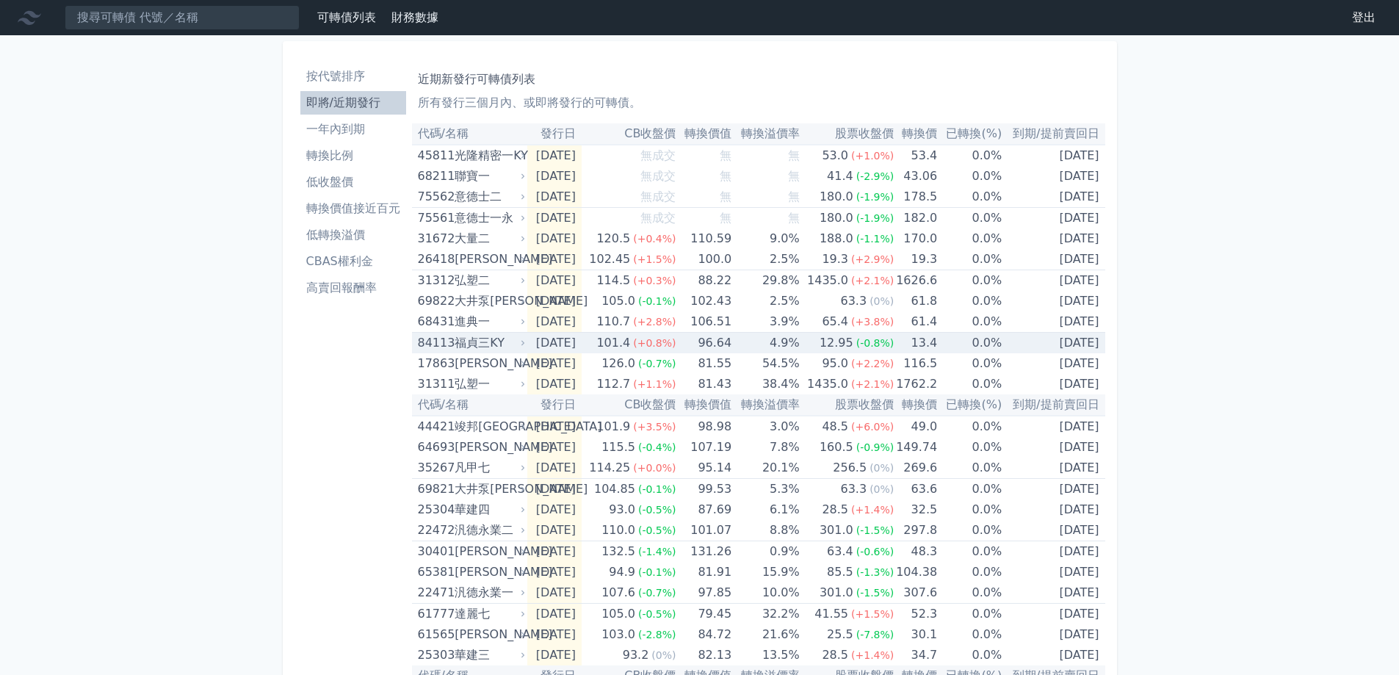
click at [534, 337] on td "[DATE]" at bounding box center [554, 343] width 54 height 21
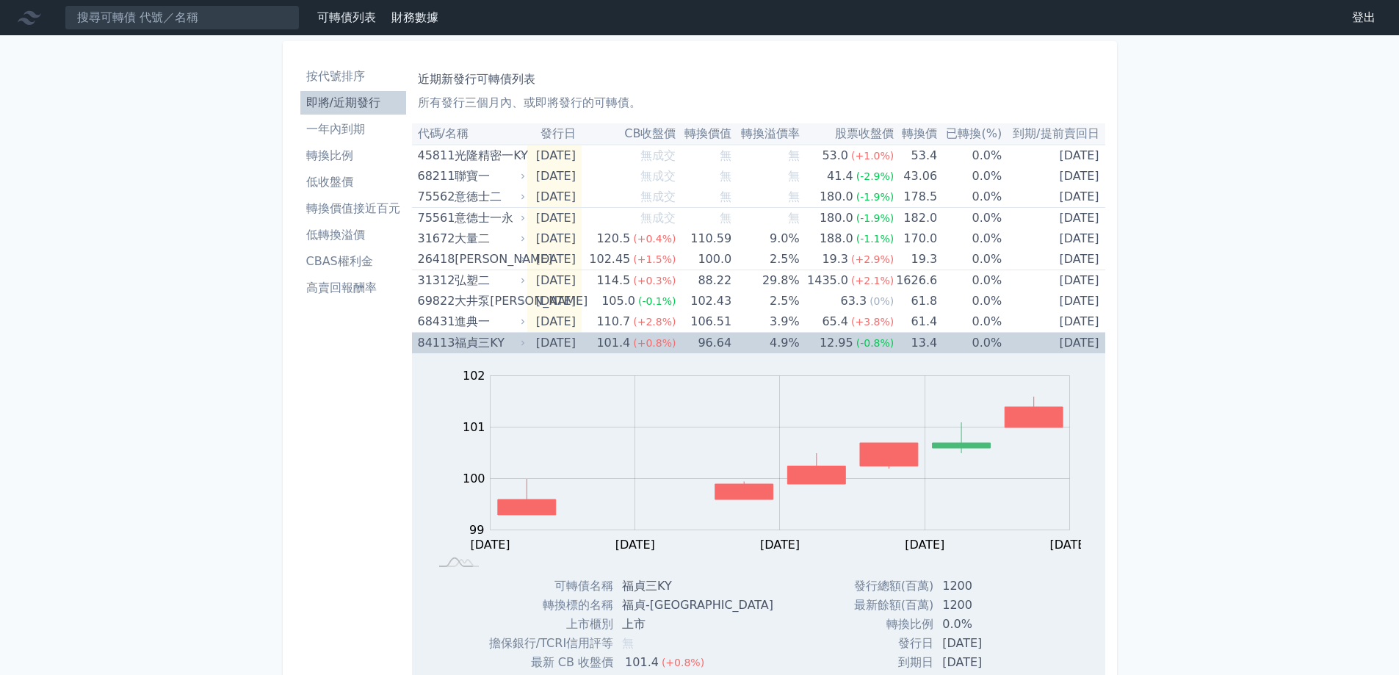
click at [533, 337] on td "[DATE]" at bounding box center [554, 343] width 54 height 21
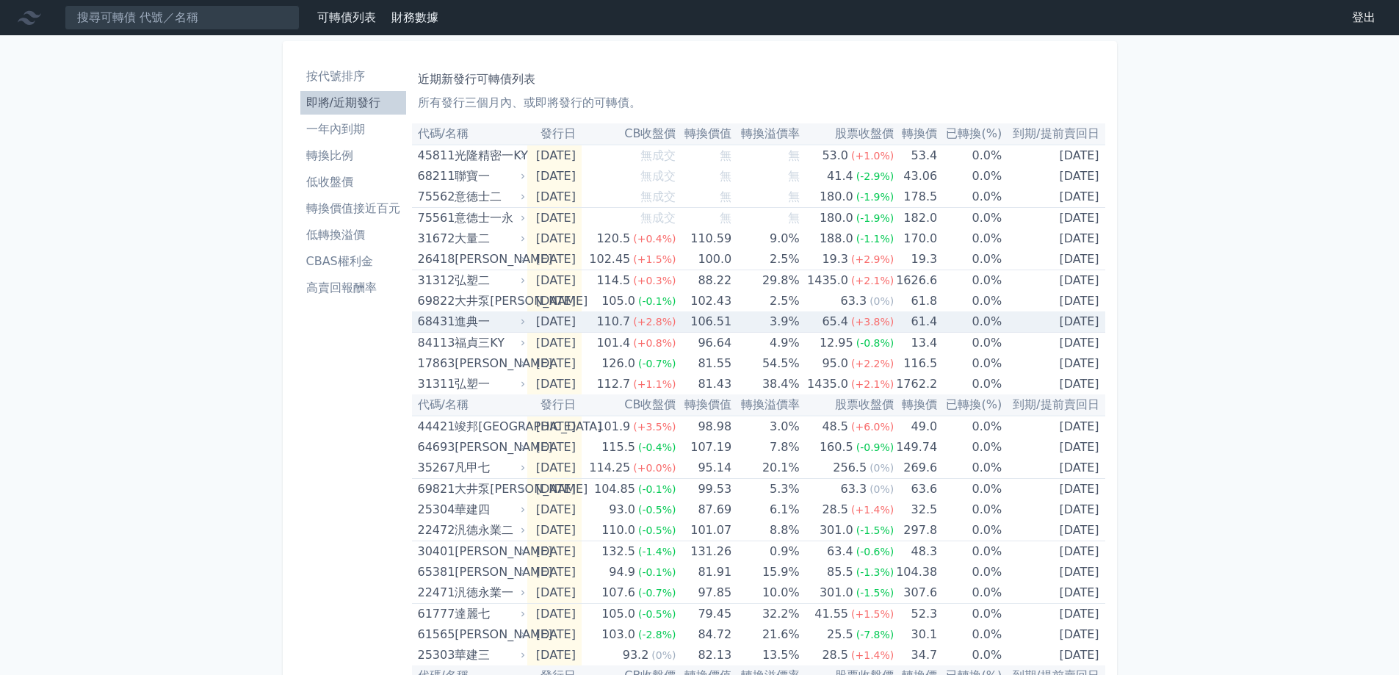
click at [533, 322] on td "[DATE]" at bounding box center [554, 321] width 54 height 21
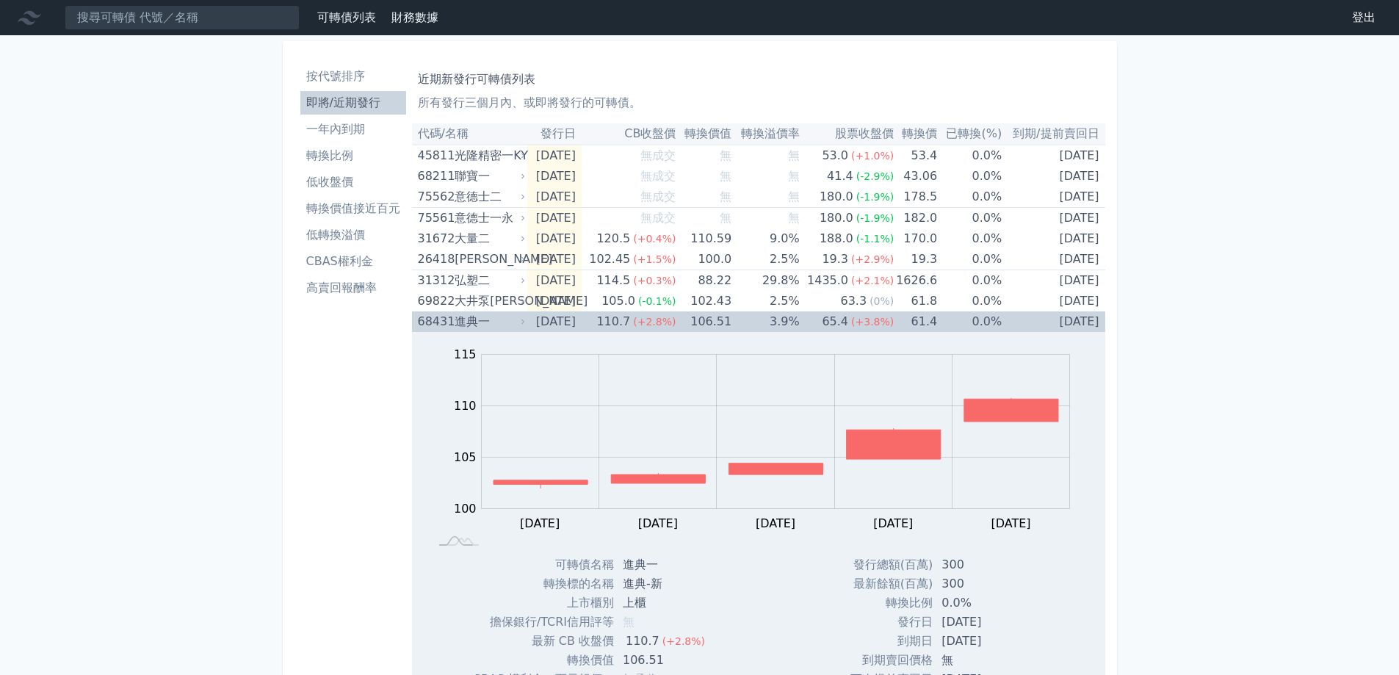
click at [533, 322] on td "[DATE]" at bounding box center [554, 321] width 54 height 21
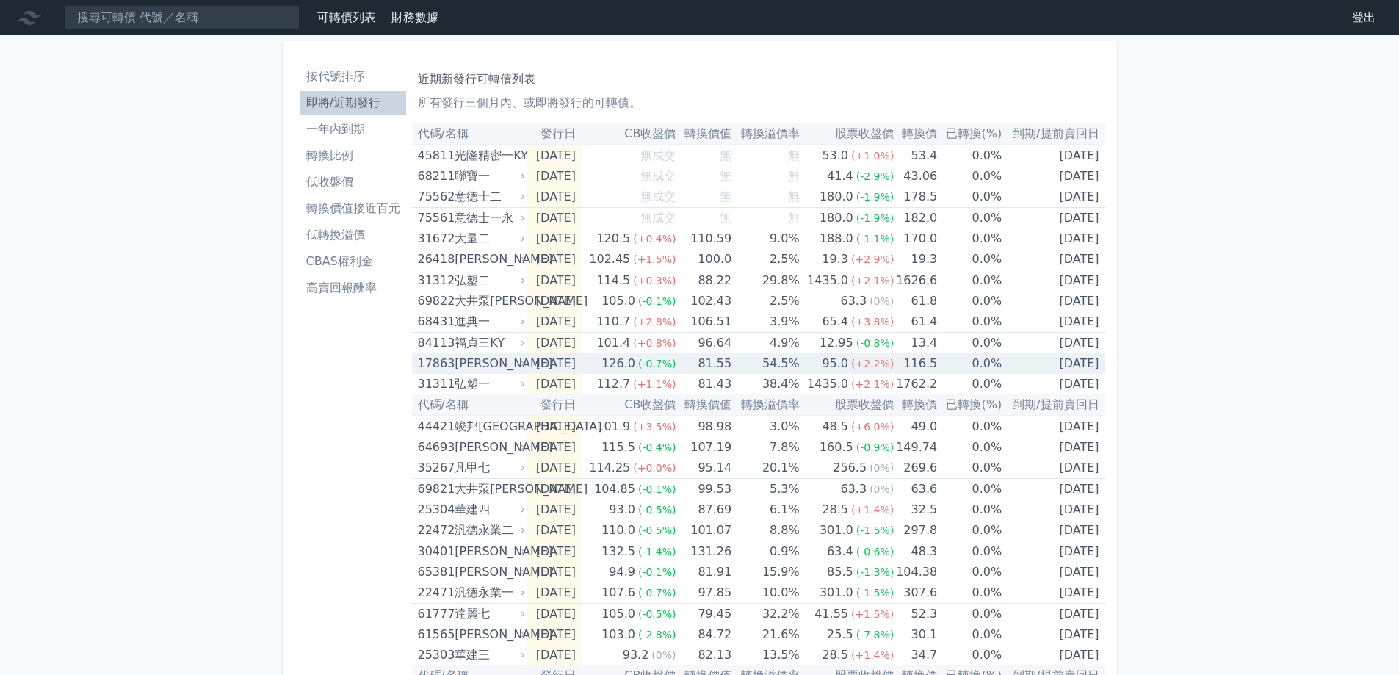
click at [492, 364] on div "[PERSON_NAME]" at bounding box center [489, 363] width 68 height 21
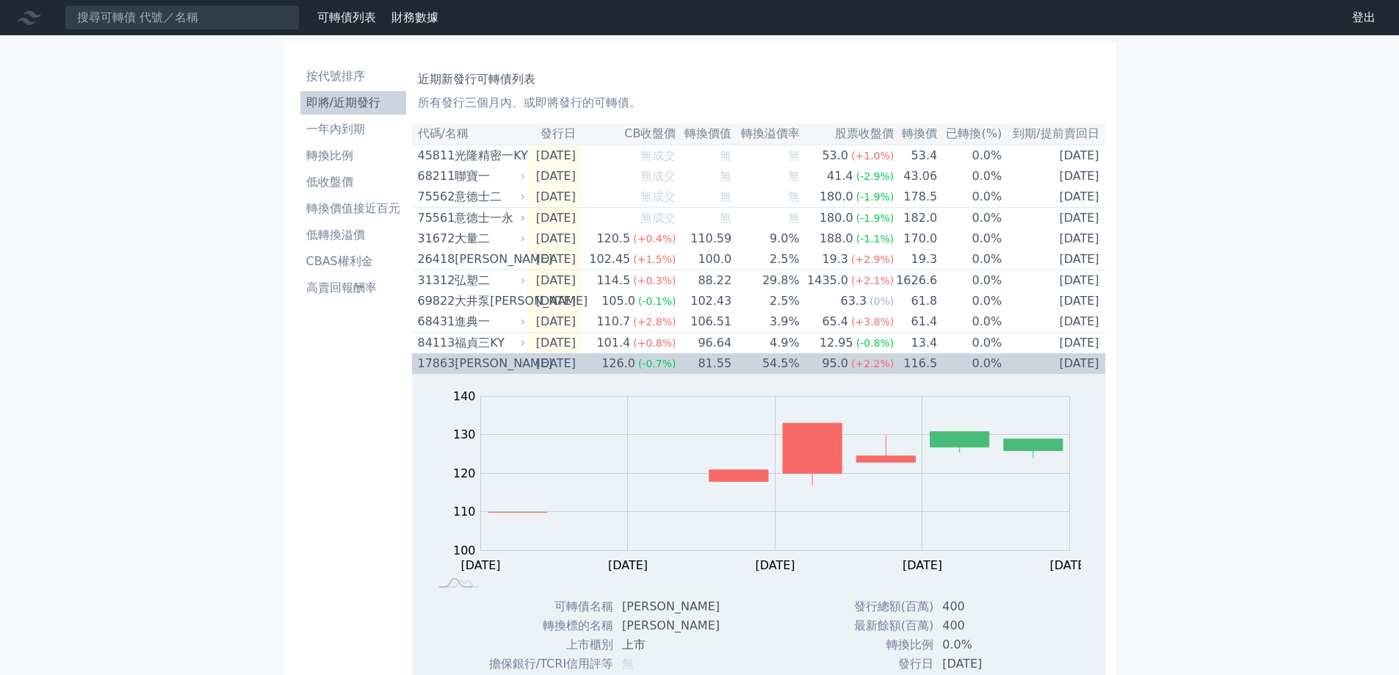
click at [492, 362] on div "[PERSON_NAME]" at bounding box center [489, 363] width 68 height 21
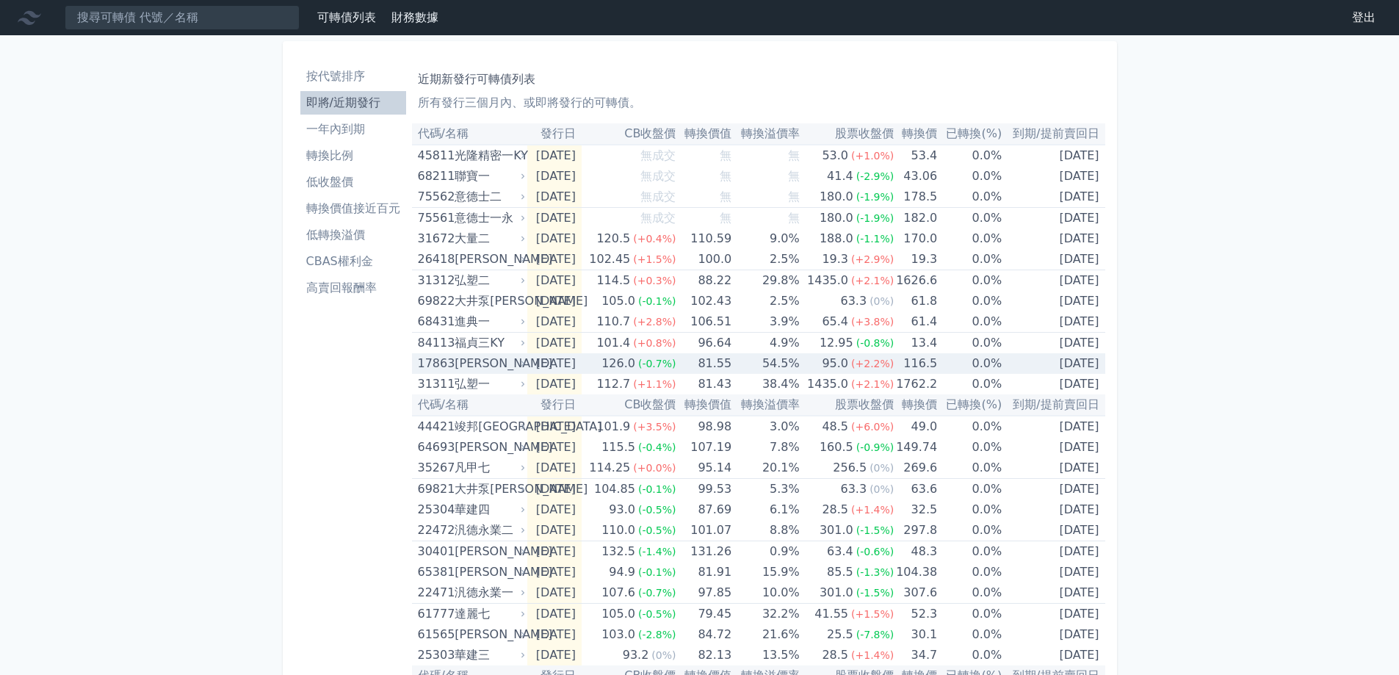
click at [479, 365] on div "[PERSON_NAME]" at bounding box center [489, 363] width 68 height 21
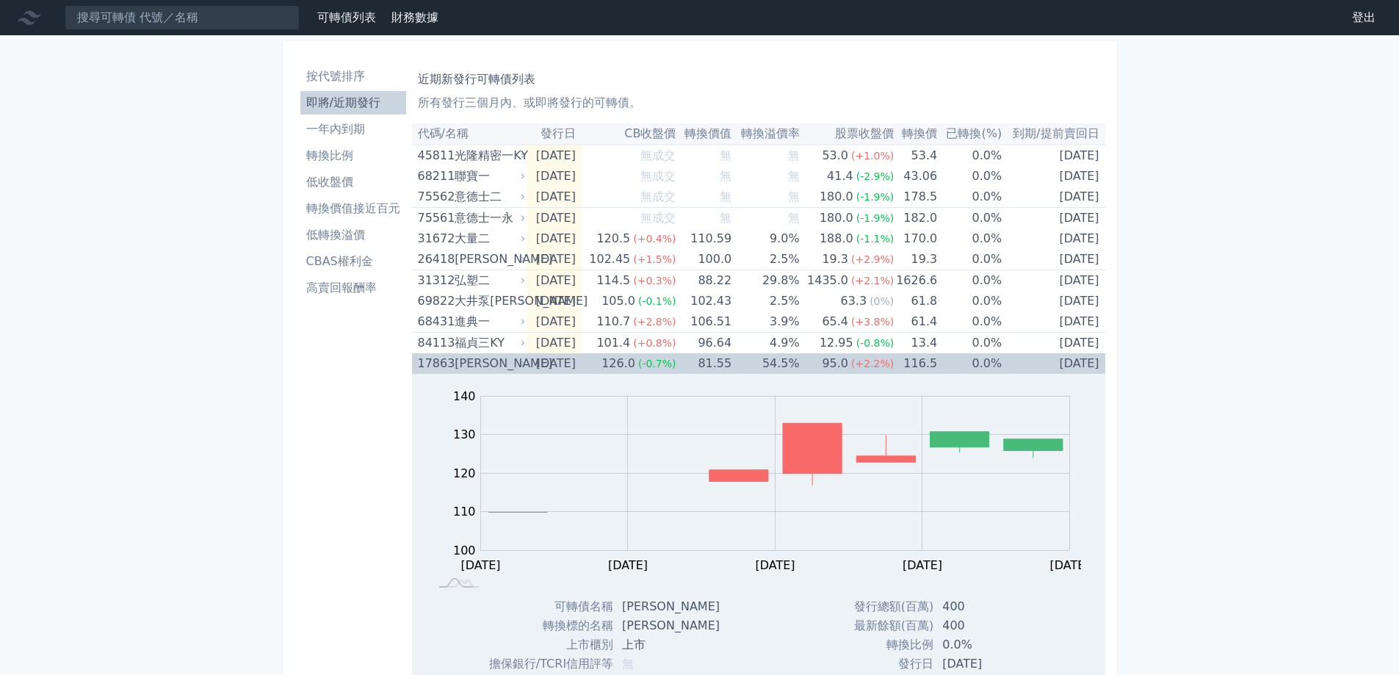
click at [478, 369] on div "[PERSON_NAME]" at bounding box center [489, 363] width 68 height 21
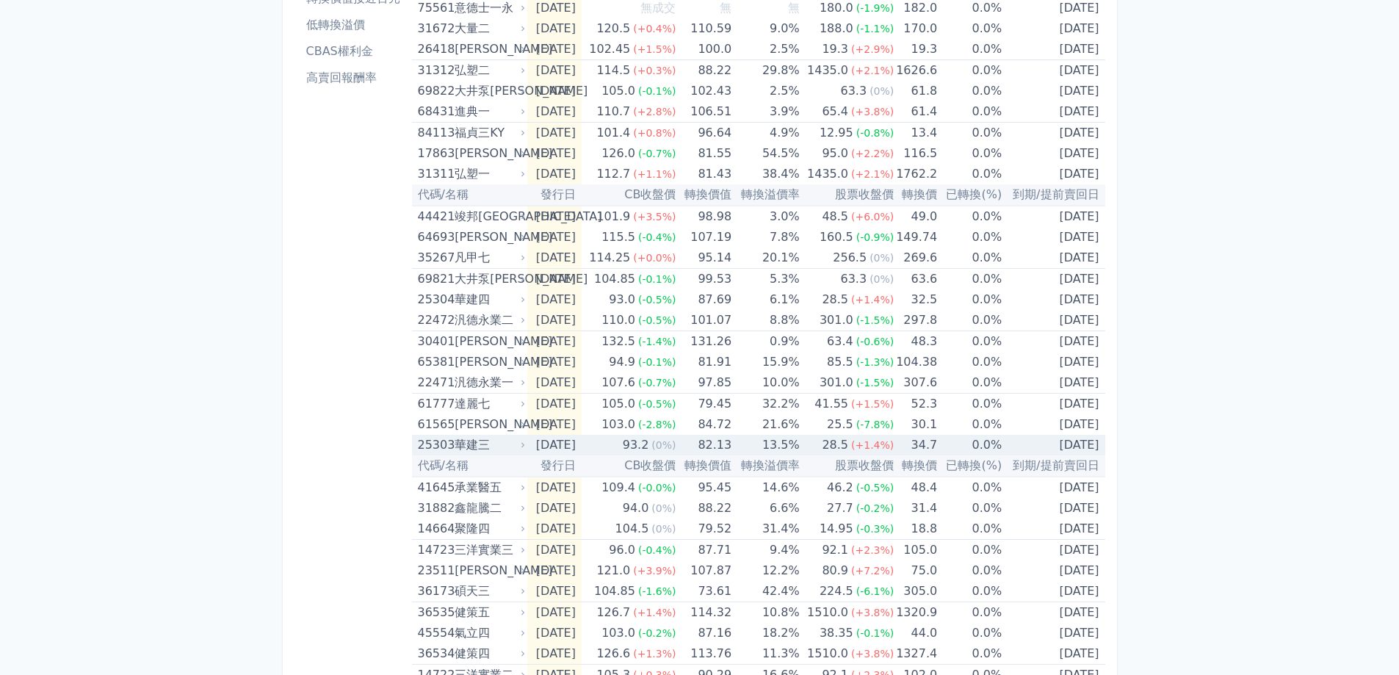
scroll to position [348, 0]
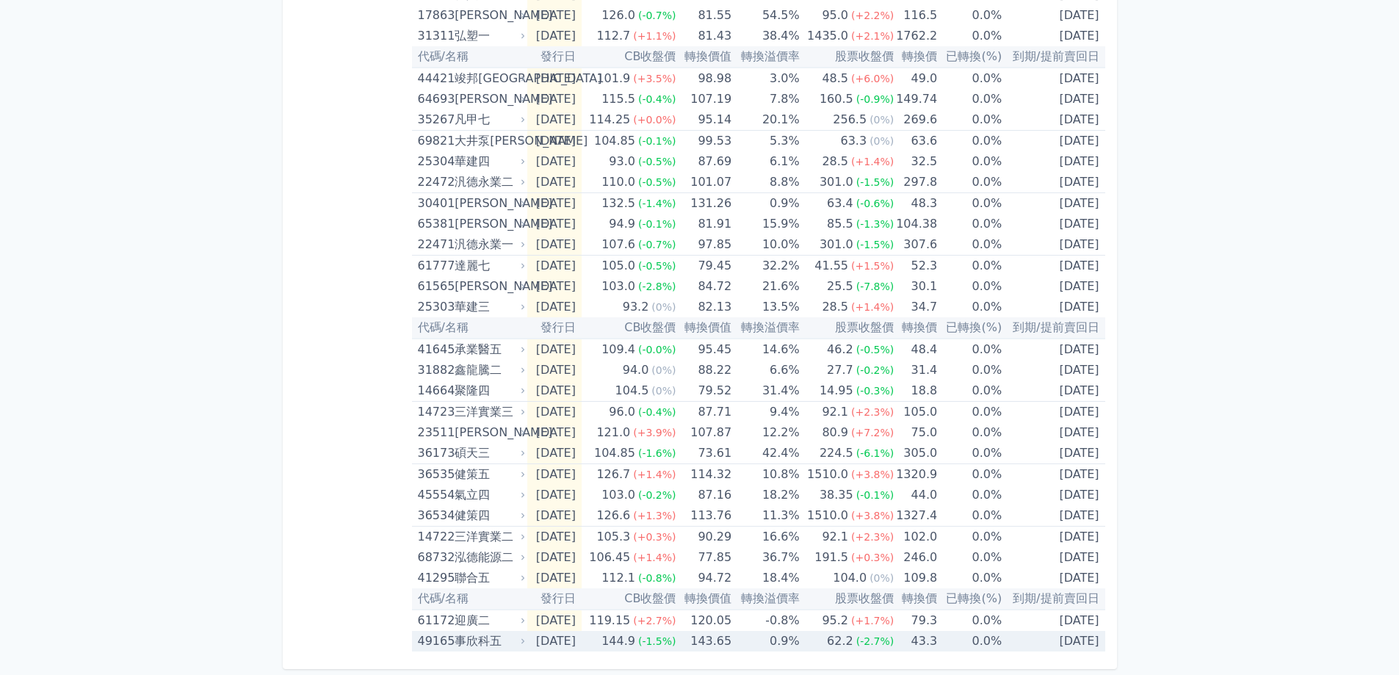
click at [784, 635] on td "0.9%" at bounding box center [766, 641] width 68 height 21
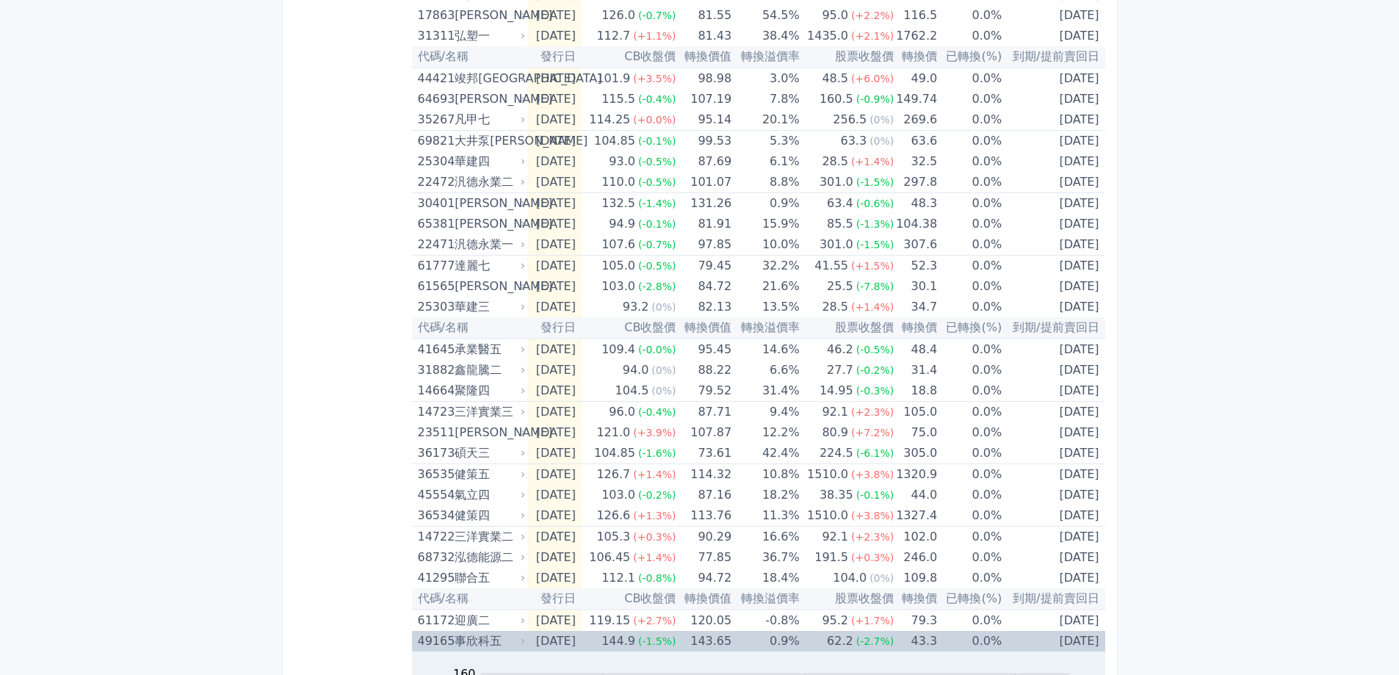
click at [784, 635] on td "0.9%" at bounding box center [766, 641] width 68 height 21
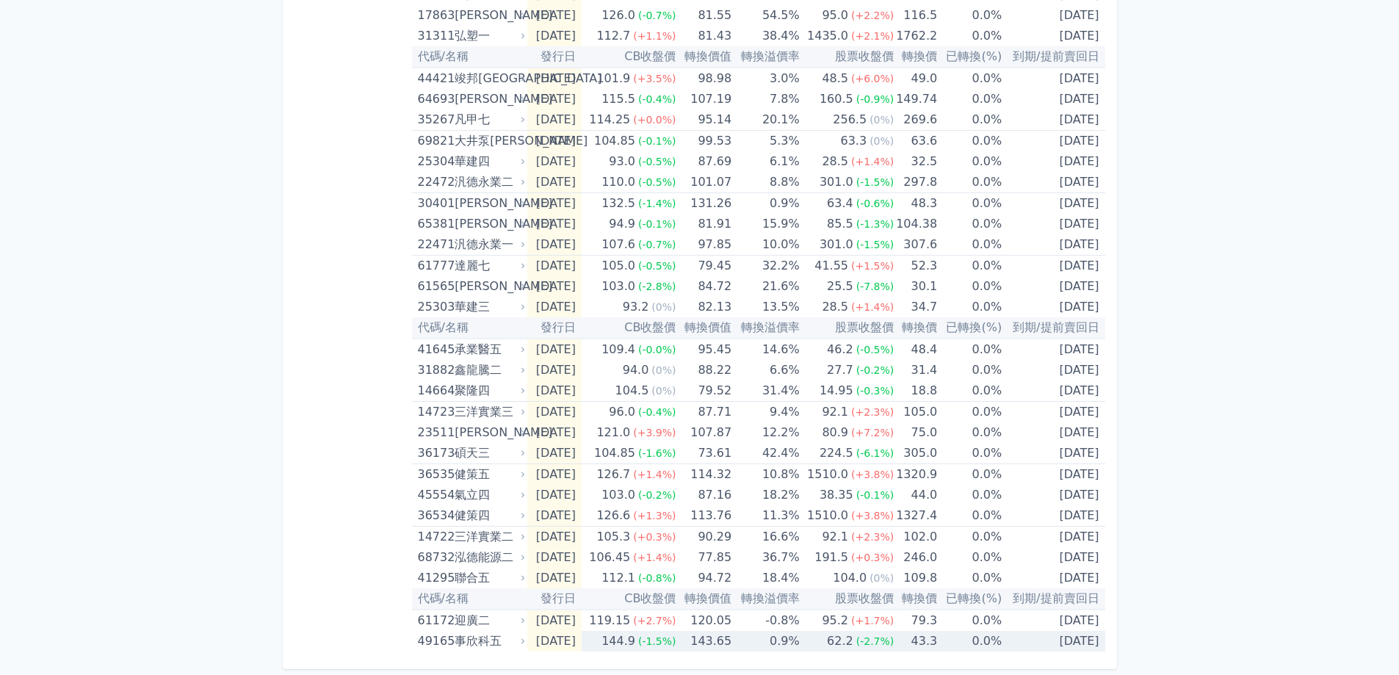
click at [784, 635] on td "0.9%" at bounding box center [766, 641] width 68 height 21
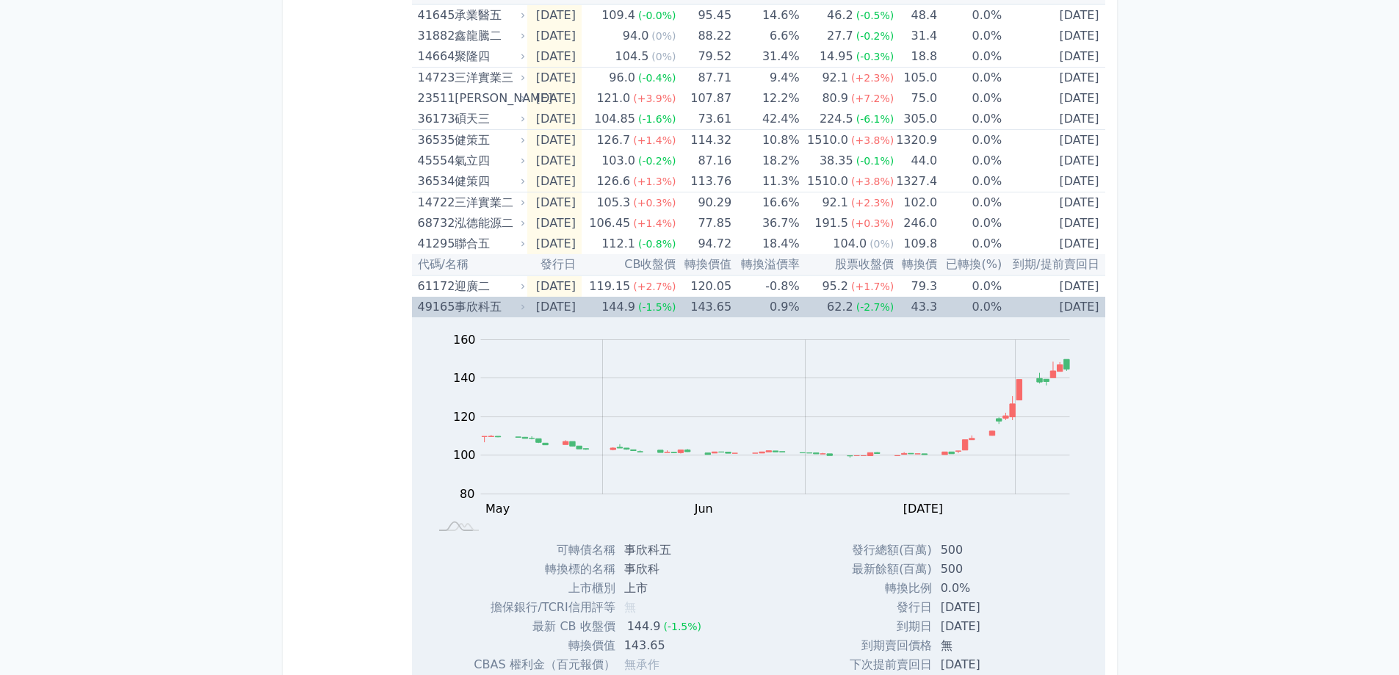
scroll to position [716, 0]
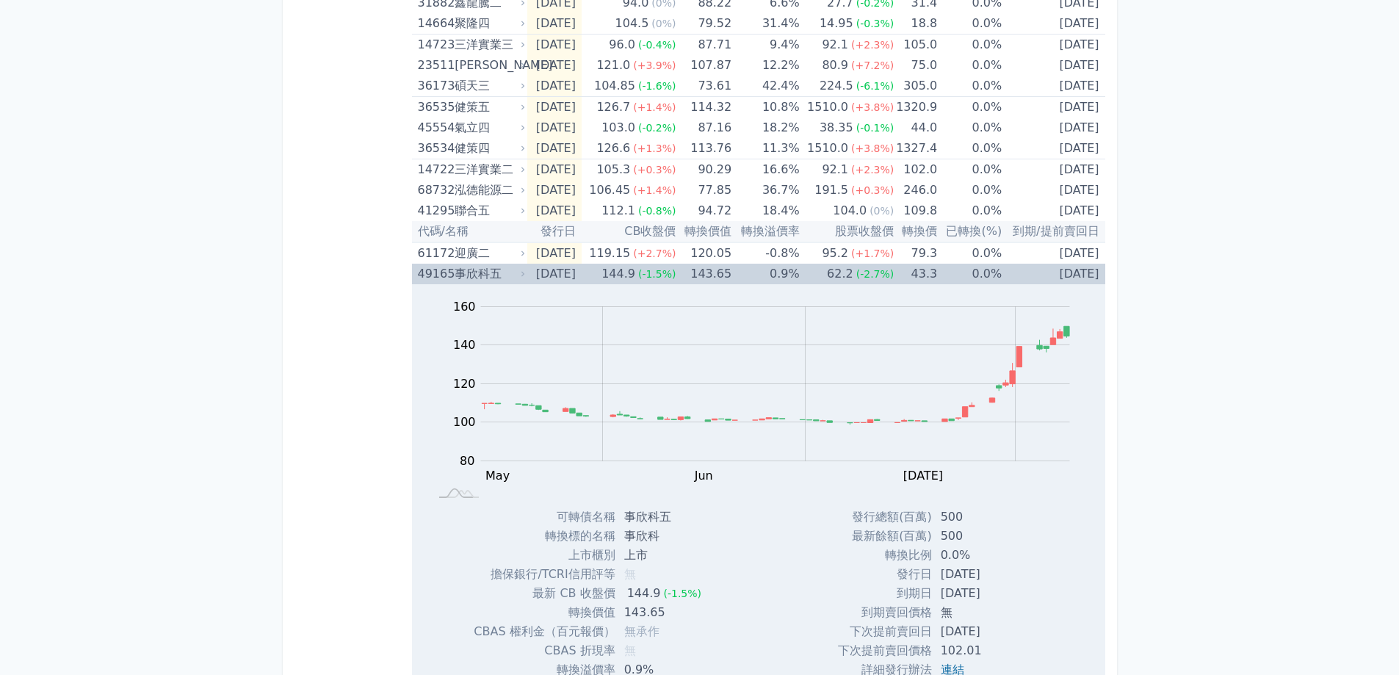
click at [638, 281] on div "144.9" at bounding box center [619, 274] width 40 height 21
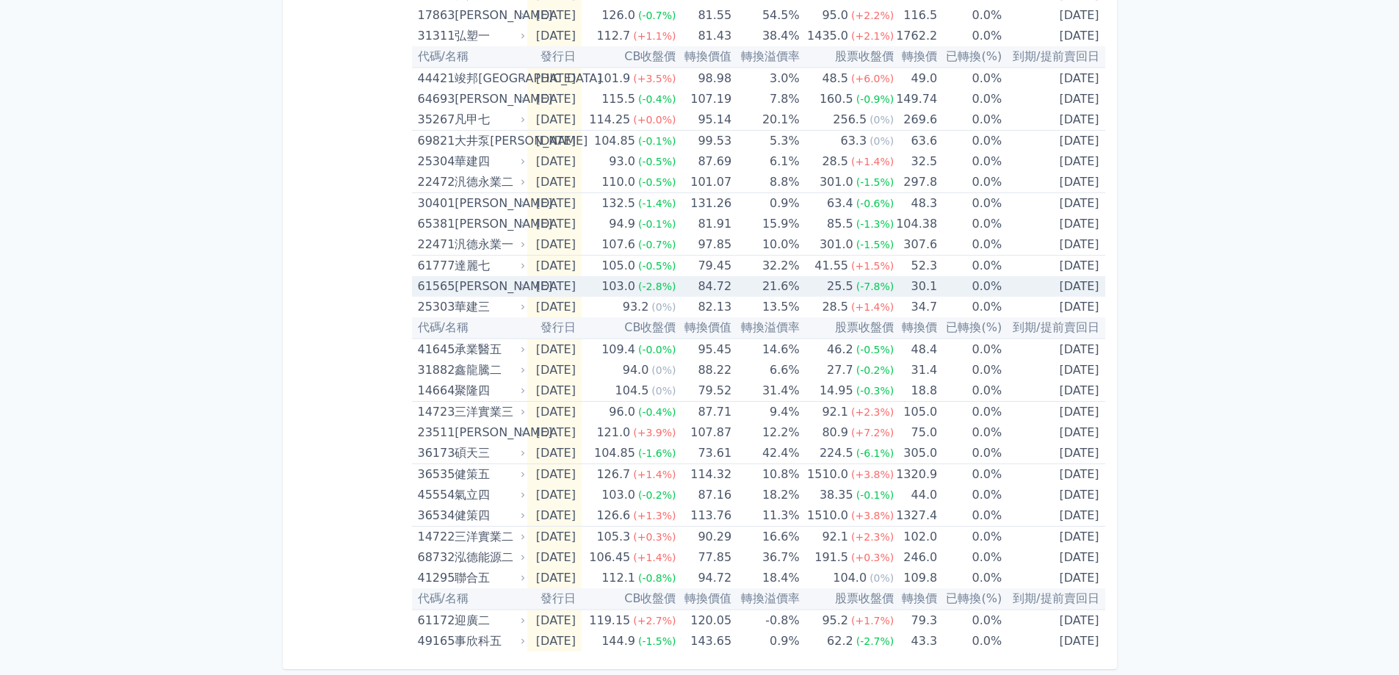
scroll to position [348, 0]
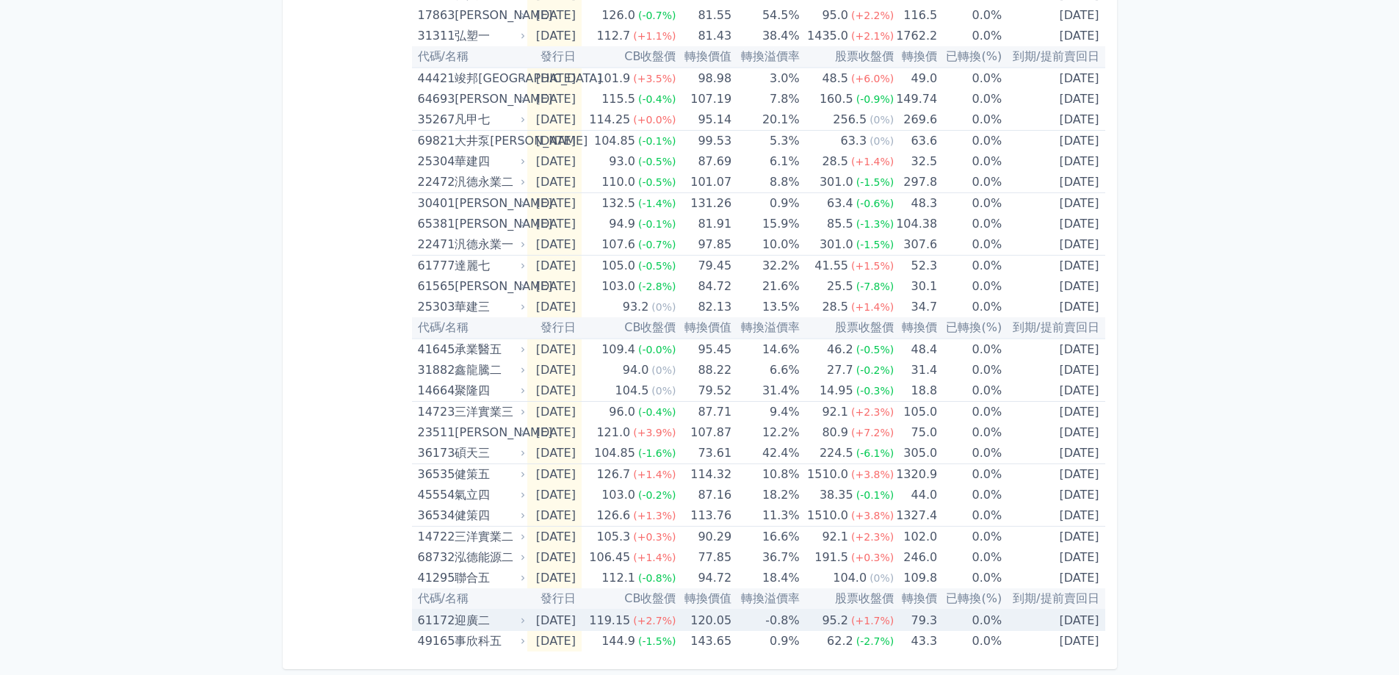
click at [478, 624] on div "迎廣二" at bounding box center [489, 620] width 68 height 21
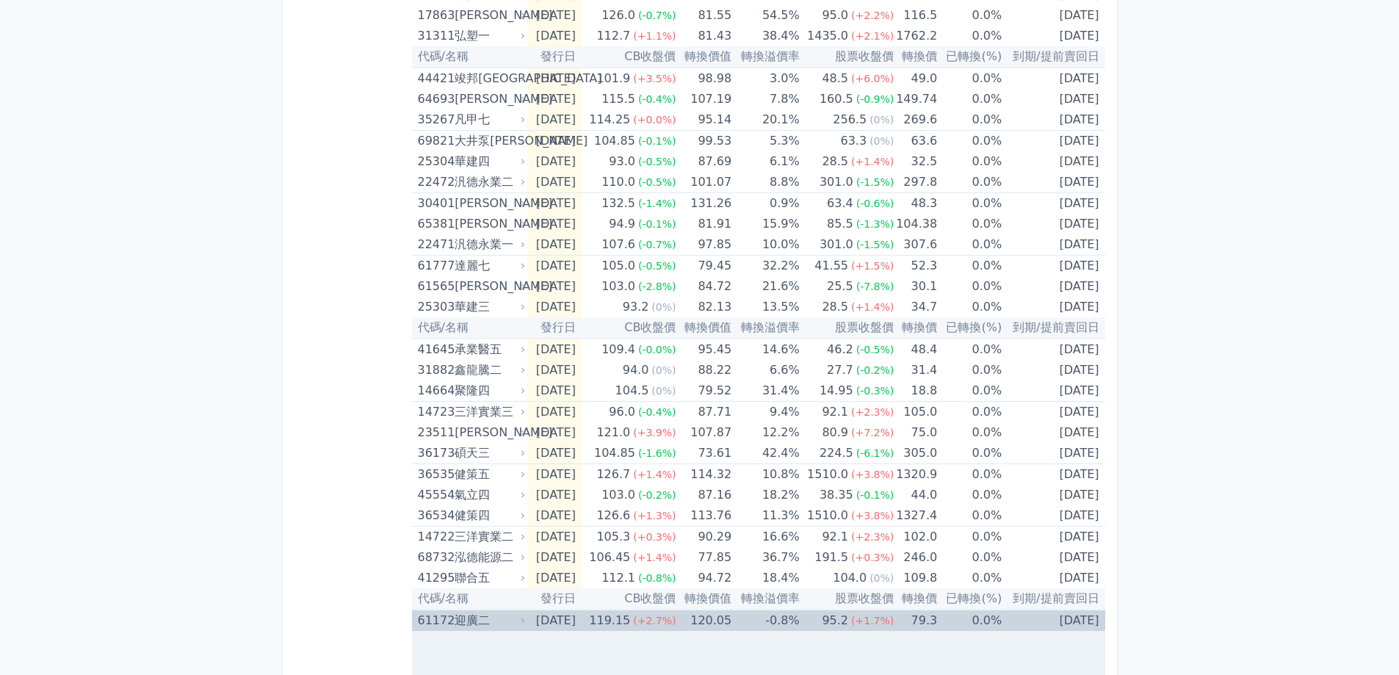
scroll to position [716, 0]
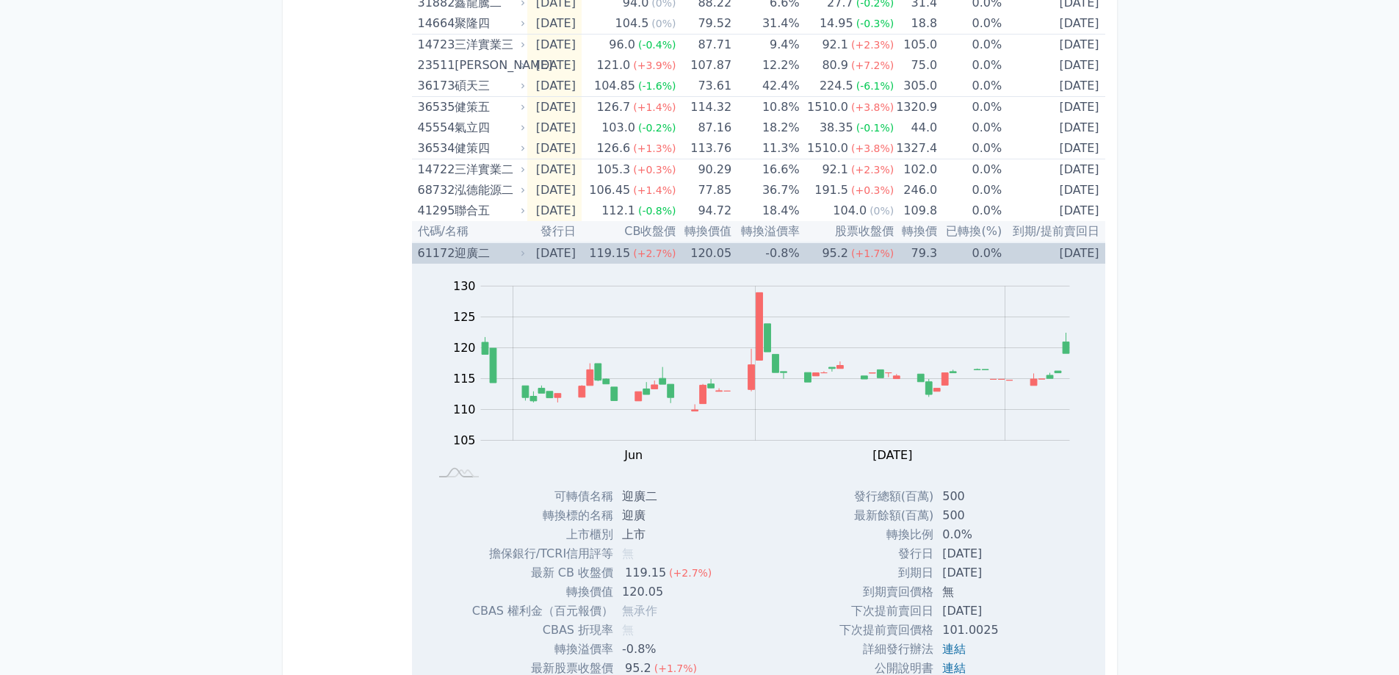
click at [471, 248] on div "迎廣二" at bounding box center [489, 253] width 68 height 21
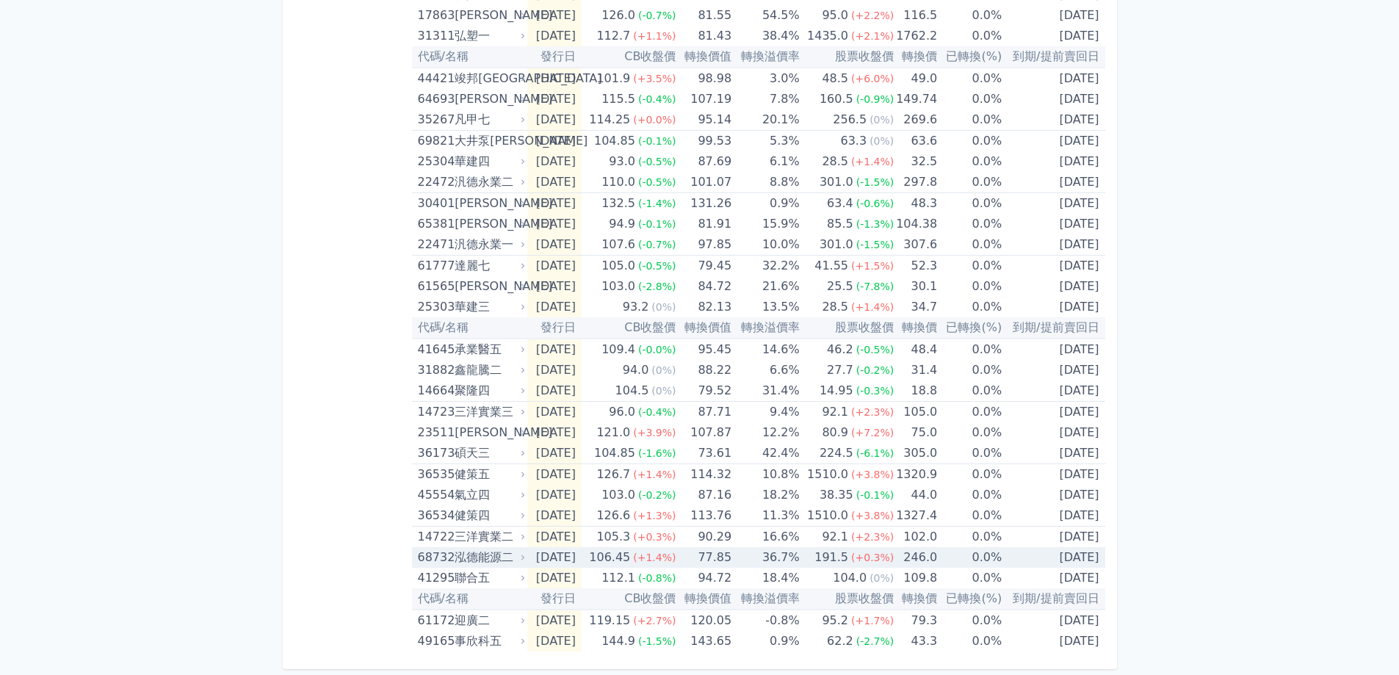
click at [800, 558] on td "36.7%" at bounding box center [766, 557] width 68 height 21
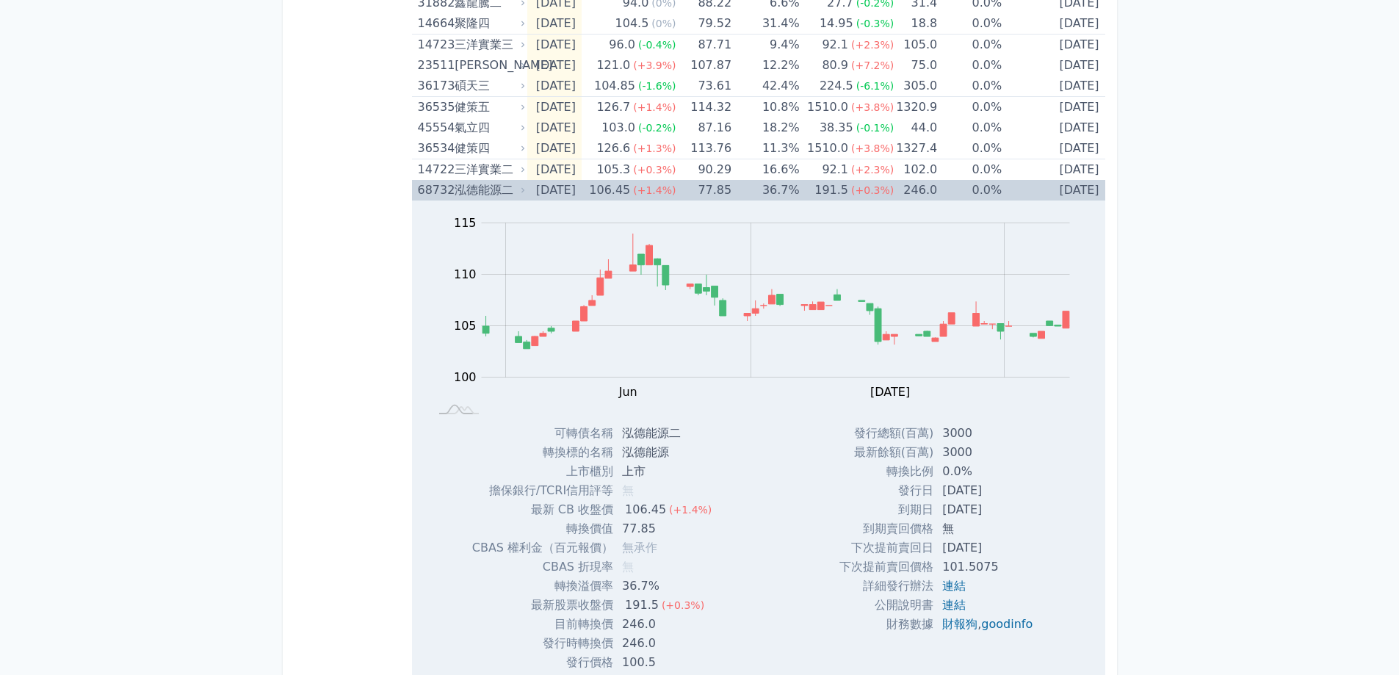
click at [750, 193] on td "36.7%" at bounding box center [766, 190] width 68 height 21
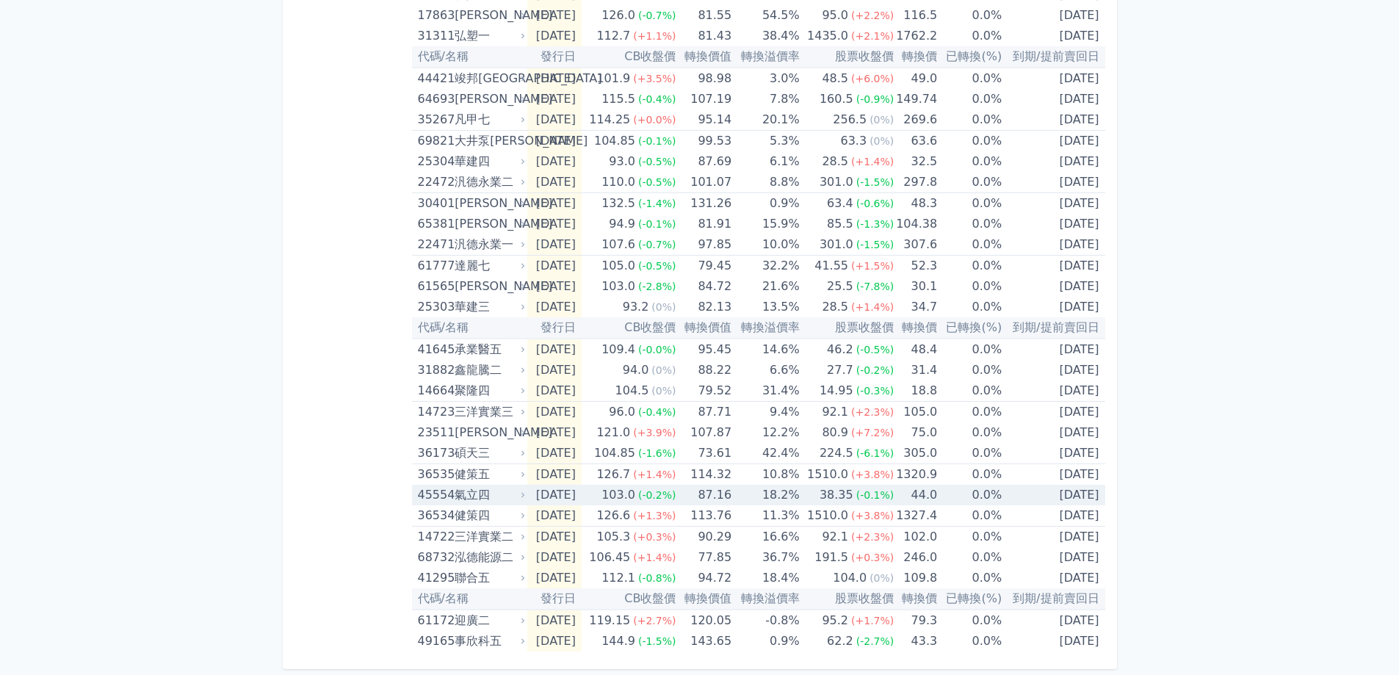
click at [773, 496] on td "18.2%" at bounding box center [766, 495] width 68 height 21
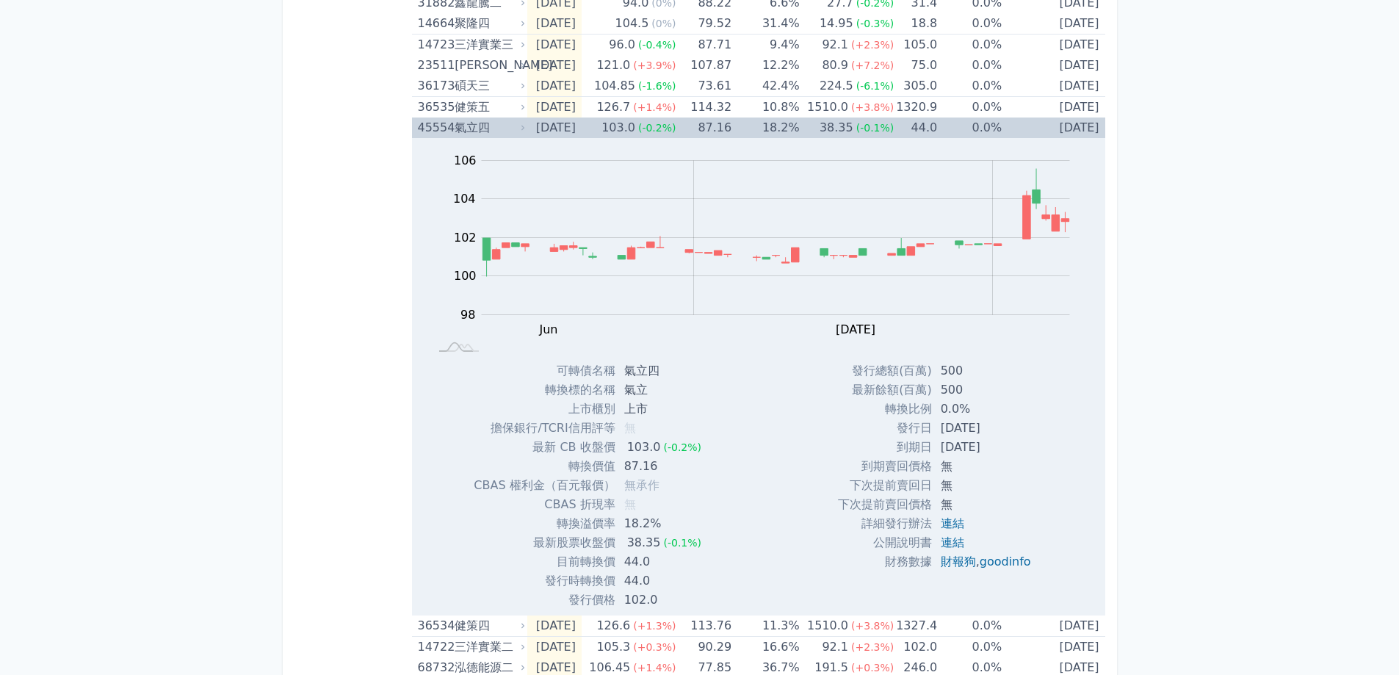
click at [779, 134] on td "18.2%" at bounding box center [766, 128] width 68 height 21
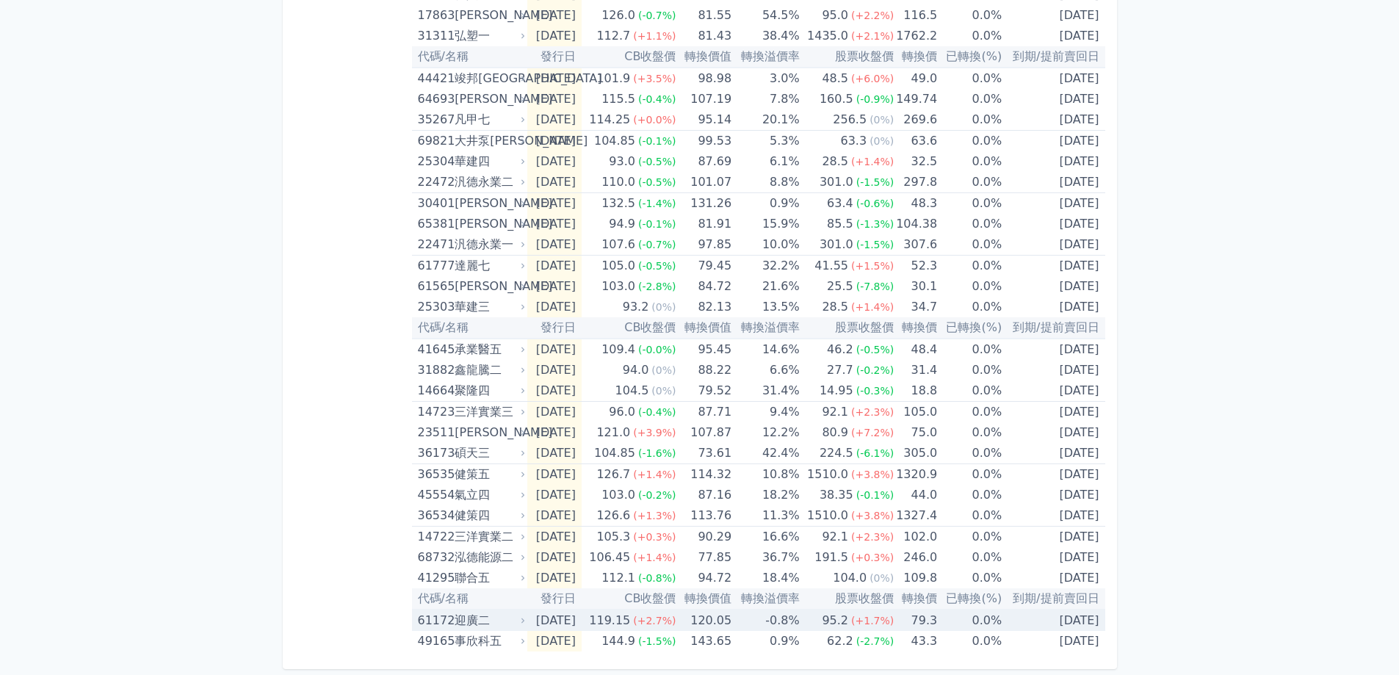
click at [703, 629] on td "120.05" at bounding box center [704, 620] width 56 height 21
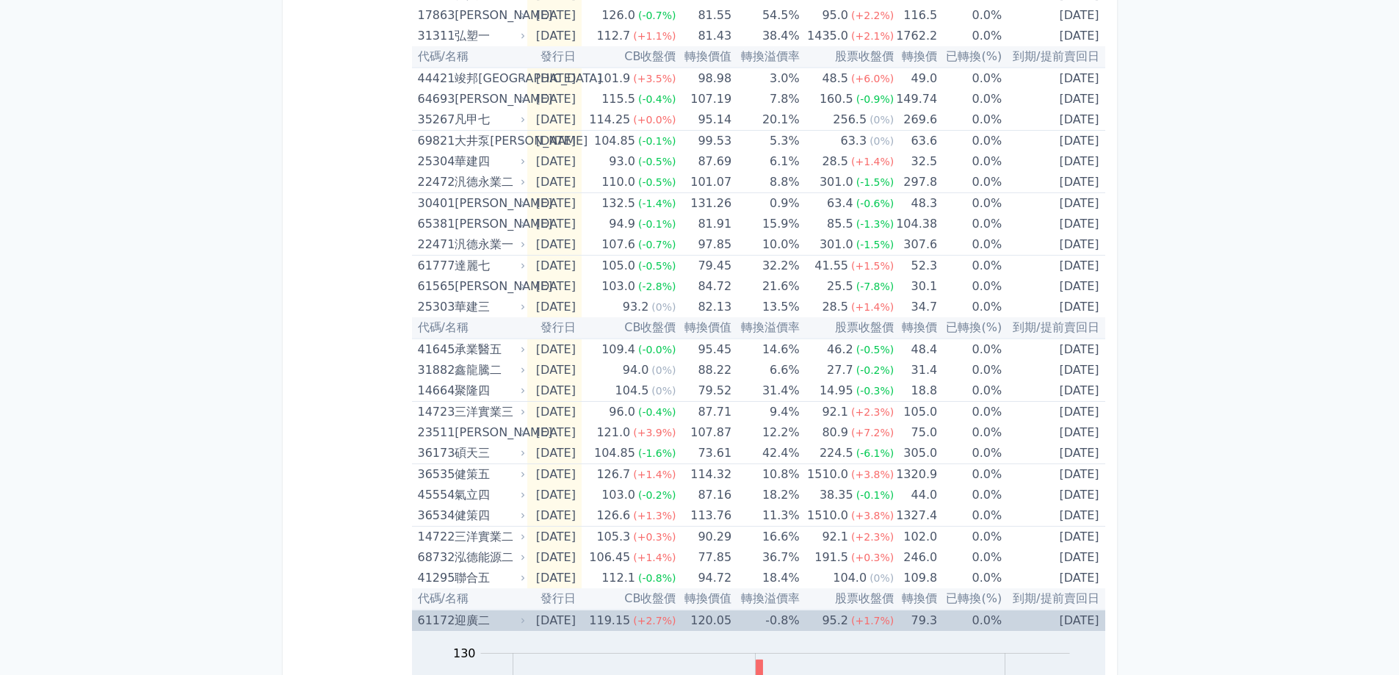
scroll to position [716, 0]
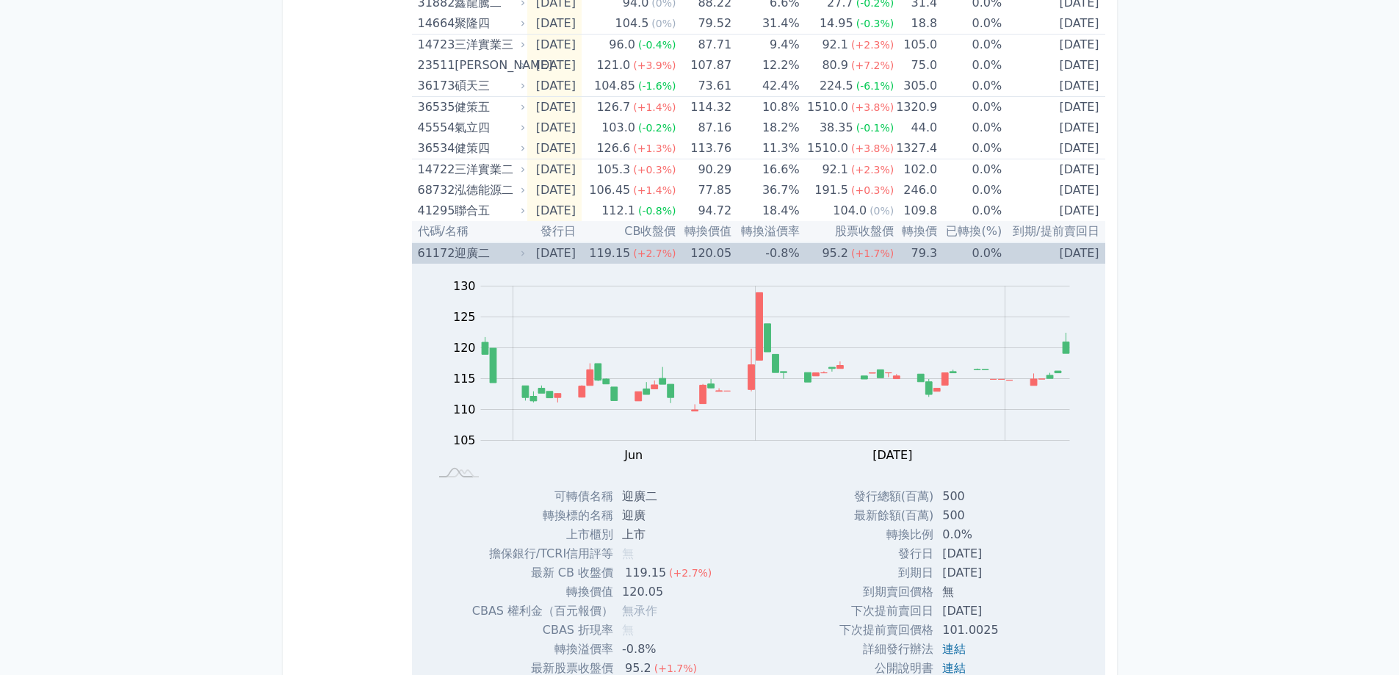
click at [769, 260] on td "-0.8%" at bounding box center [766, 252] width 68 height 21
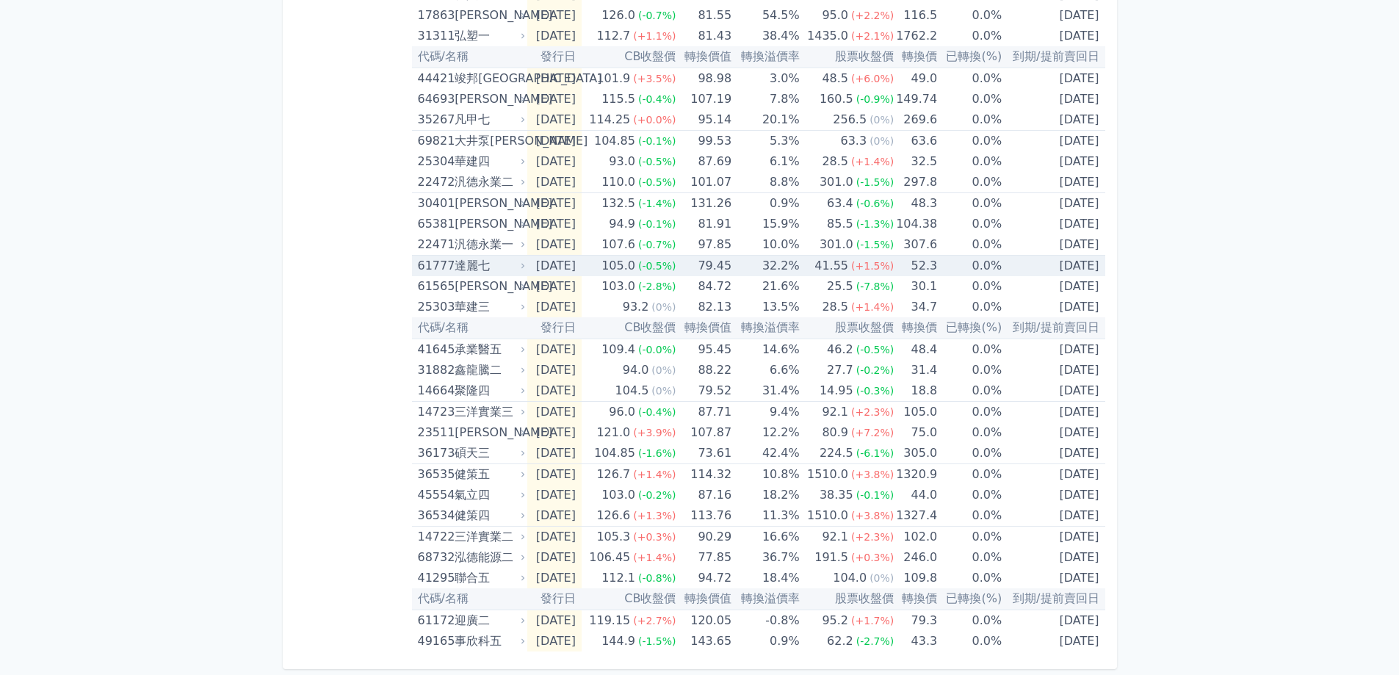
scroll to position [348, 0]
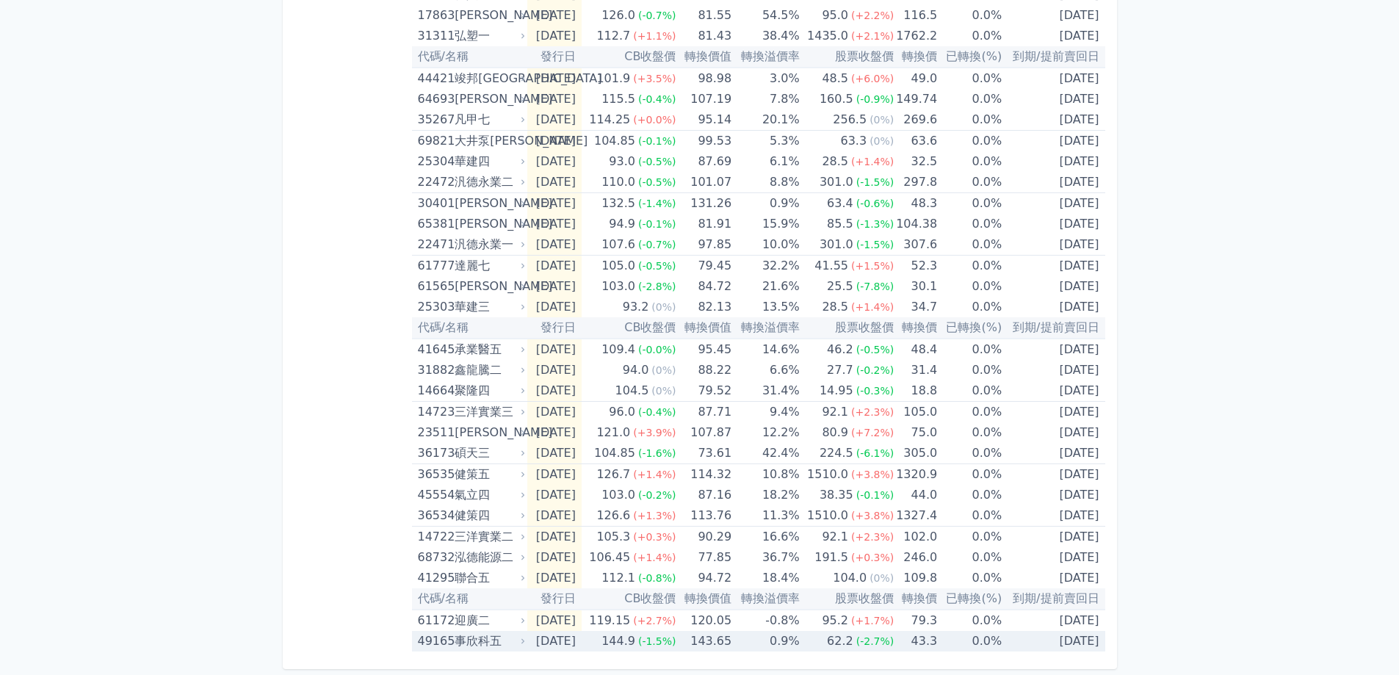
click at [617, 635] on td "144.9 (-1.5%)" at bounding box center [629, 641] width 95 height 21
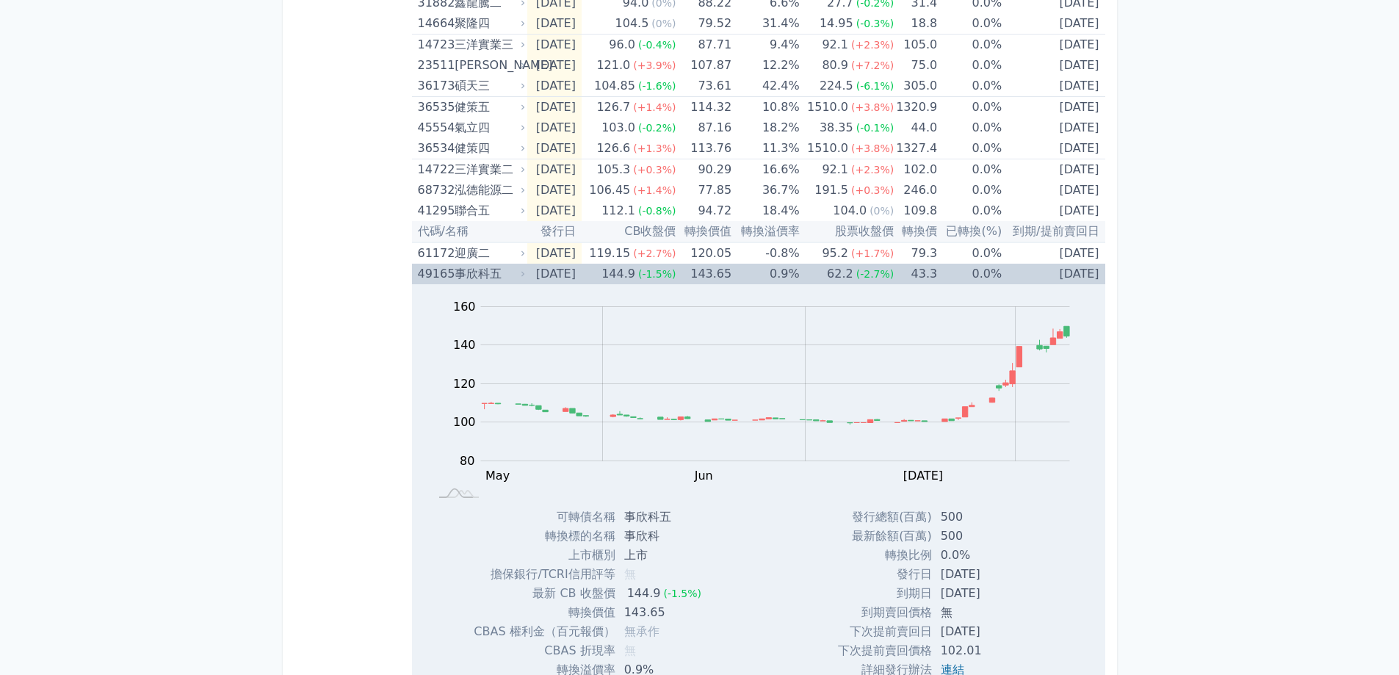
click at [638, 276] on div "144.9" at bounding box center [619, 274] width 40 height 21
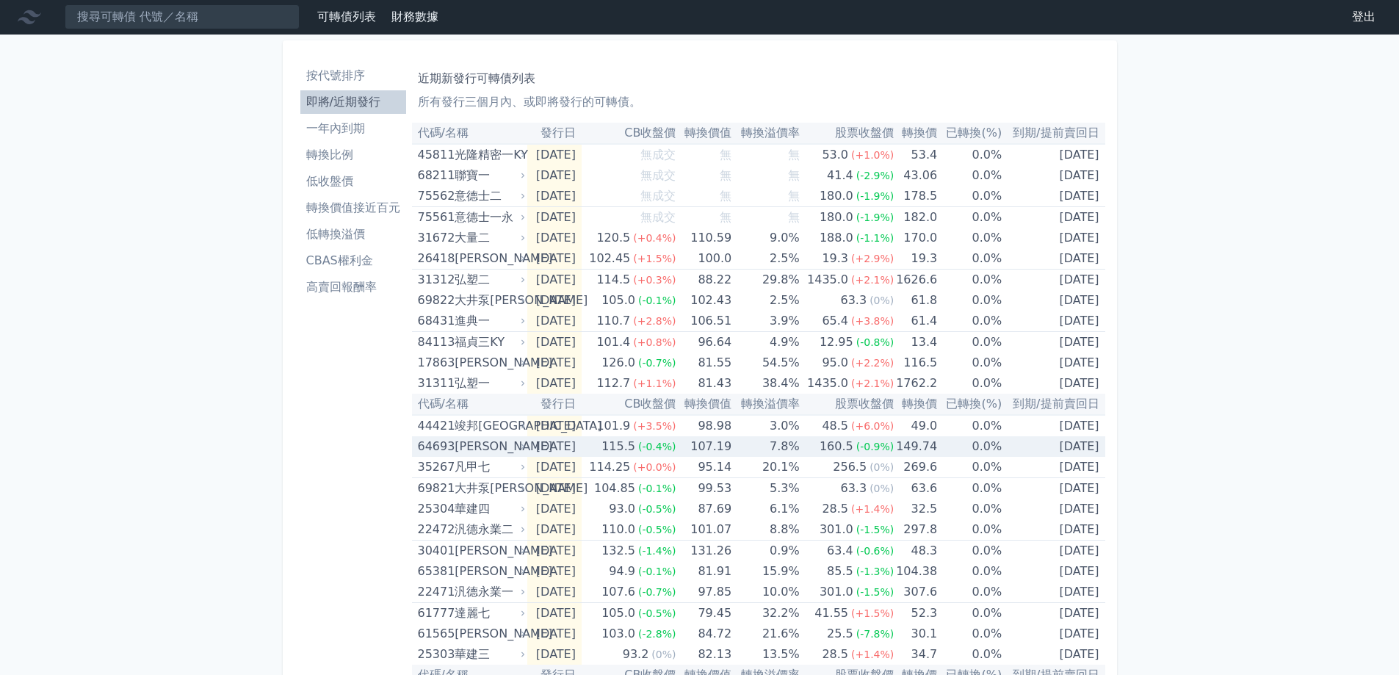
scroll to position [0, 0]
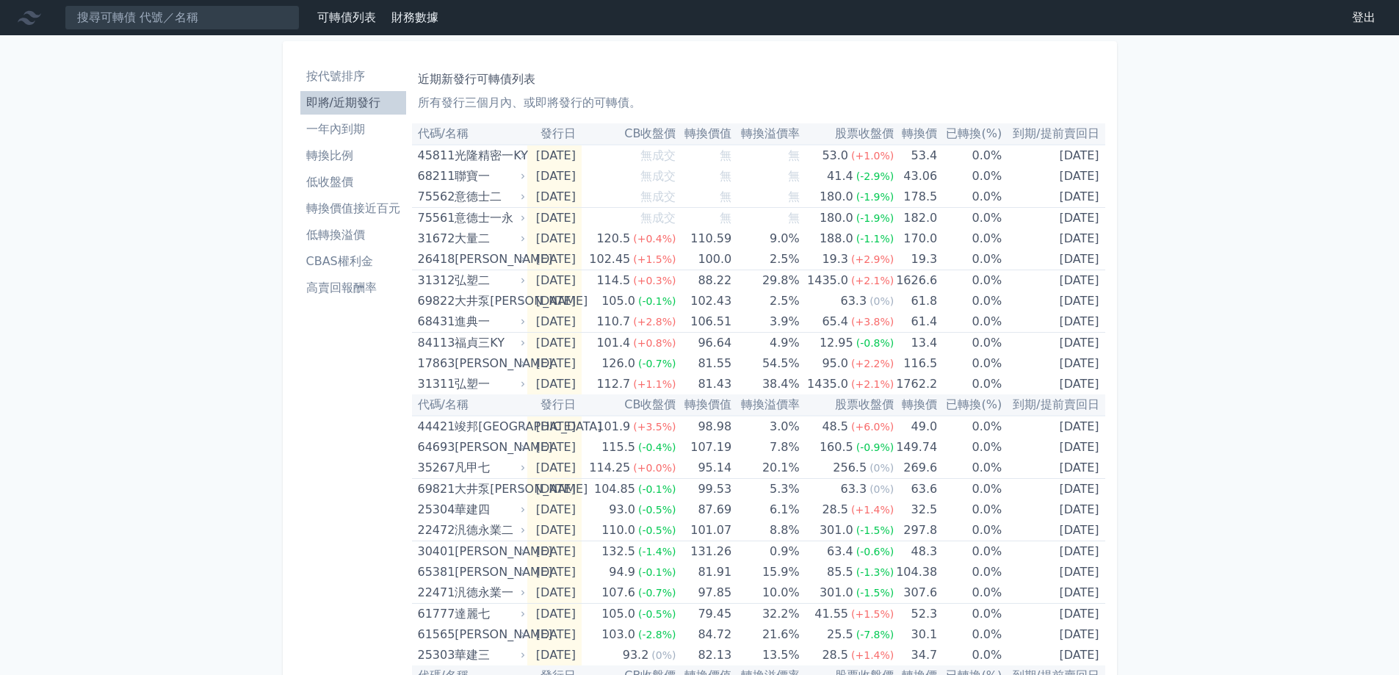
click at [359, 81] on li "按代號排序" at bounding box center [353, 77] width 106 height 18
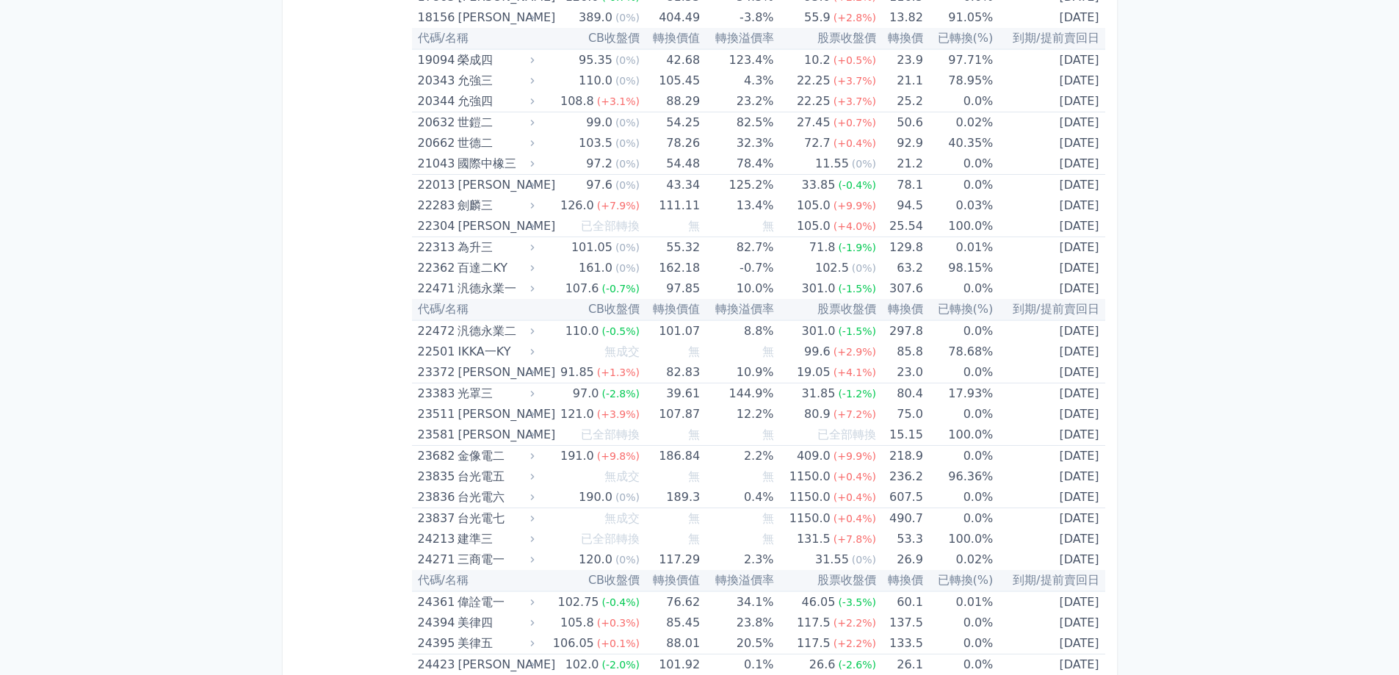
scroll to position [955, 0]
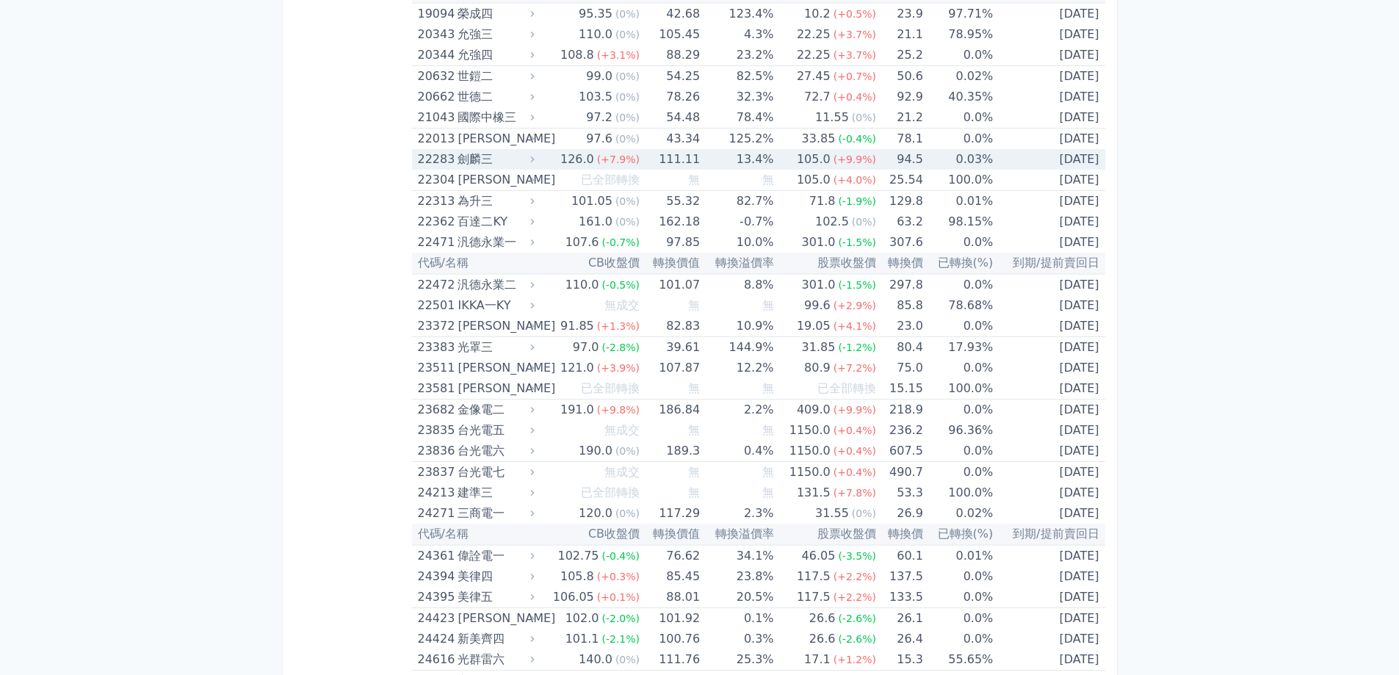
click at [663, 159] on td "111.11" at bounding box center [670, 159] width 60 height 21
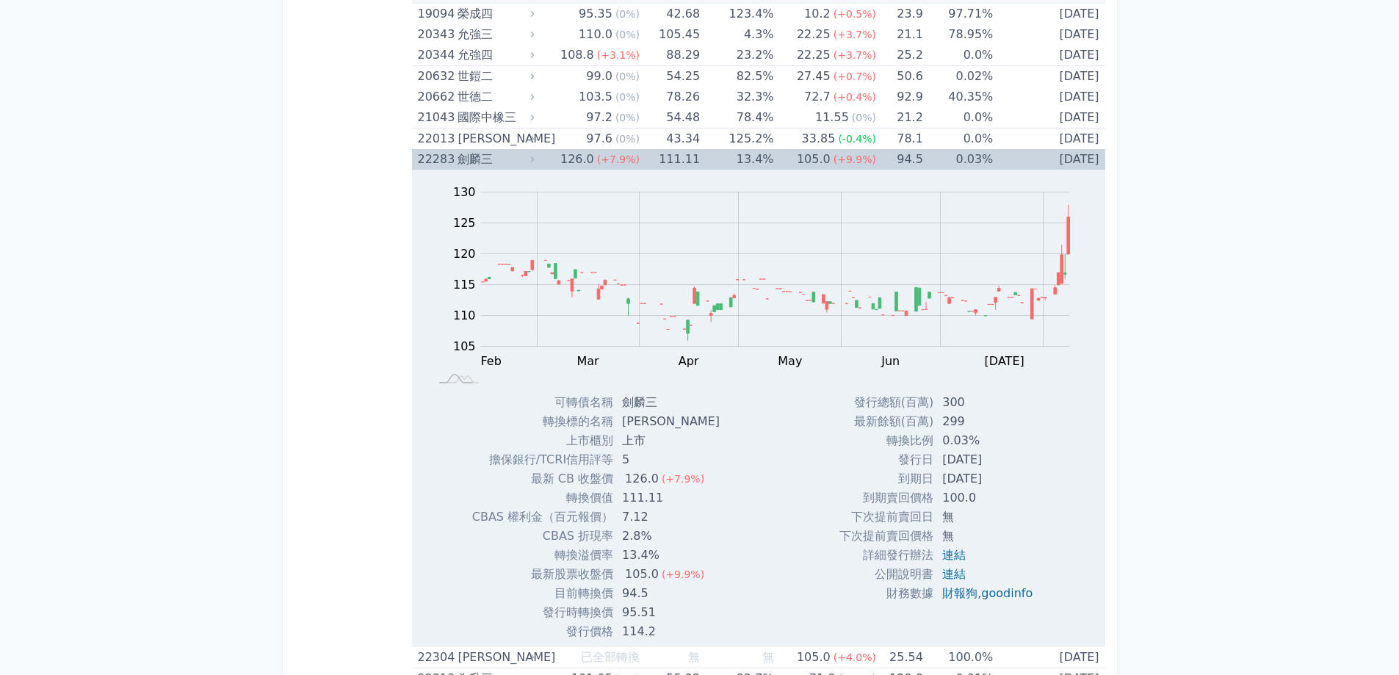
click at [663, 159] on td "111.11" at bounding box center [670, 159] width 60 height 21
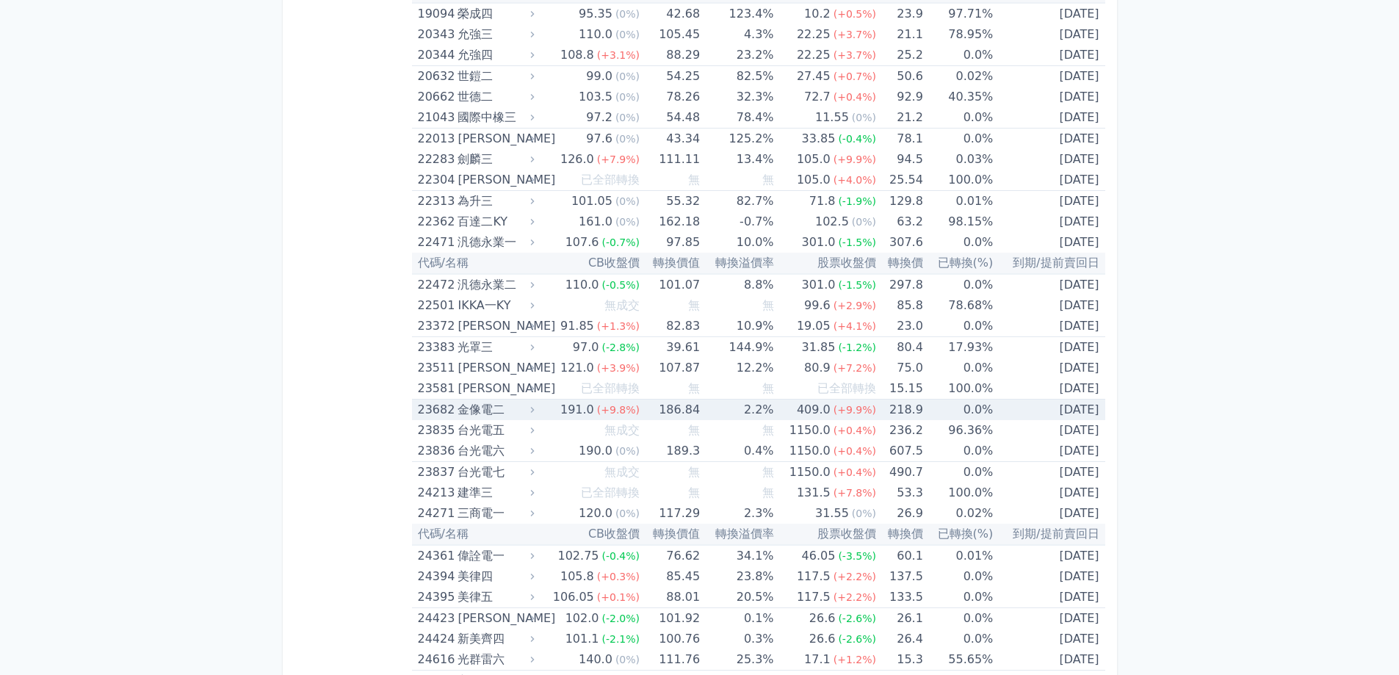
click at [717, 408] on td "2.2%" at bounding box center [736, 410] width 73 height 21
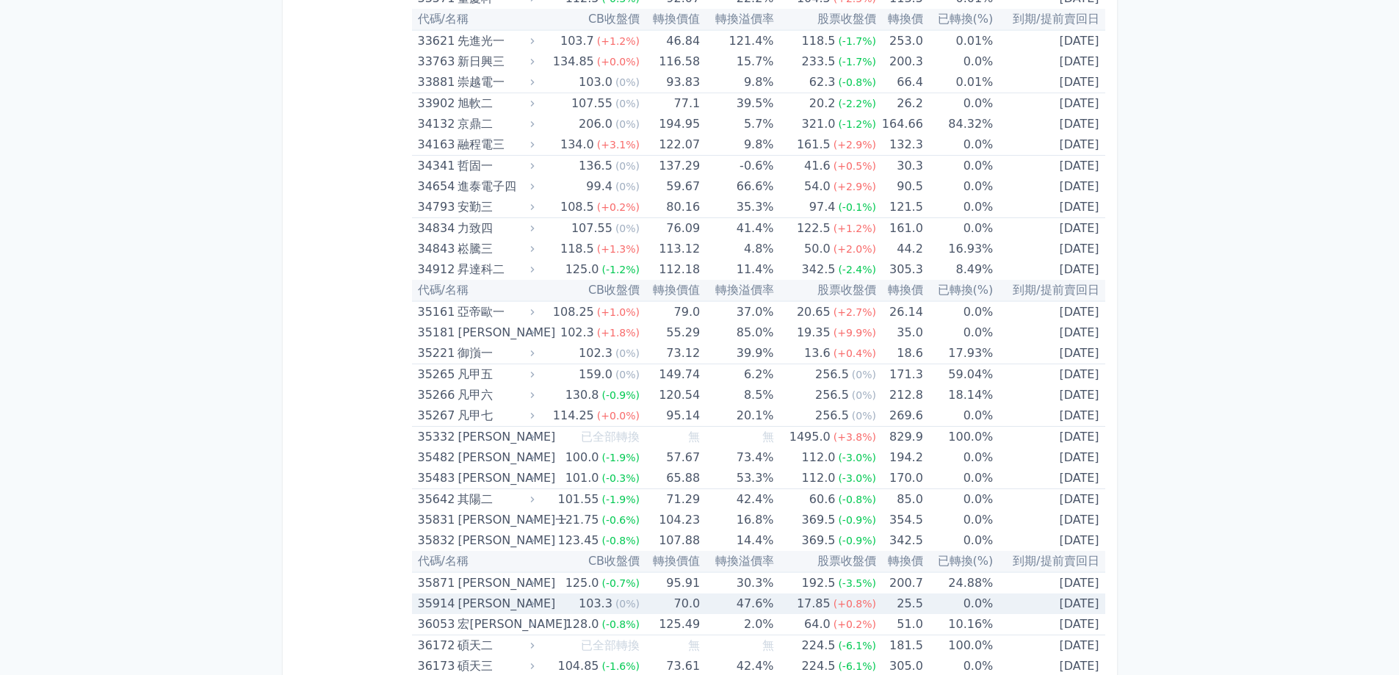
scroll to position [3600, 0]
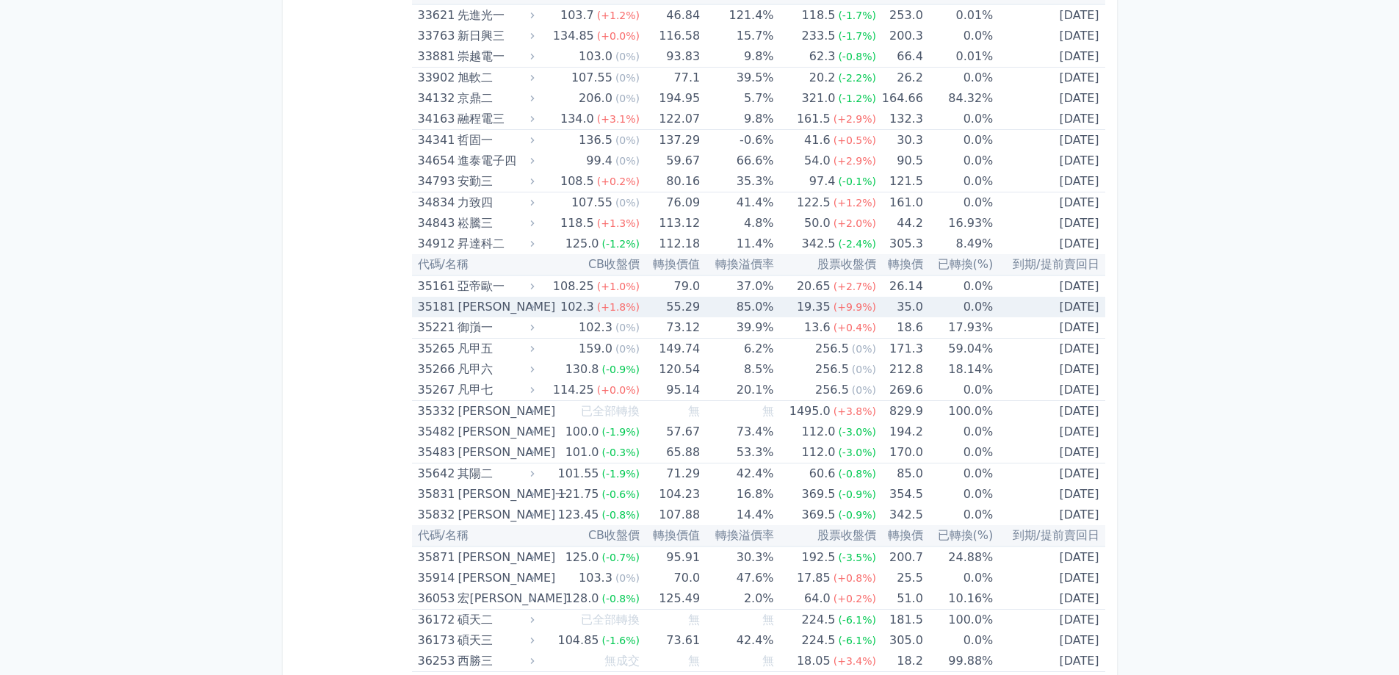
click at [579, 306] on div "102.3" at bounding box center [578, 307] width 40 height 21
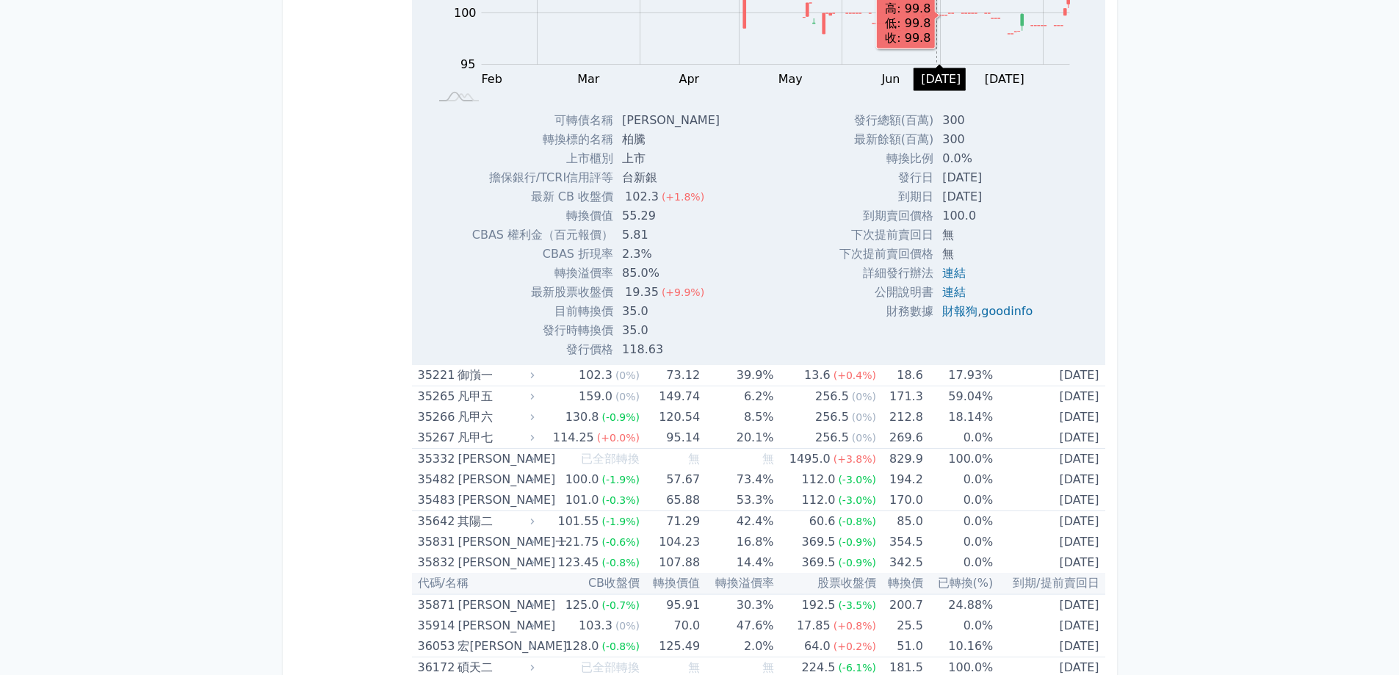
scroll to position [4041, 0]
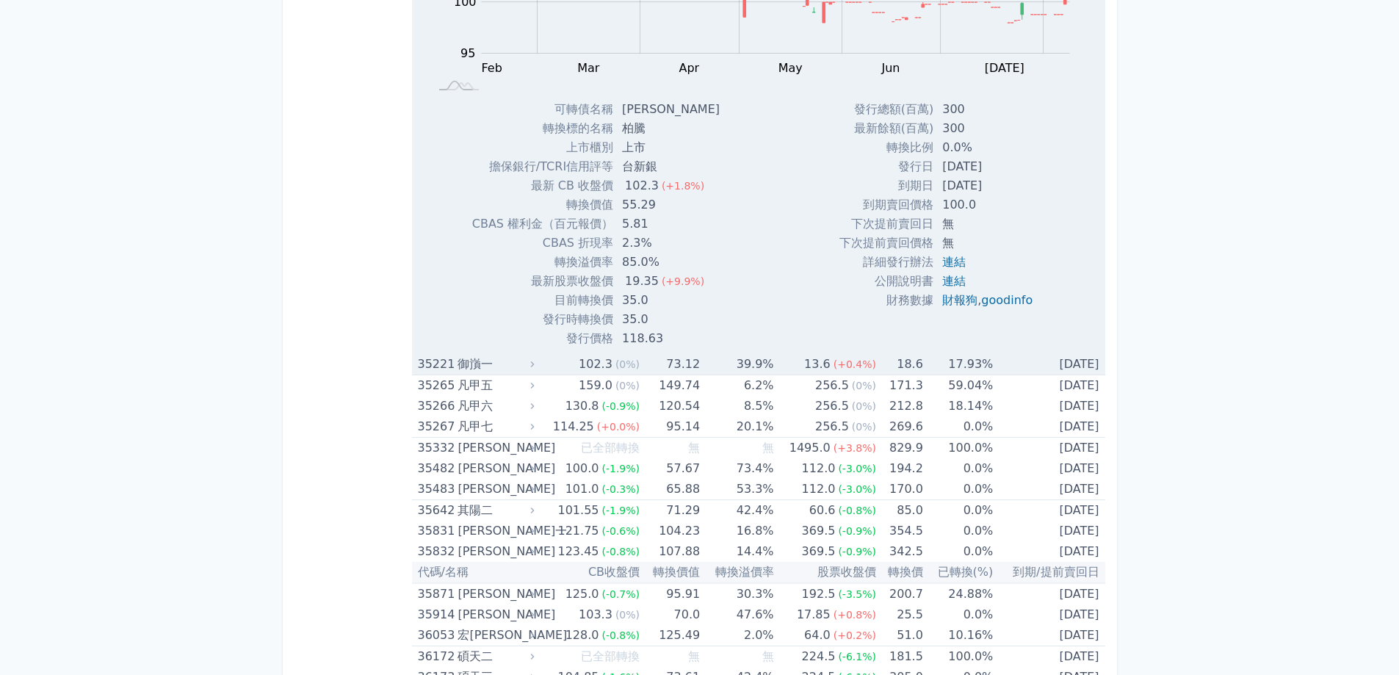
click at [763, 369] on td "39.9%" at bounding box center [736, 364] width 73 height 21
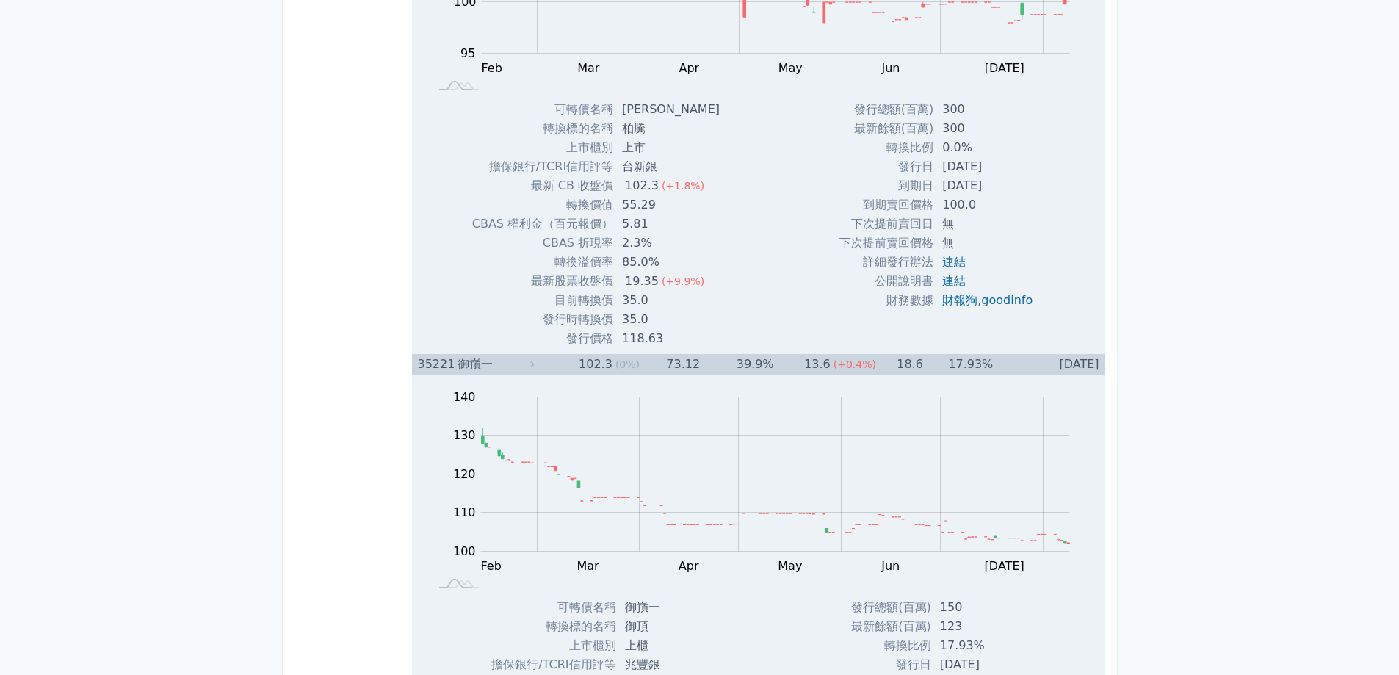
click at [763, 369] on td "39.9%" at bounding box center [736, 364] width 73 height 21
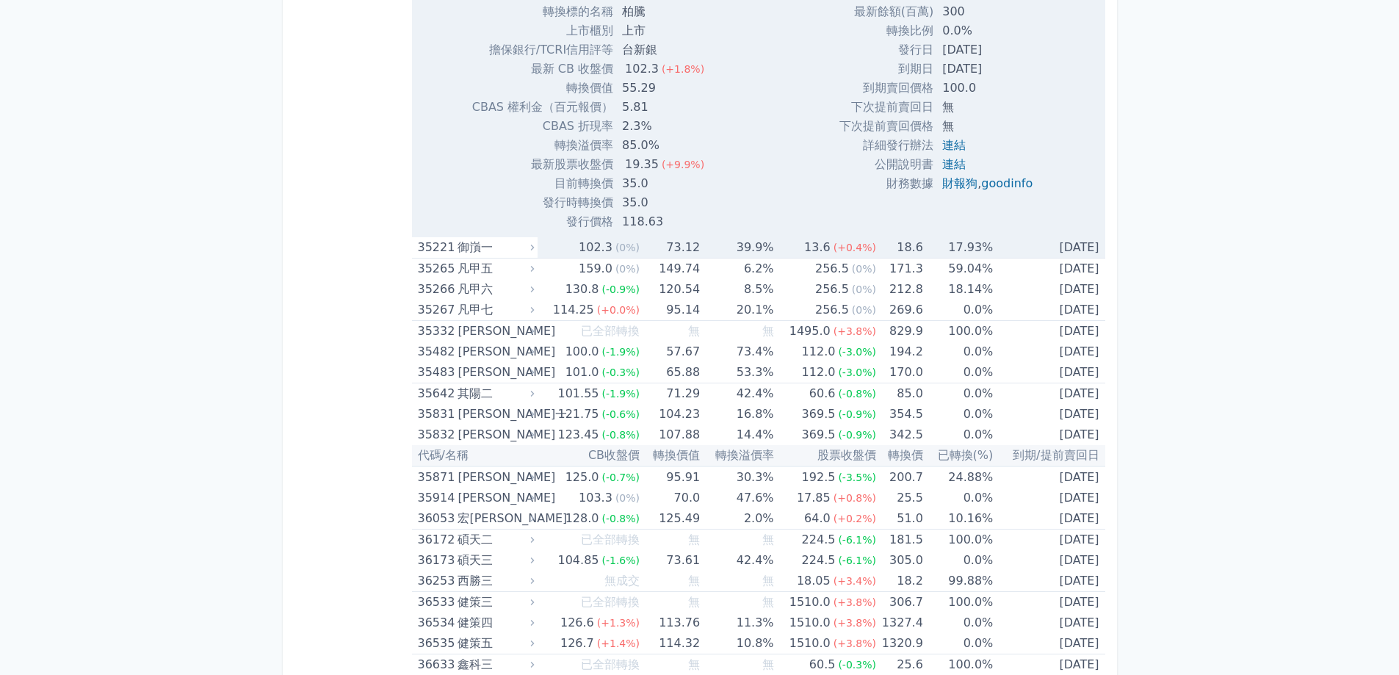
scroll to position [4187, 0]
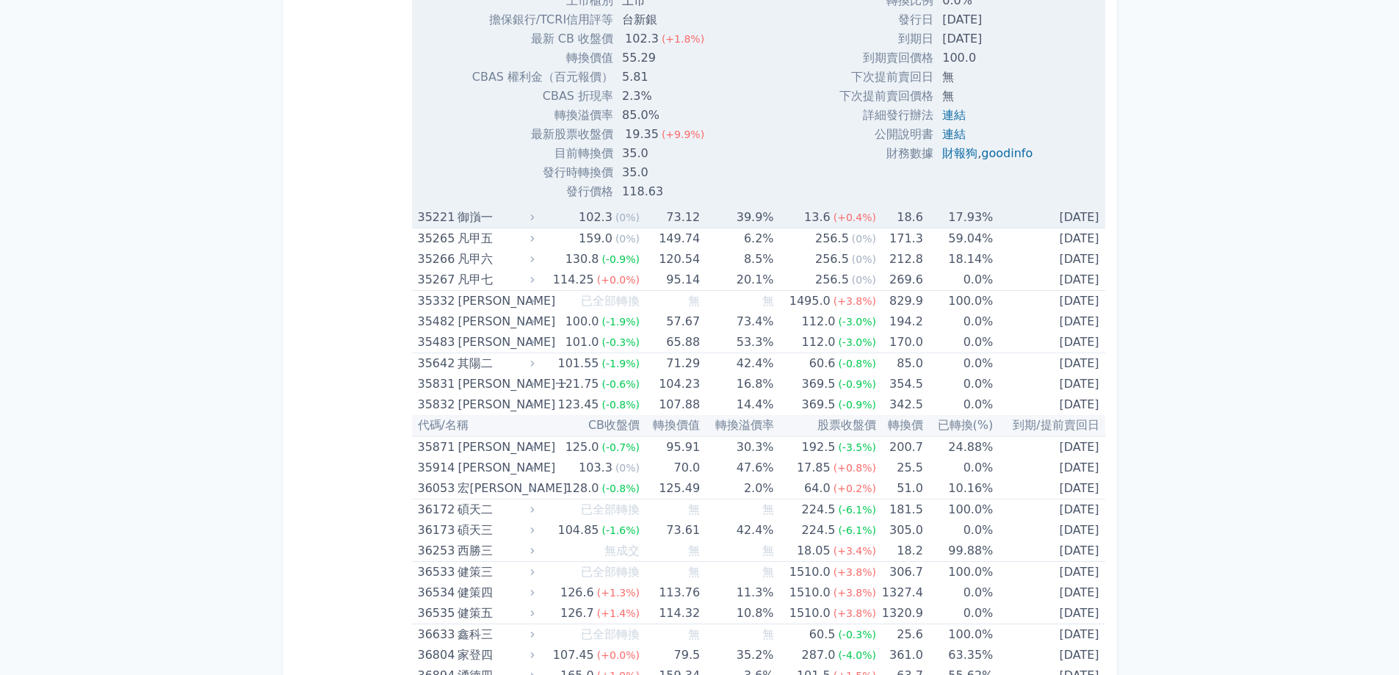
click at [722, 225] on td "39.9%" at bounding box center [736, 217] width 73 height 21
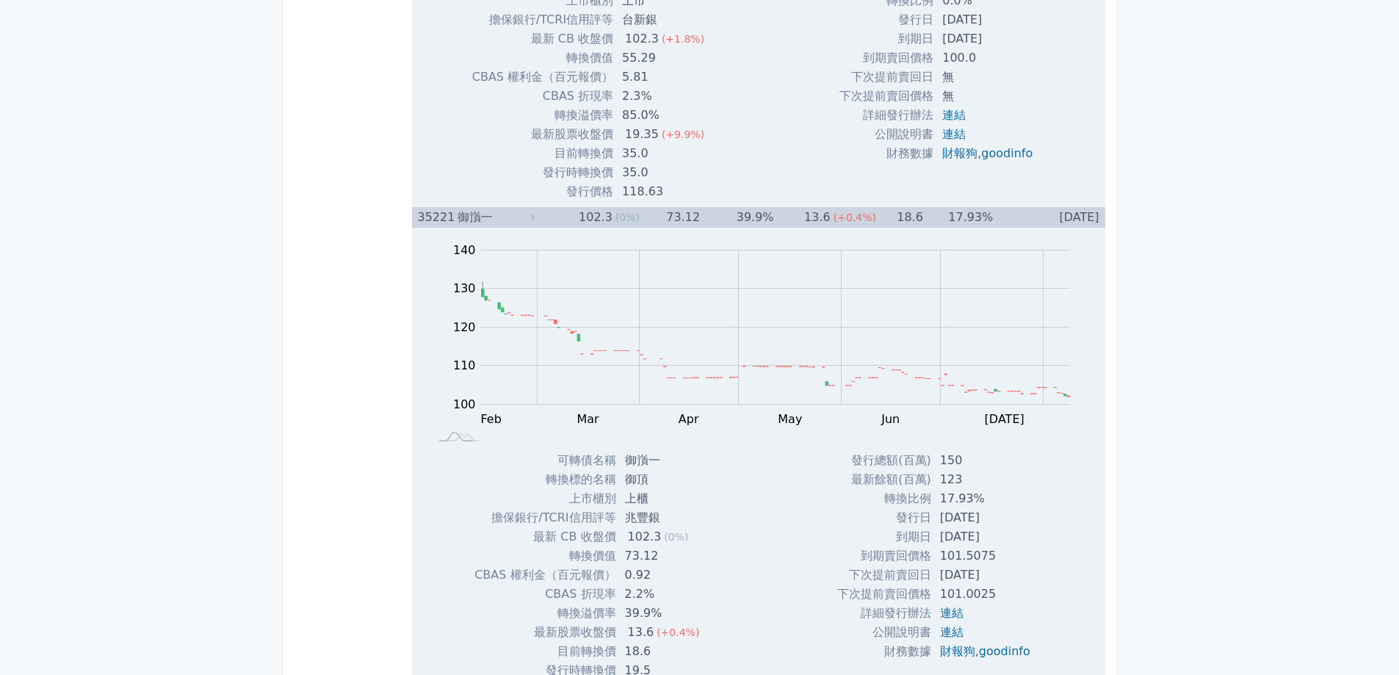
click at [719, 226] on td "39.9%" at bounding box center [736, 217] width 73 height 21
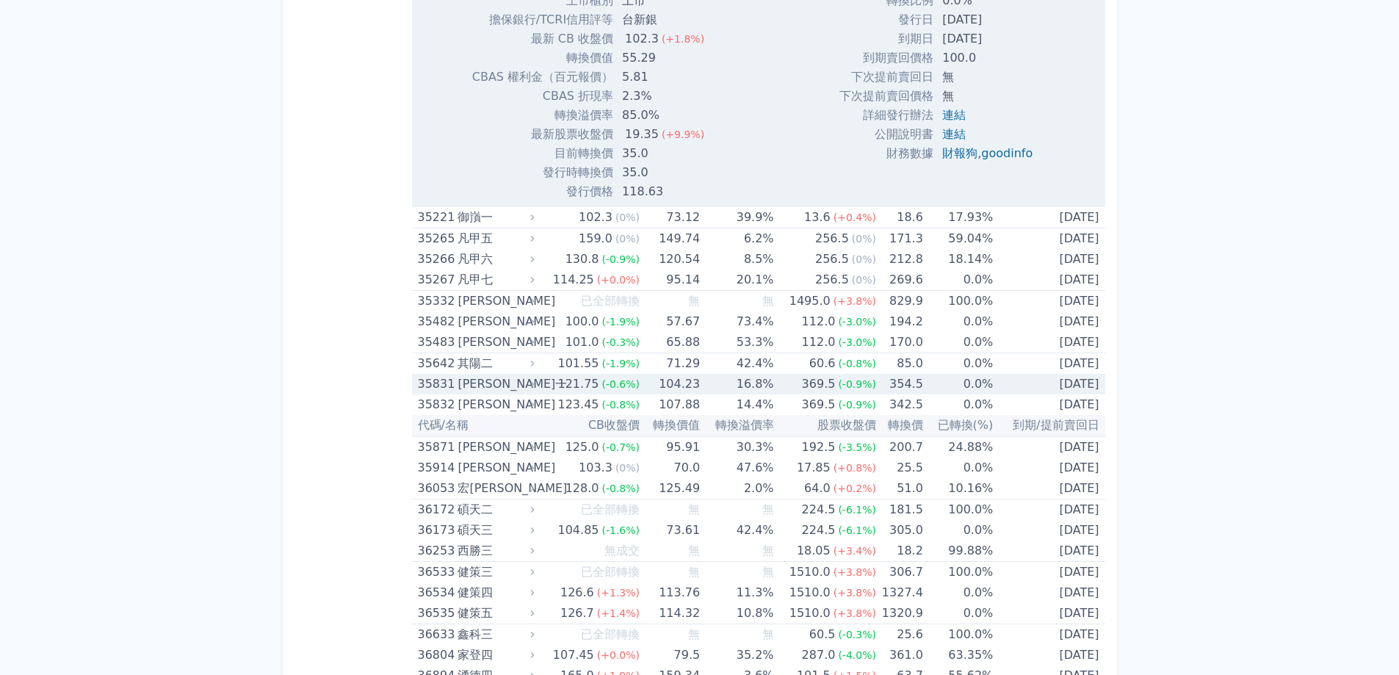
click at [452, 381] on div "35831" at bounding box center [436, 384] width 37 height 21
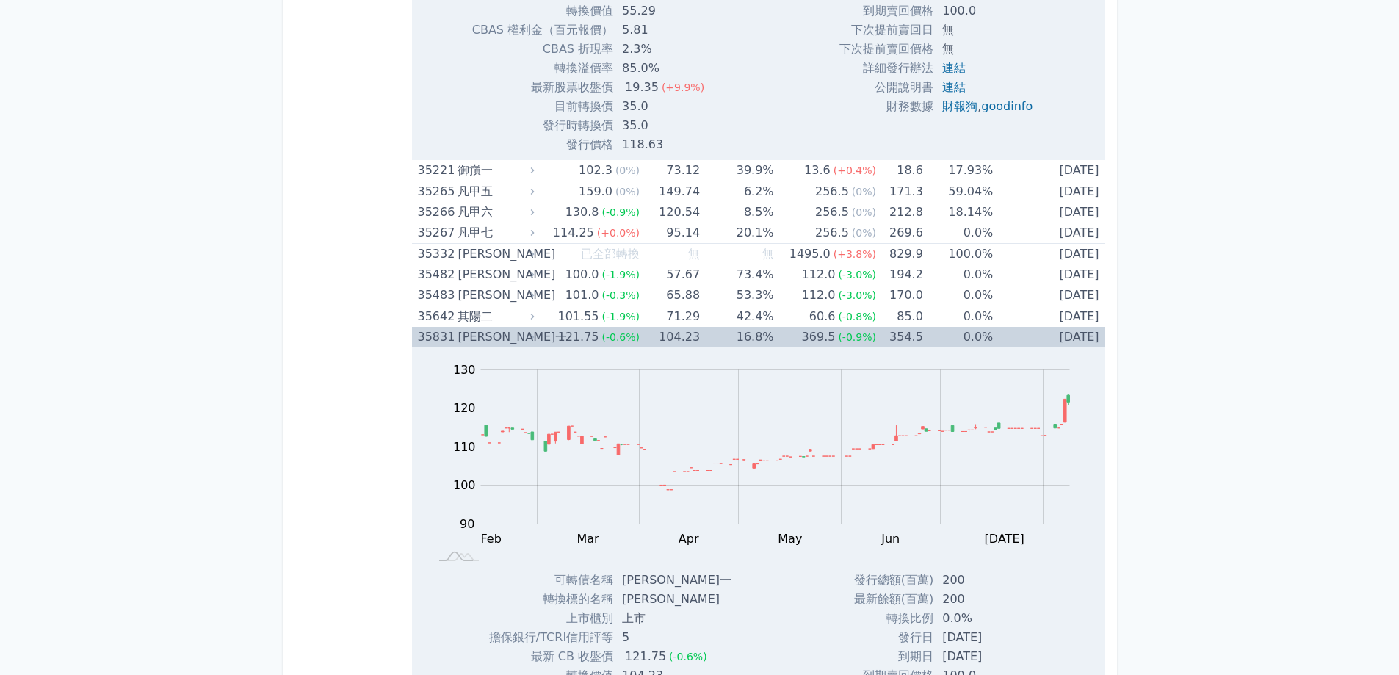
scroll to position [4261, 0]
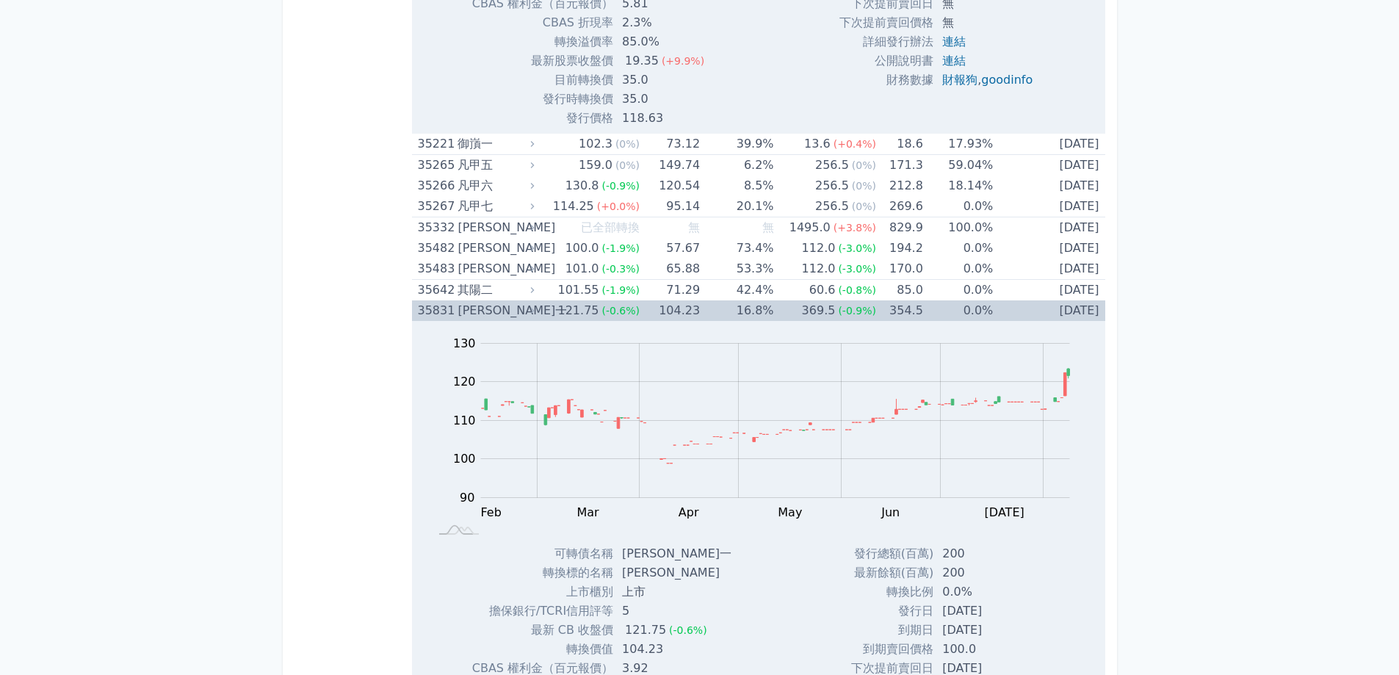
click at [480, 308] on div "[PERSON_NAME]一" at bounding box center [494, 310] width 73 height 21
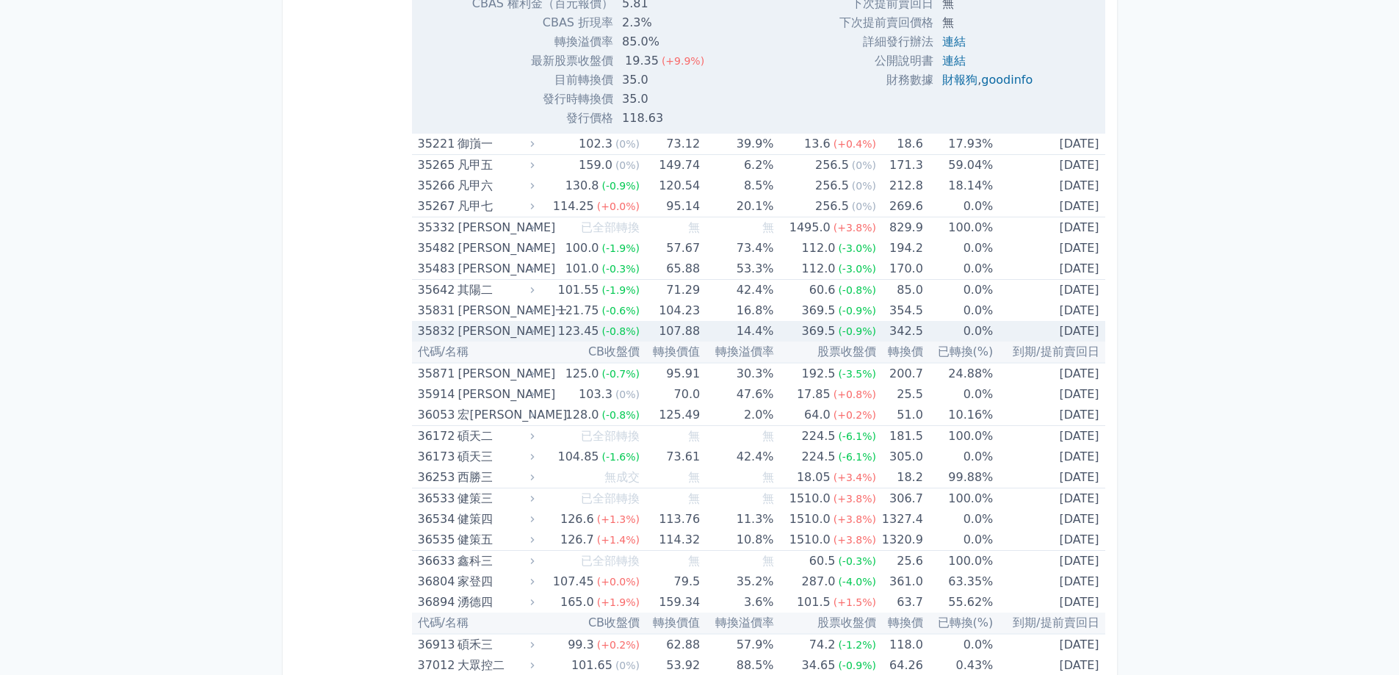
click at [479, 333] on div "[PERSON_NAME]" at bounding box center [494, 331] width 73 height 21
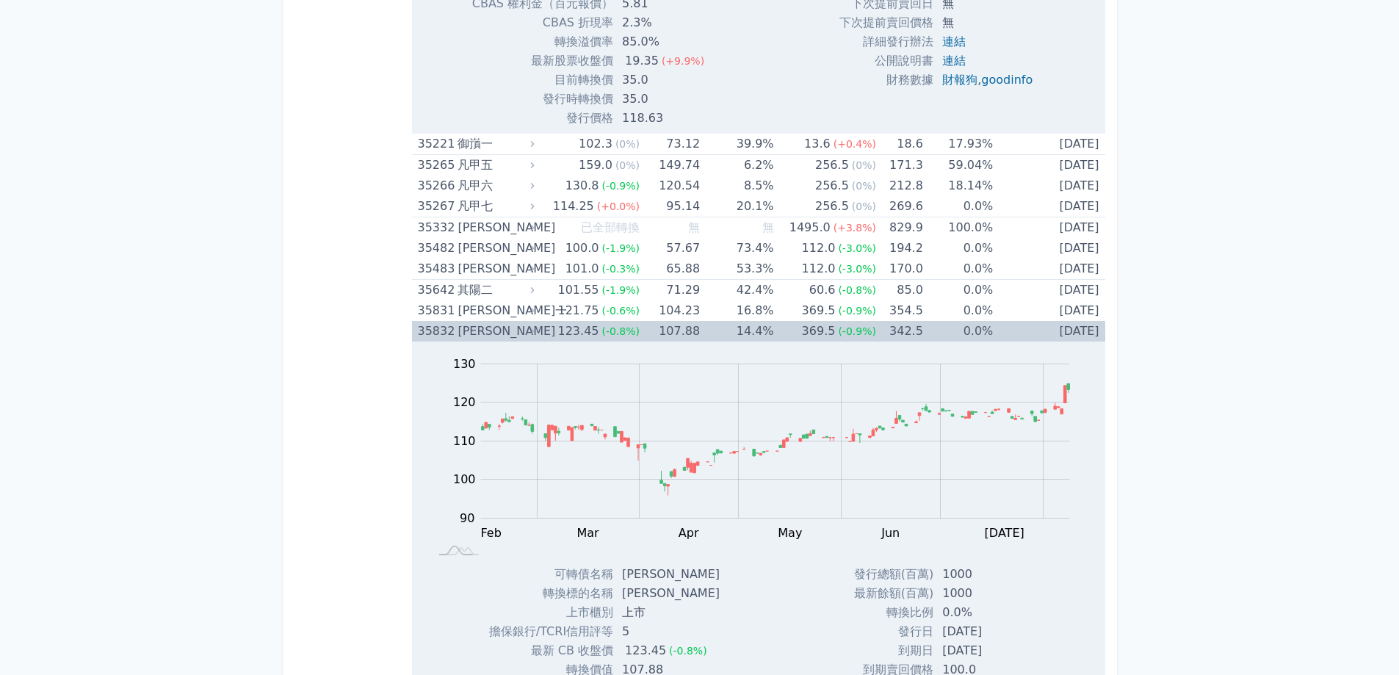
click at [478, 334] on div "[PERSON_NAME]" at bounding box center [494, 331] width 73 height 21
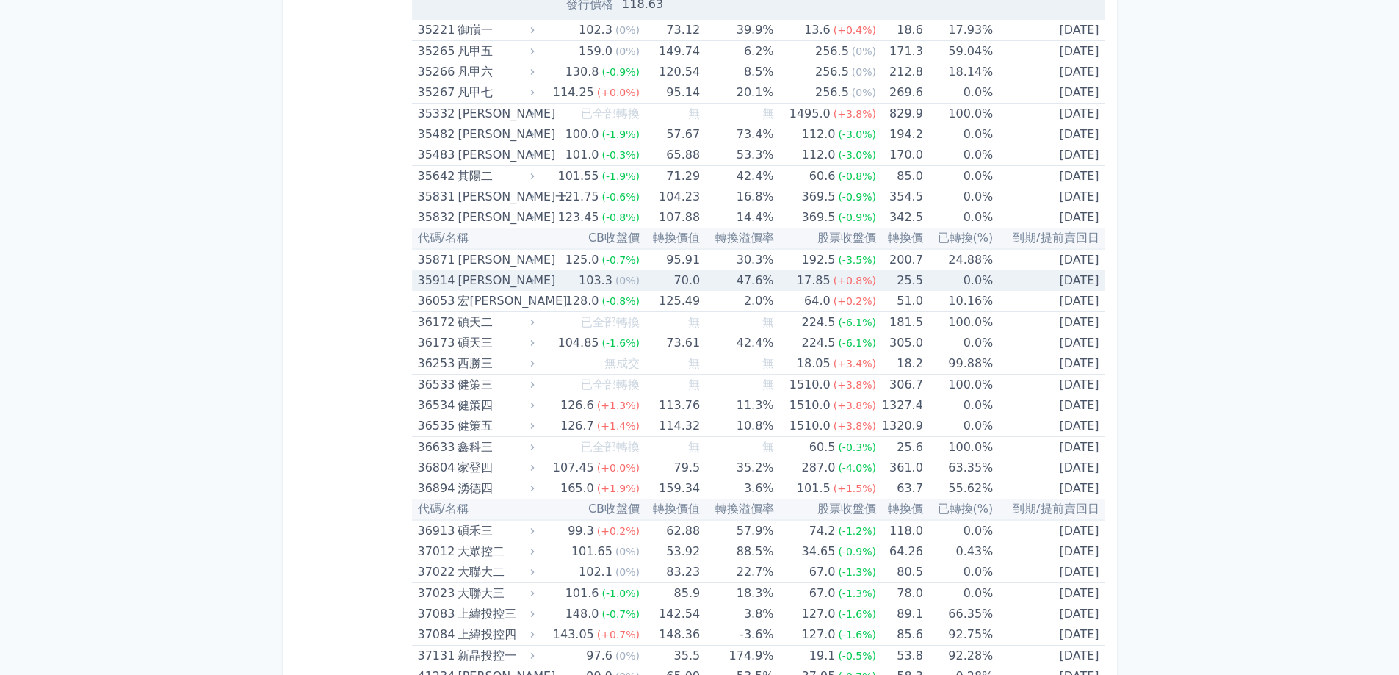
scroll to position [4408, 0]
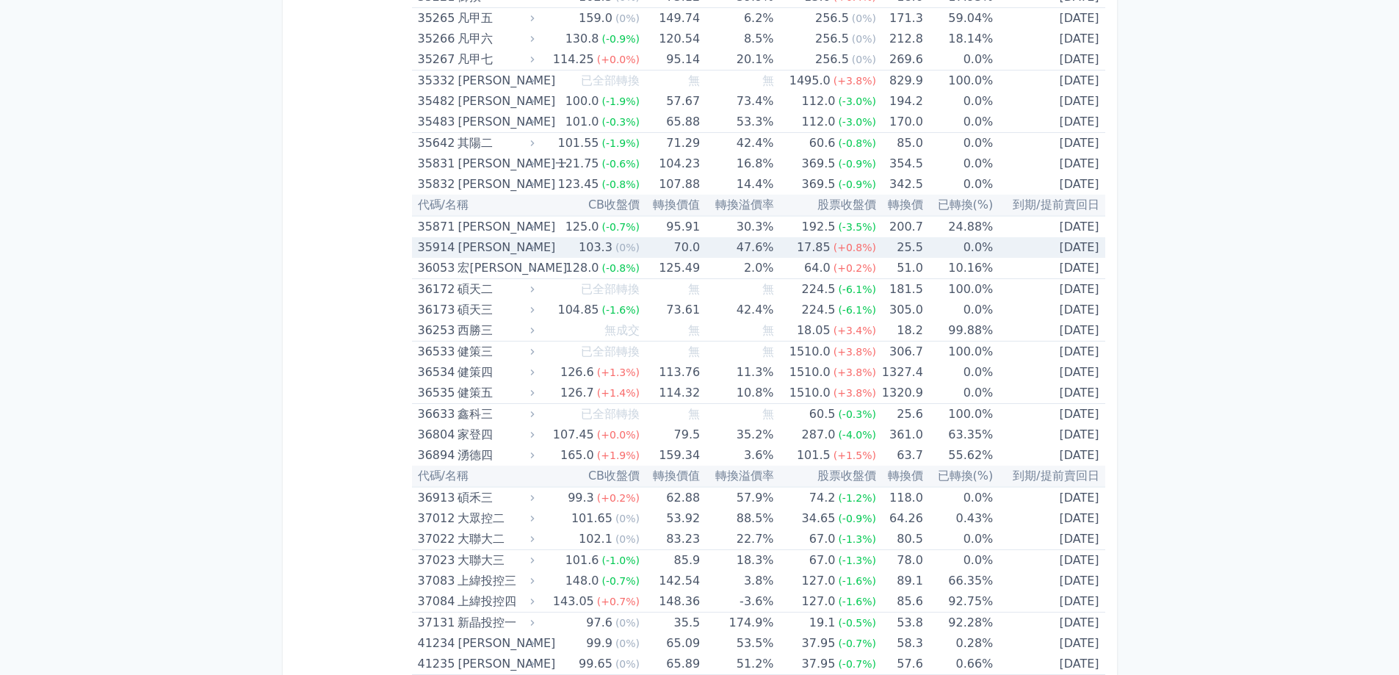
click at [505, 247] on div "[PERSON_NAME]" at bounding box center [494, 247] width 73 height 21
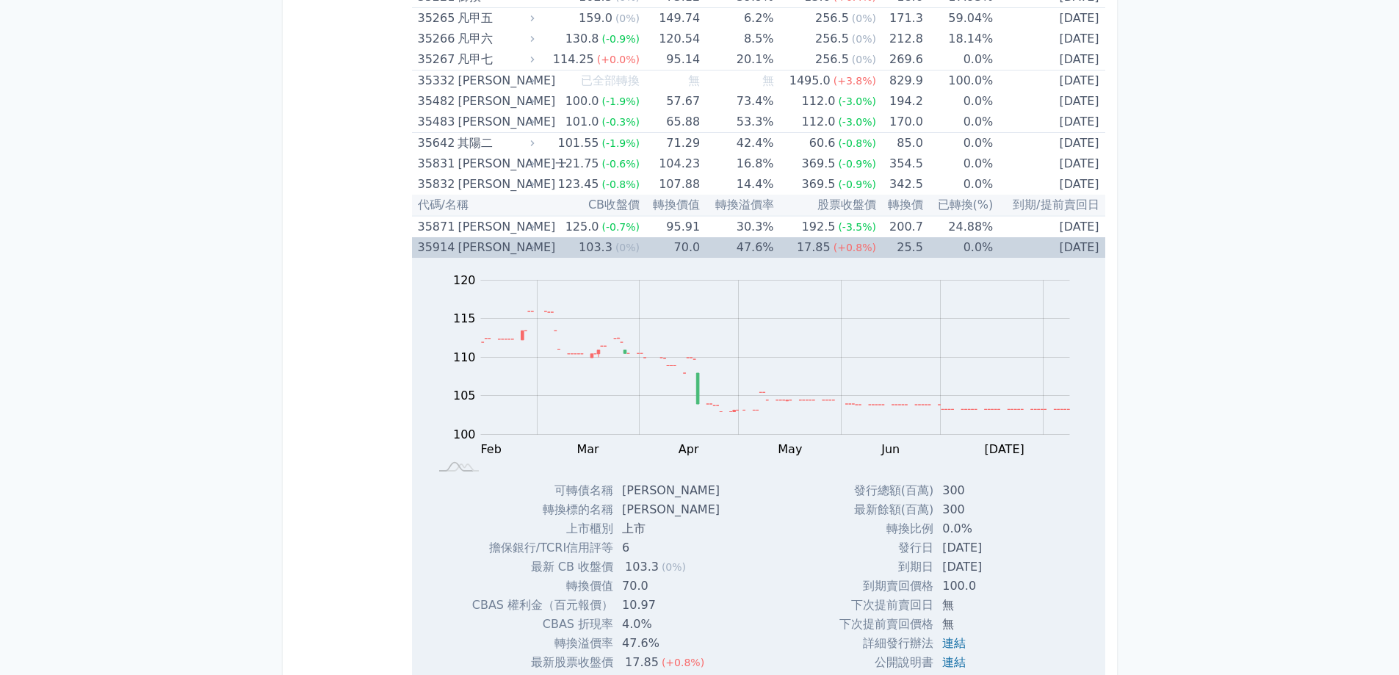
click at [505, 247] on div "[PERSON_NAME]" at bounding box center [494, 247] width 73 height 21
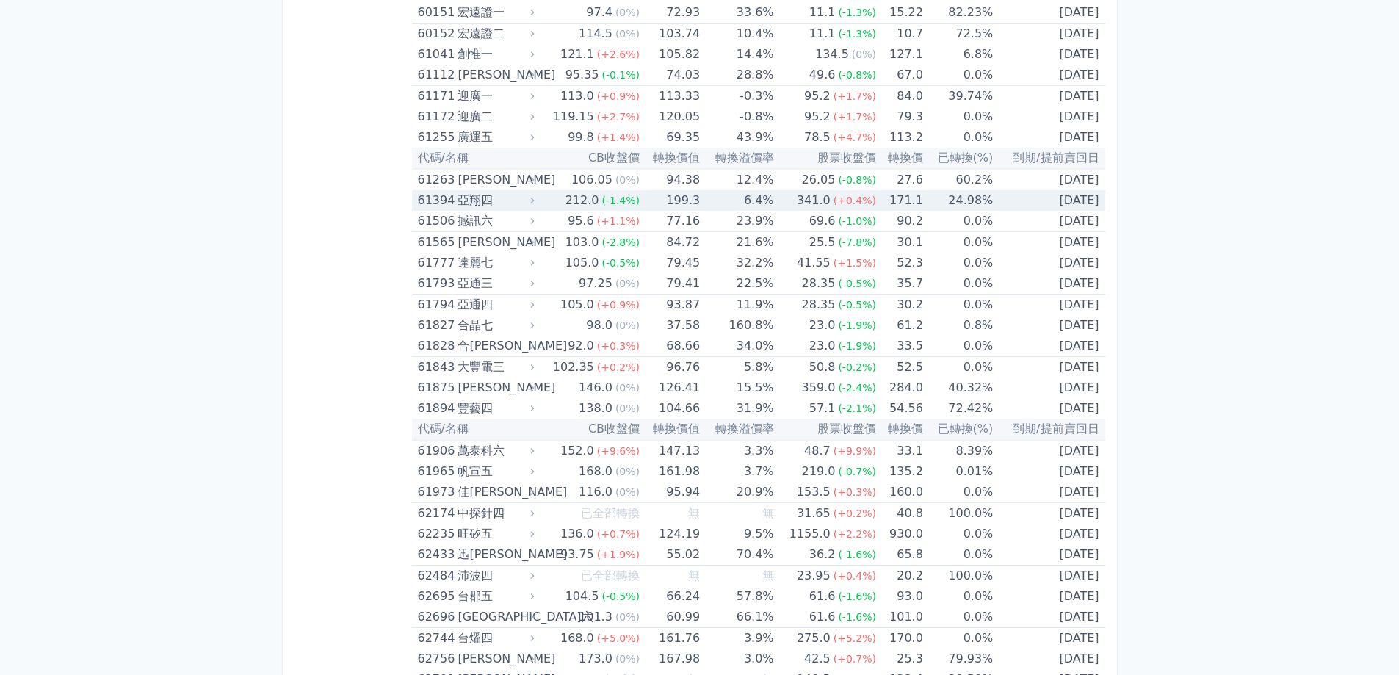
scroll to position [6685, 0]
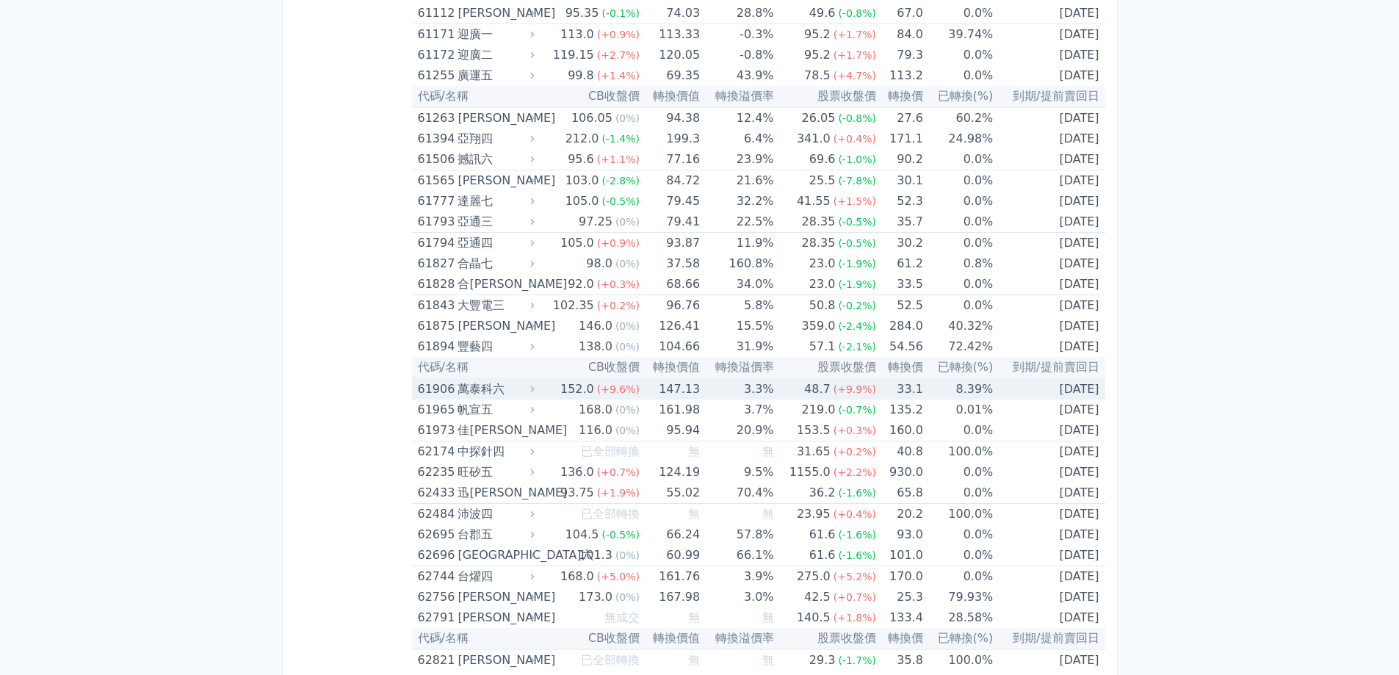
click at [577, 392] on div "152.0" at bounding box center [578, 389] width 40 height 21
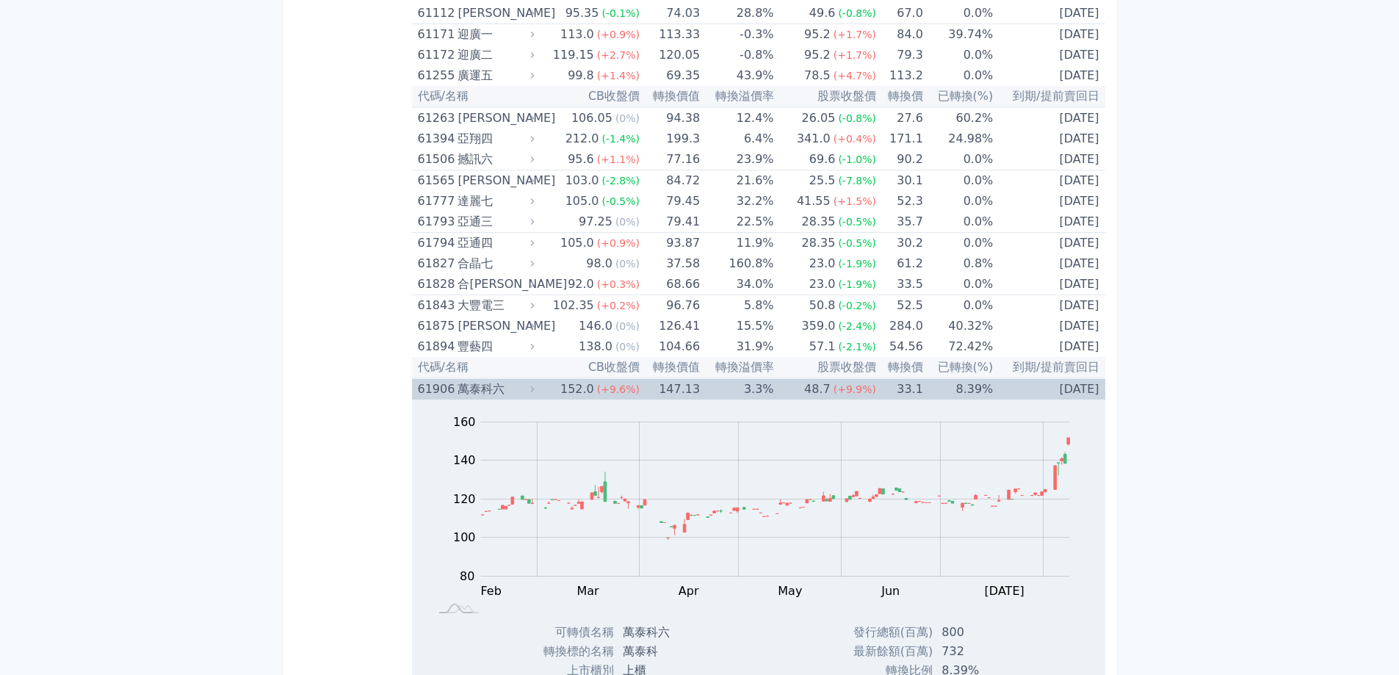
click at [577, 392] on div "152.0" at bounding box center [578, 389] width 40 height 21
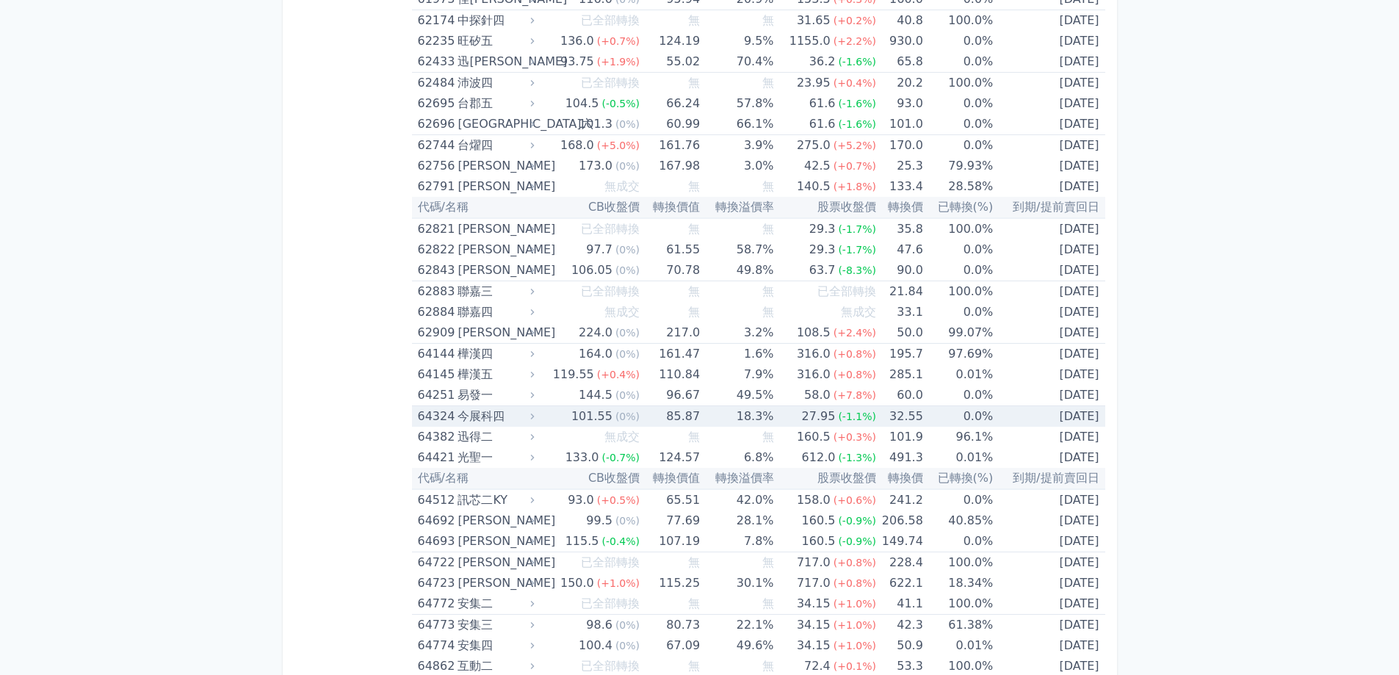
scroll to position [7126, 0]
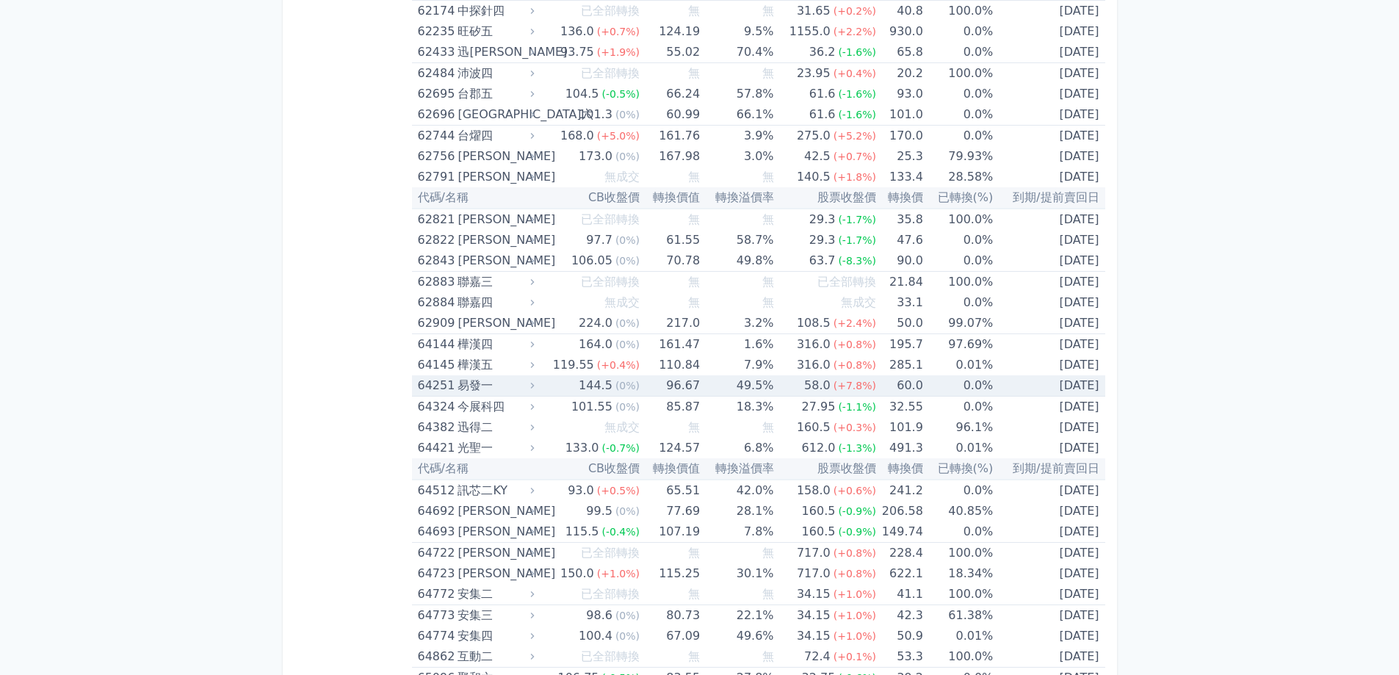
click at [586, 390] on div "144.5" at bounding box center [596, 385] width 40 height 21
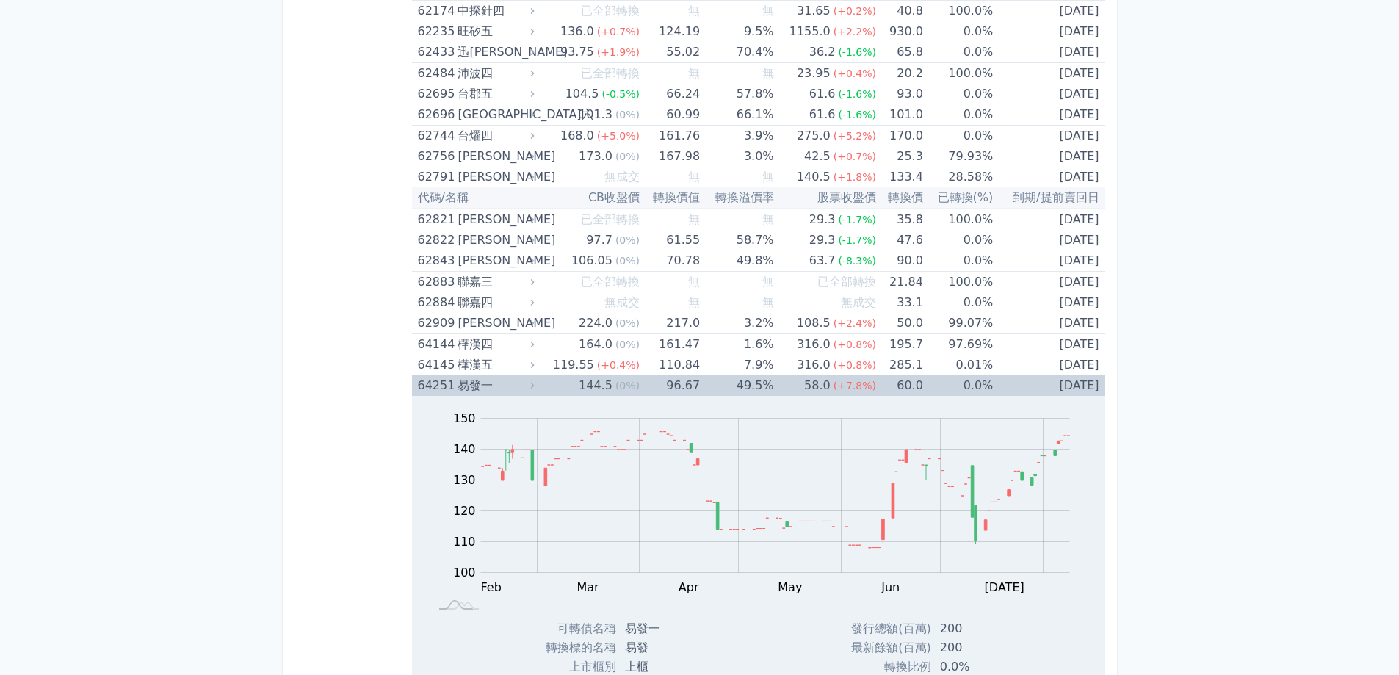
click at [586, 390] on div "144.5" at bounding box center [596, 385] width 40 height 21
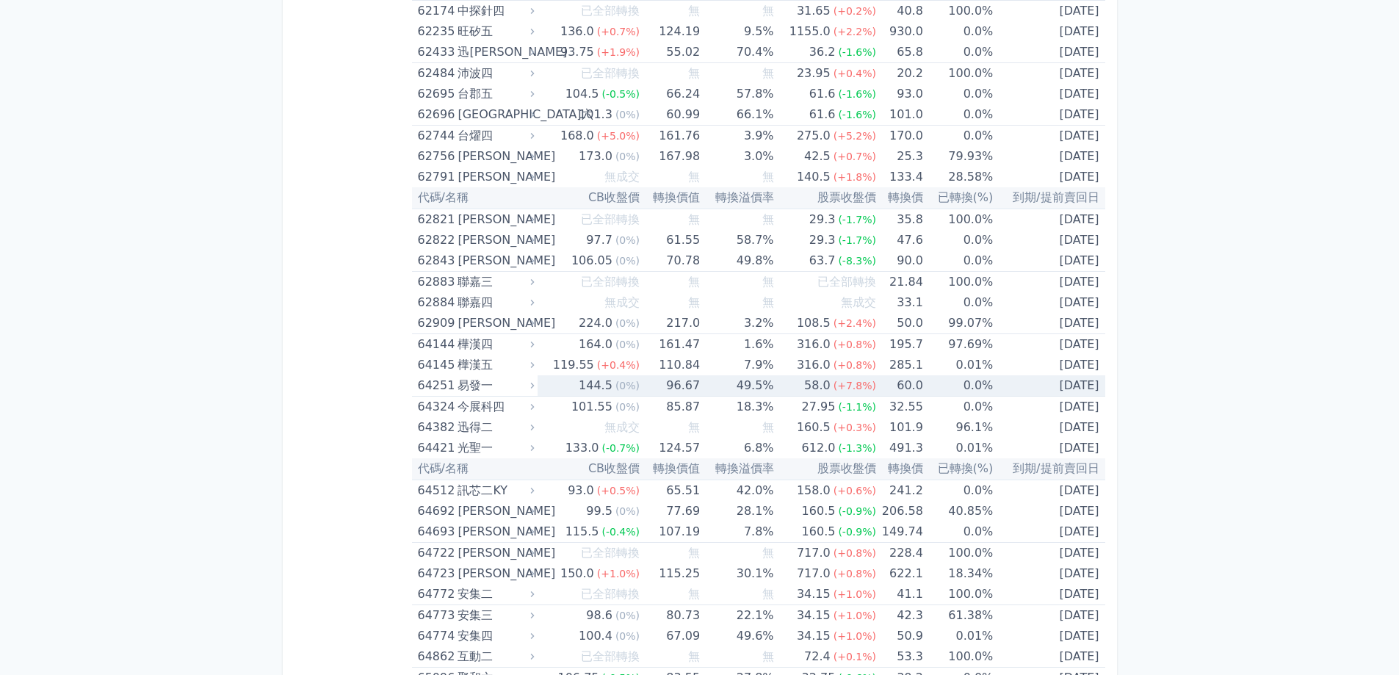
click at [585, 389] on div "144.5" at bounding box center [596, 385] width 40 height 21
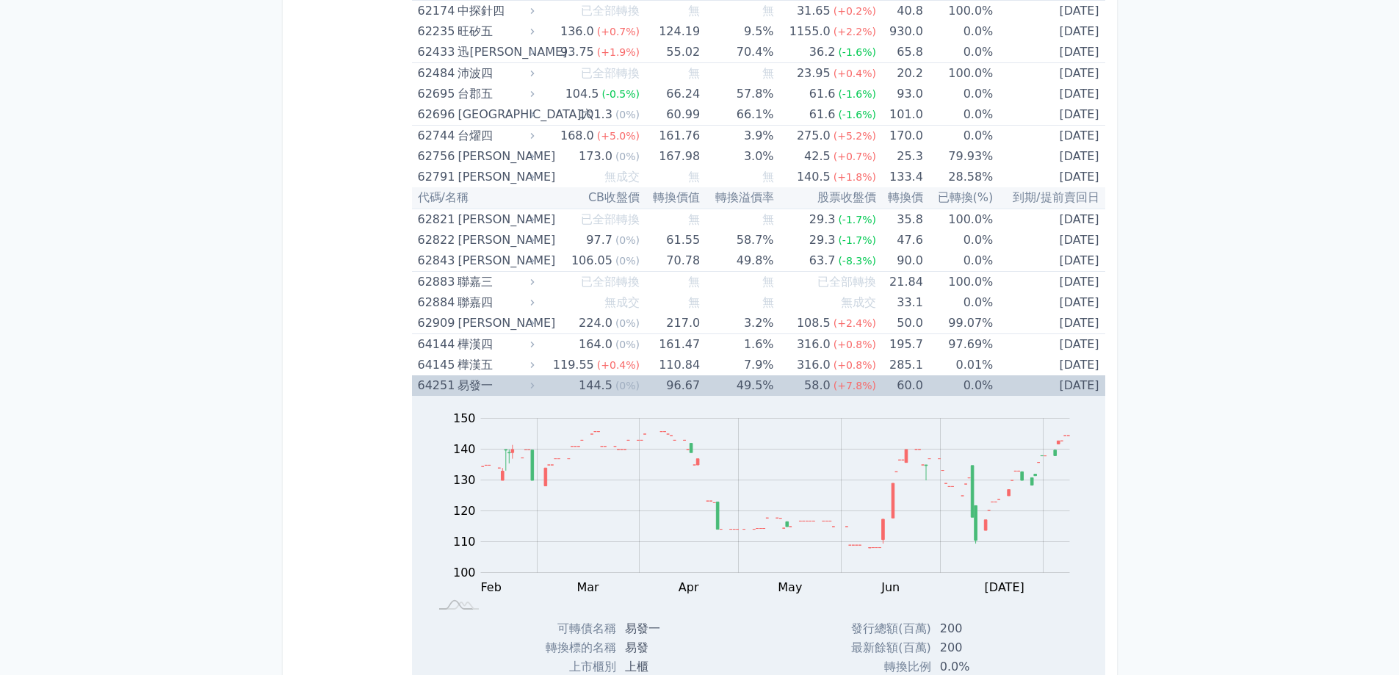
click at [583, 388] on div "144.5" at bounding box center [596, 385] width 40 height 21
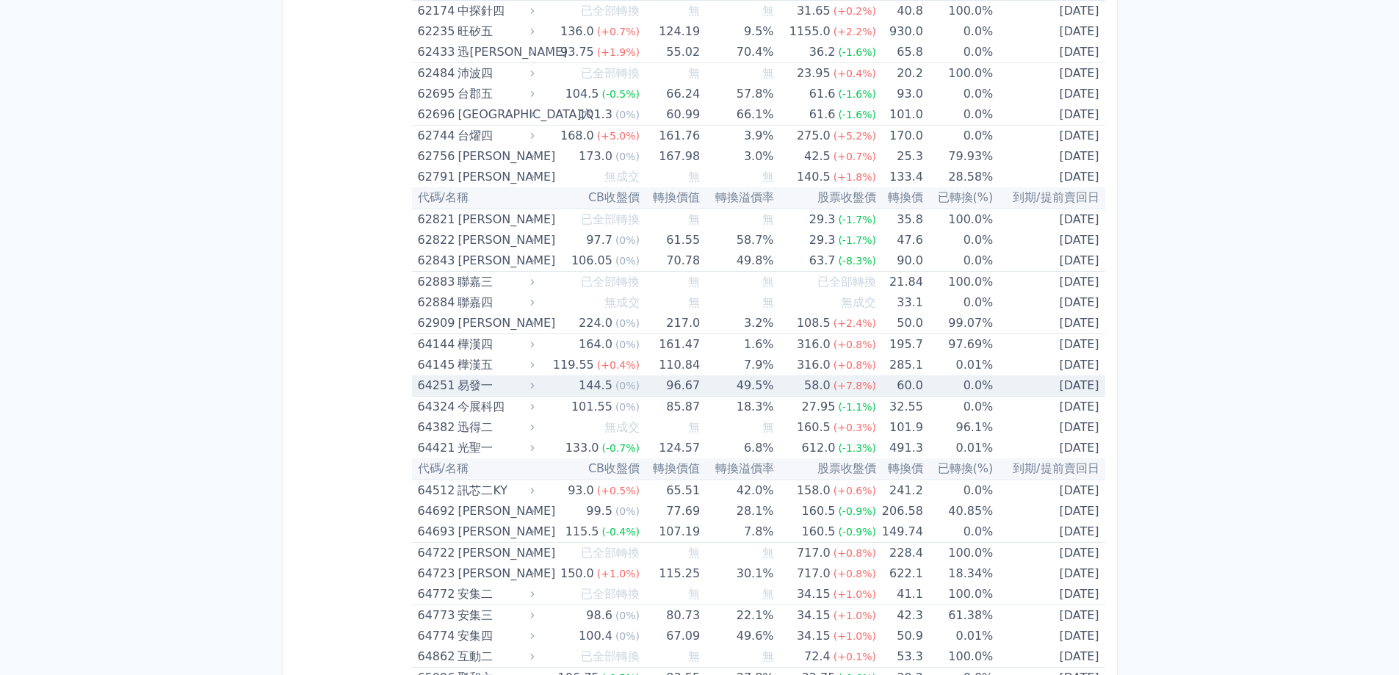
click at [659, 387] on td "96.67" at bounding box center [670, 385] width 60 height 21
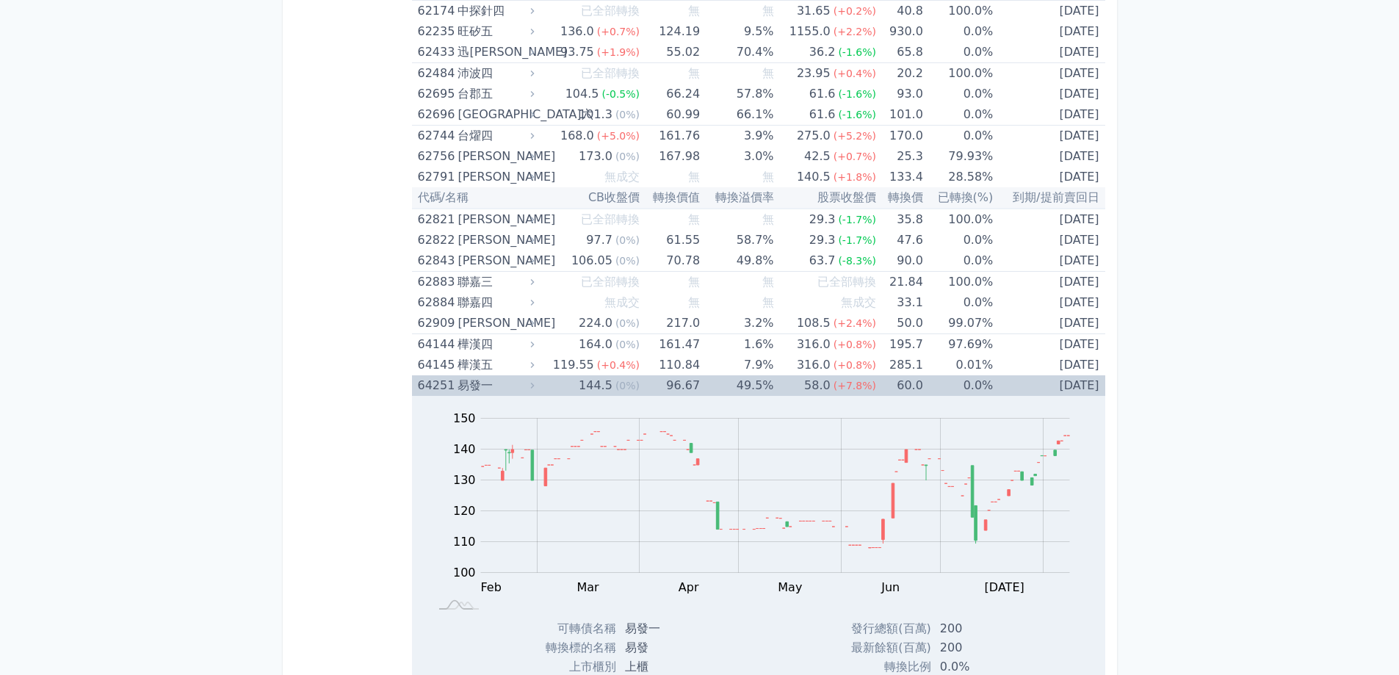
click at [644, 382] on td "96.67" at bounding box center [670, 385] width 60 height 21
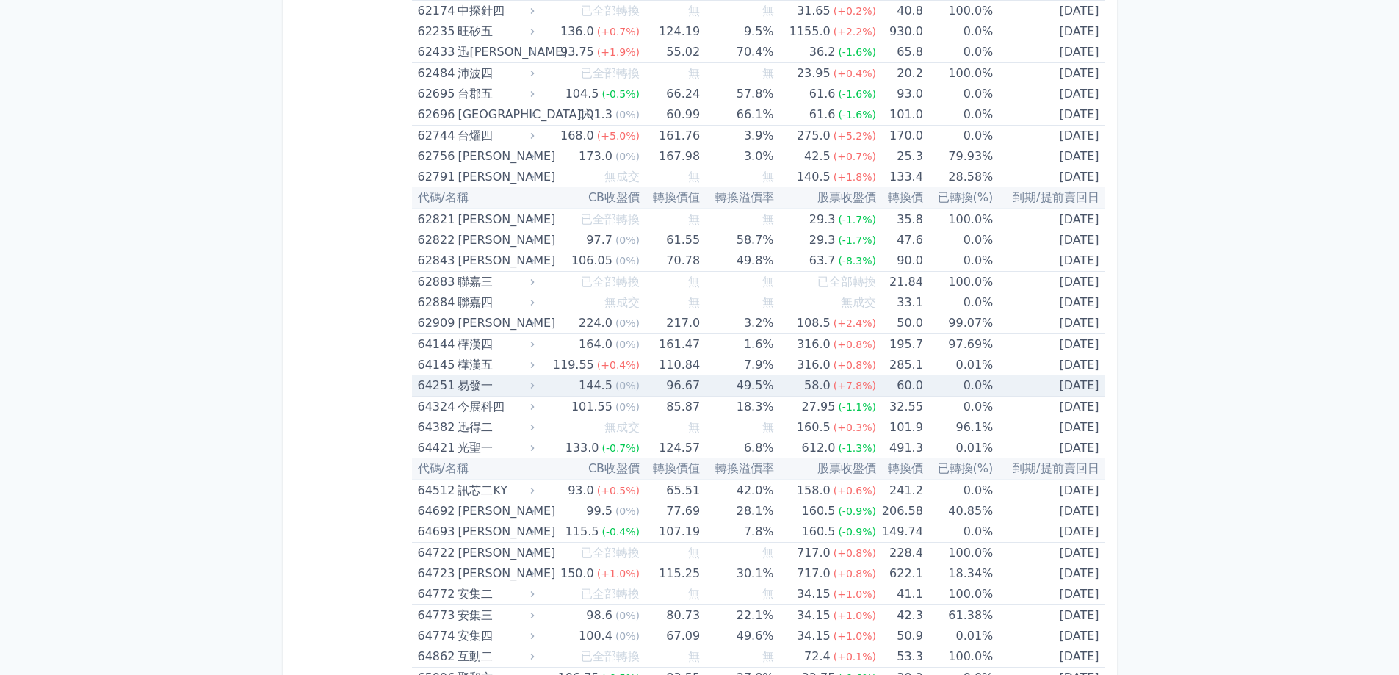
click at [791, 388] on td "58.0 (+7.8%)" at bounding box center [825, 385] width 102 height 21
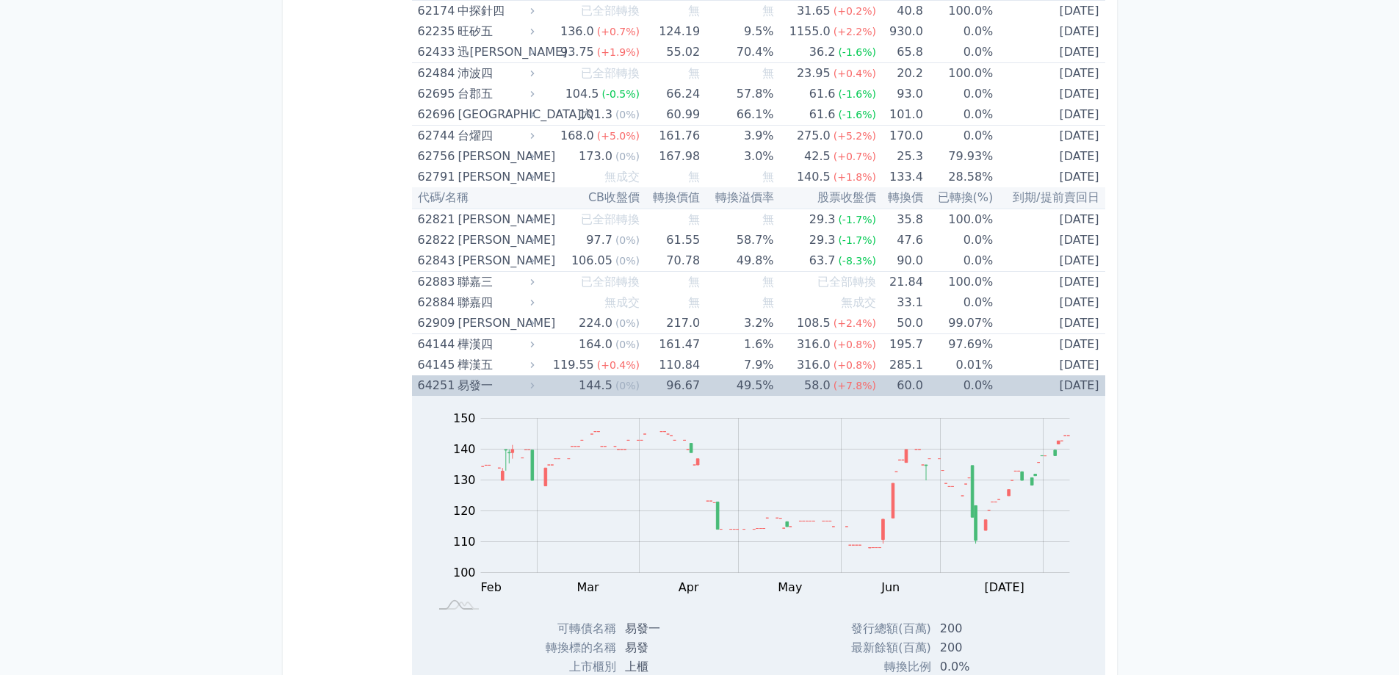
click at [791, 388] on td "58.0 (+7.8%)" at bounding box center [825, 385] width 102 height 21
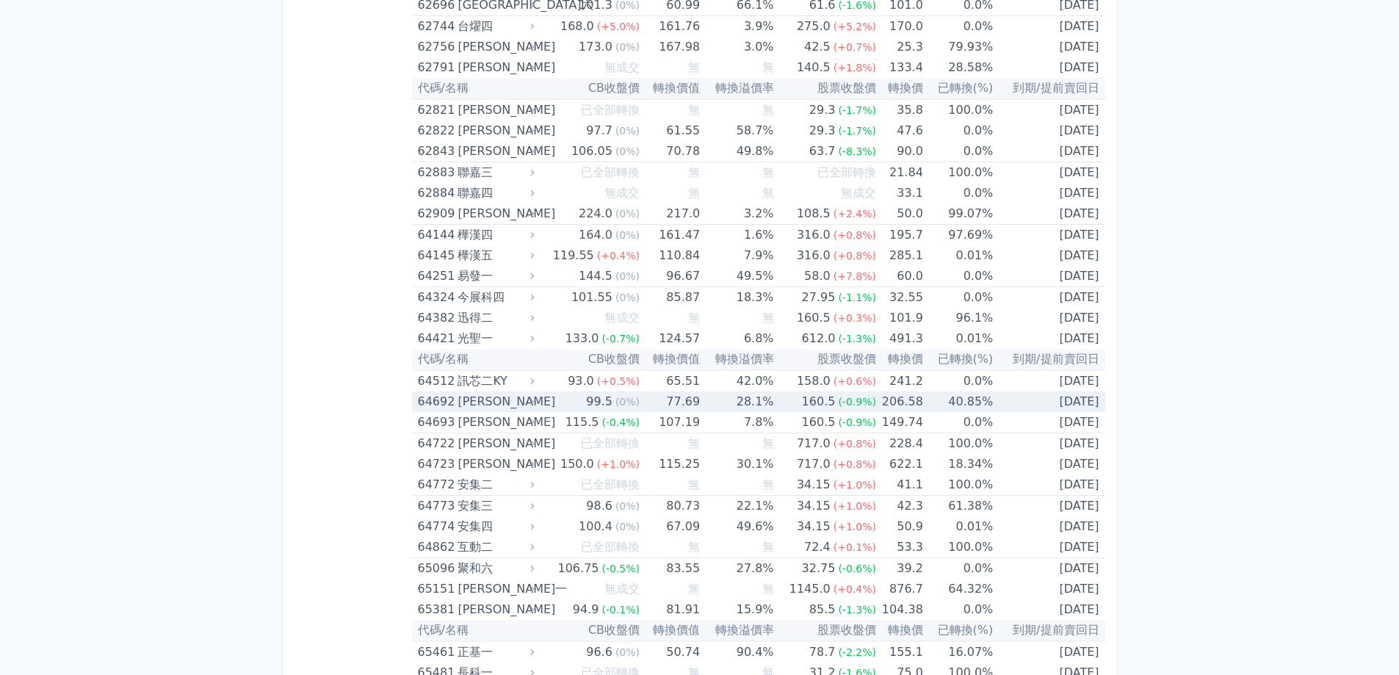
scroll to position [7273, 0]
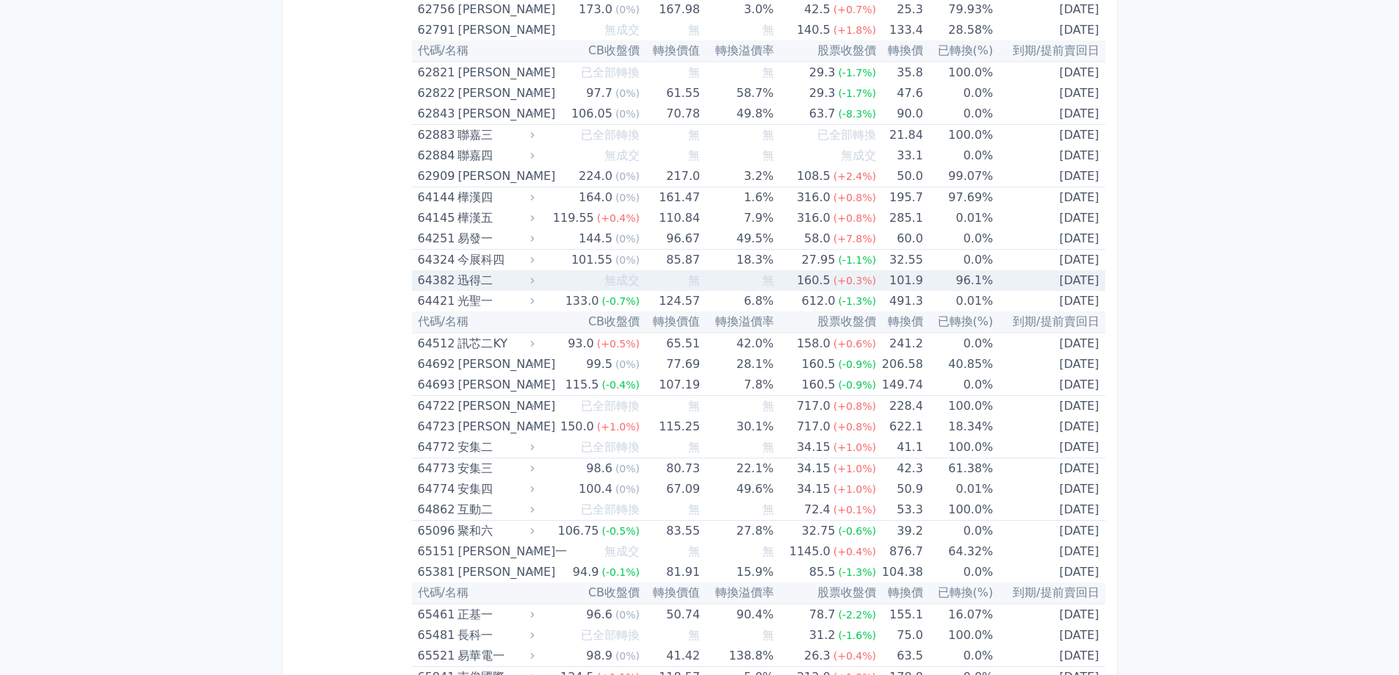
click at [717, 281] on td "無" at bounding box center [736, 280] width 73 height 21
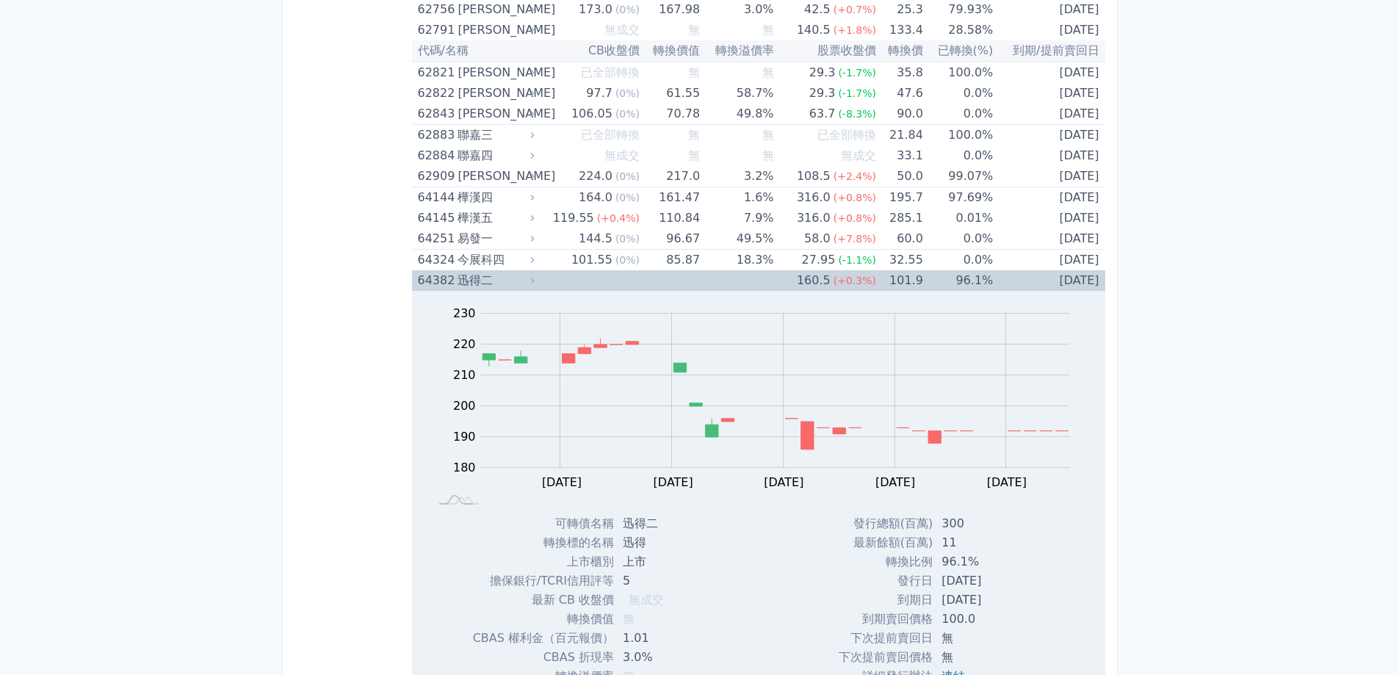
click at [717, 281] on td "無" at bounding box center [736, 280] width 73 height 21
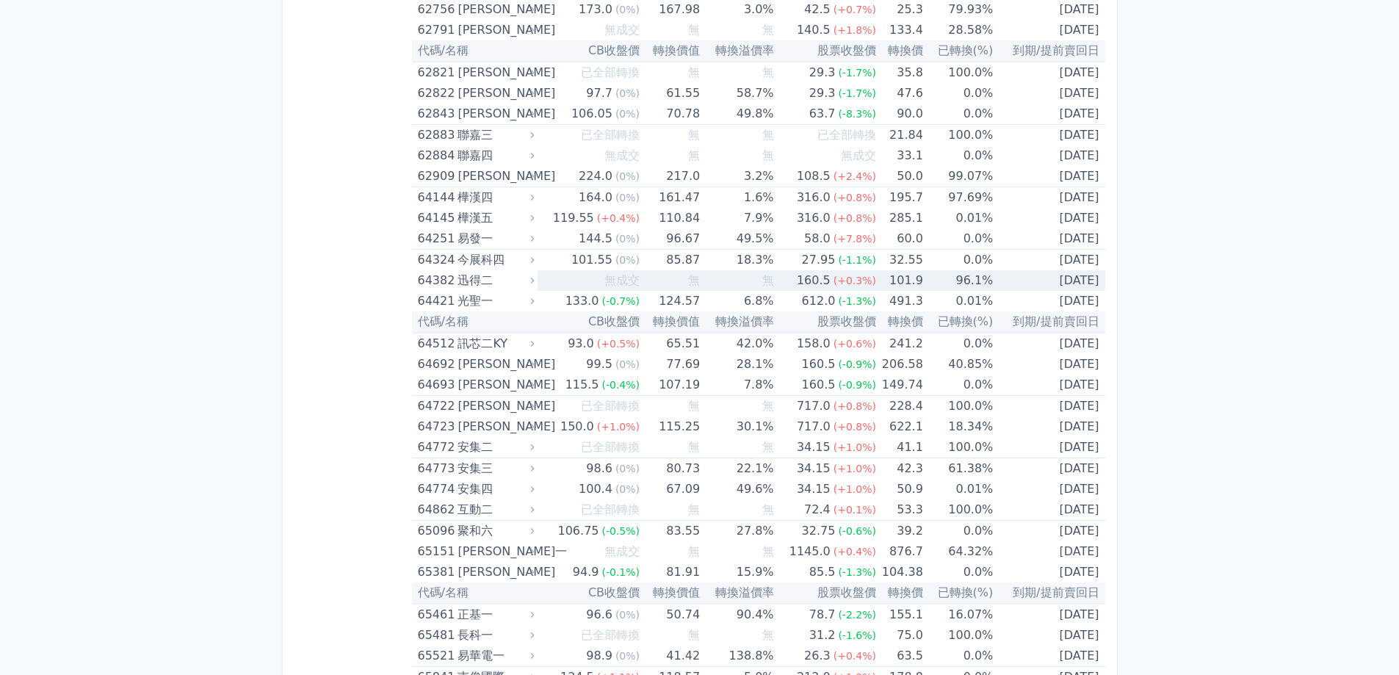
click at [717, 281] on td "無" at bounding box center [736, 280] width 73 height 21
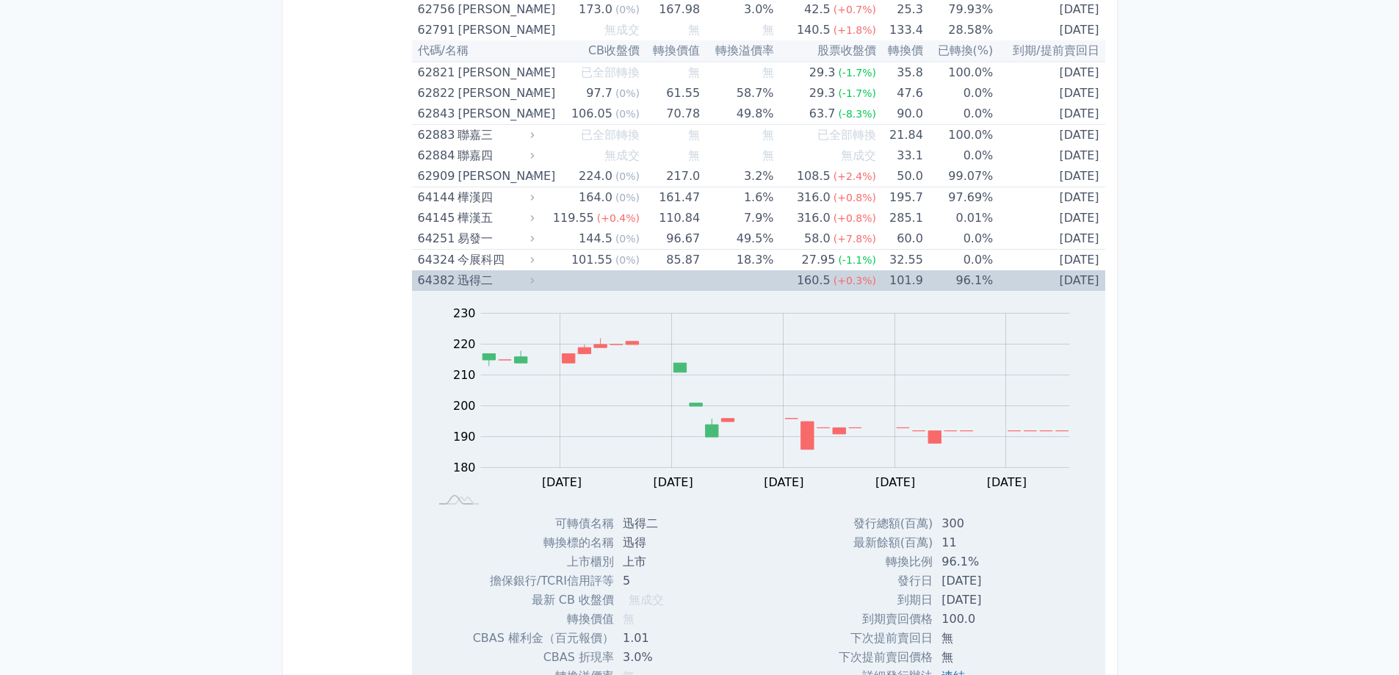
click at [717, 281] on td "無" at bounding box center [736, 280] width 73 height 21
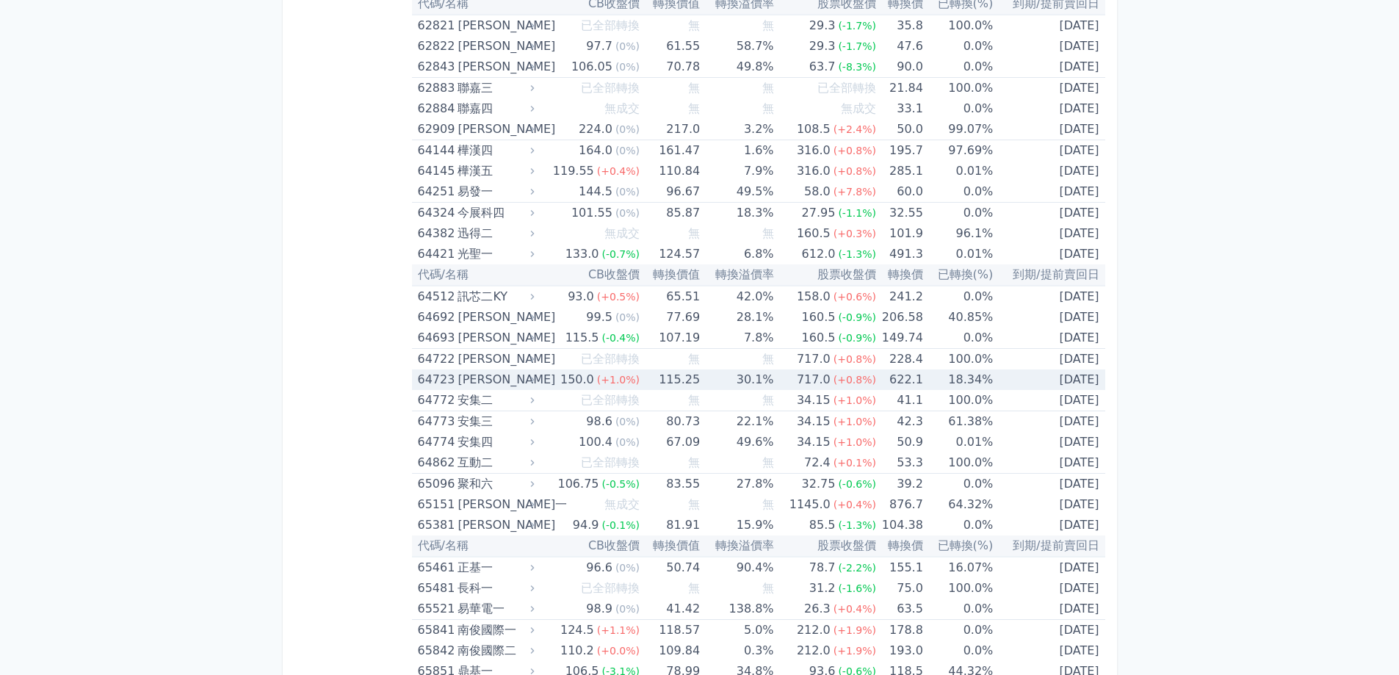
scroll to position [7346, 0]
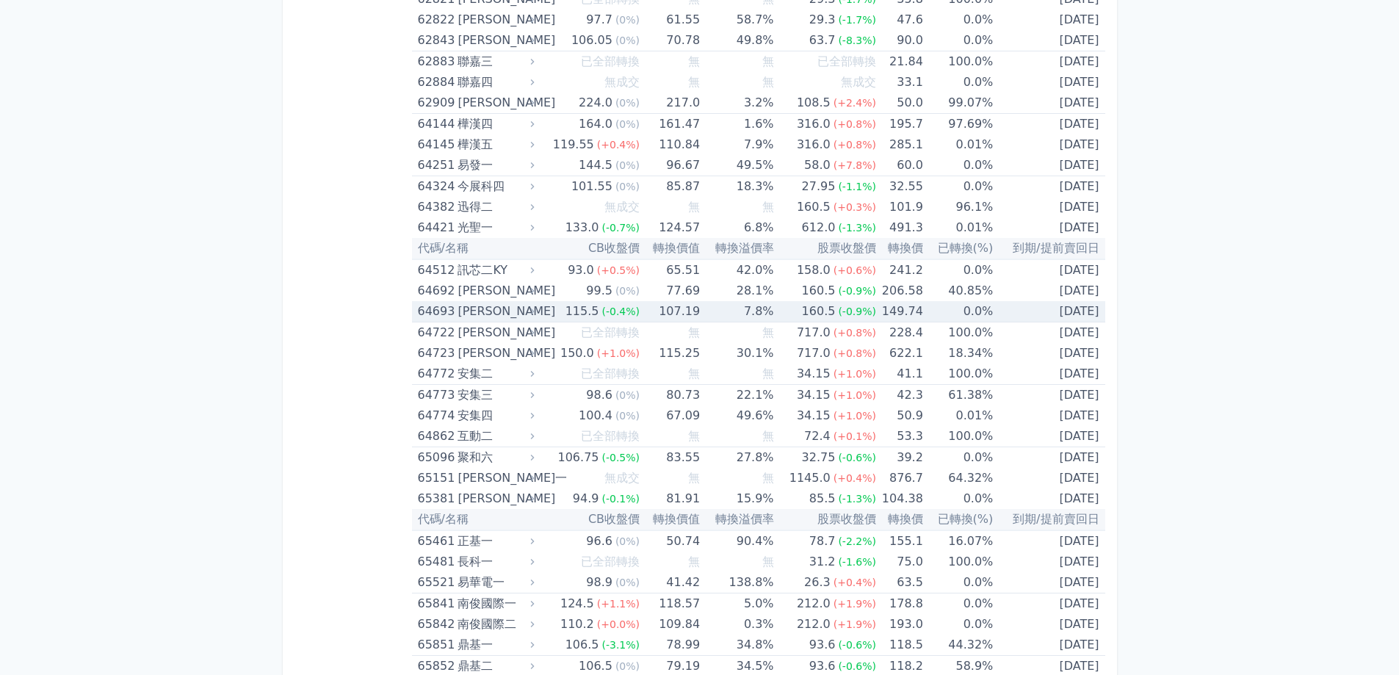
click at [538, 310] on icon at bounding box center [532, 311] width 10 height 10
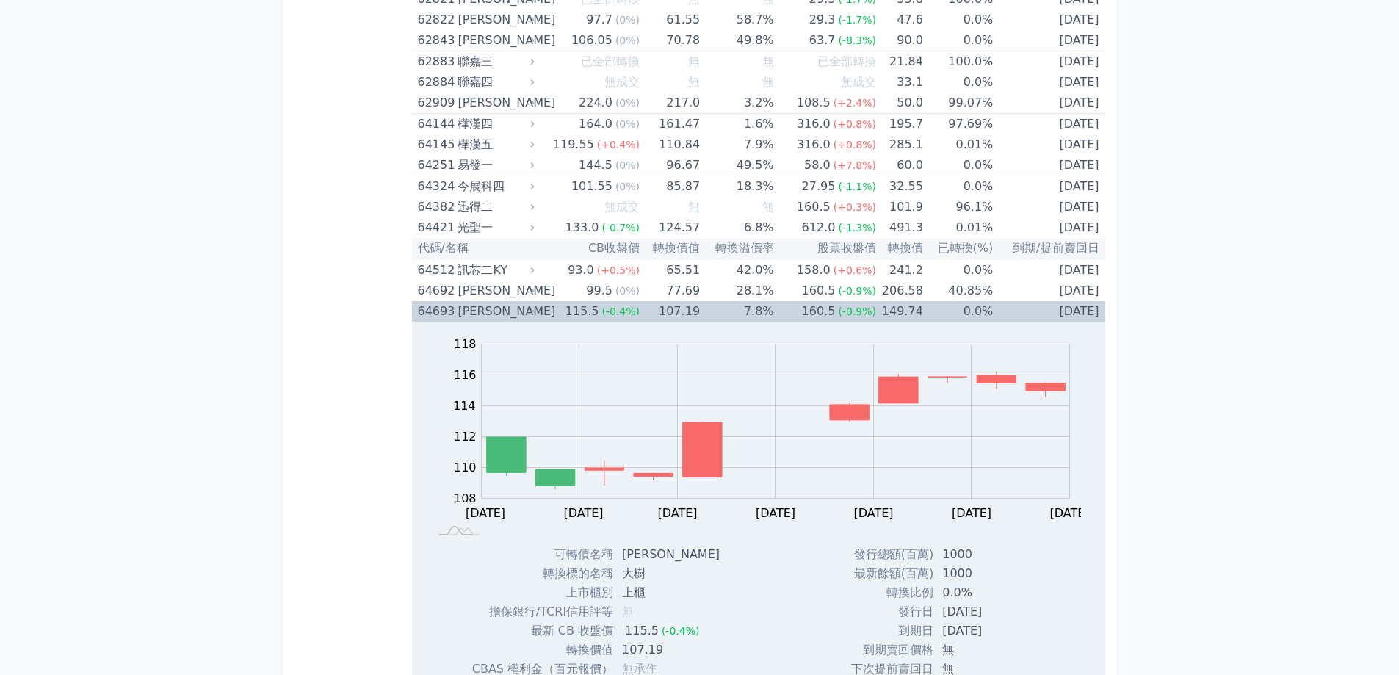
click at [538, 309] on icon at bounding box center [532, 311] width 10 height 10
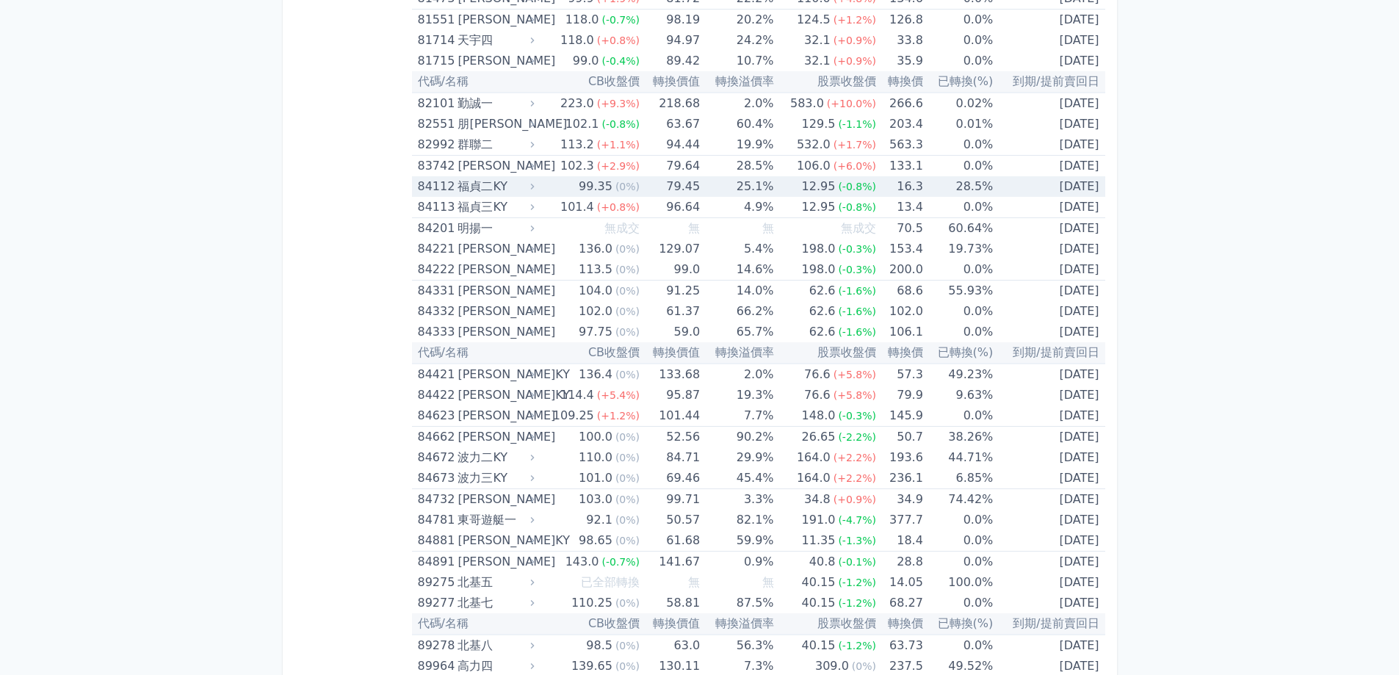
scroll to position [9183, 0]
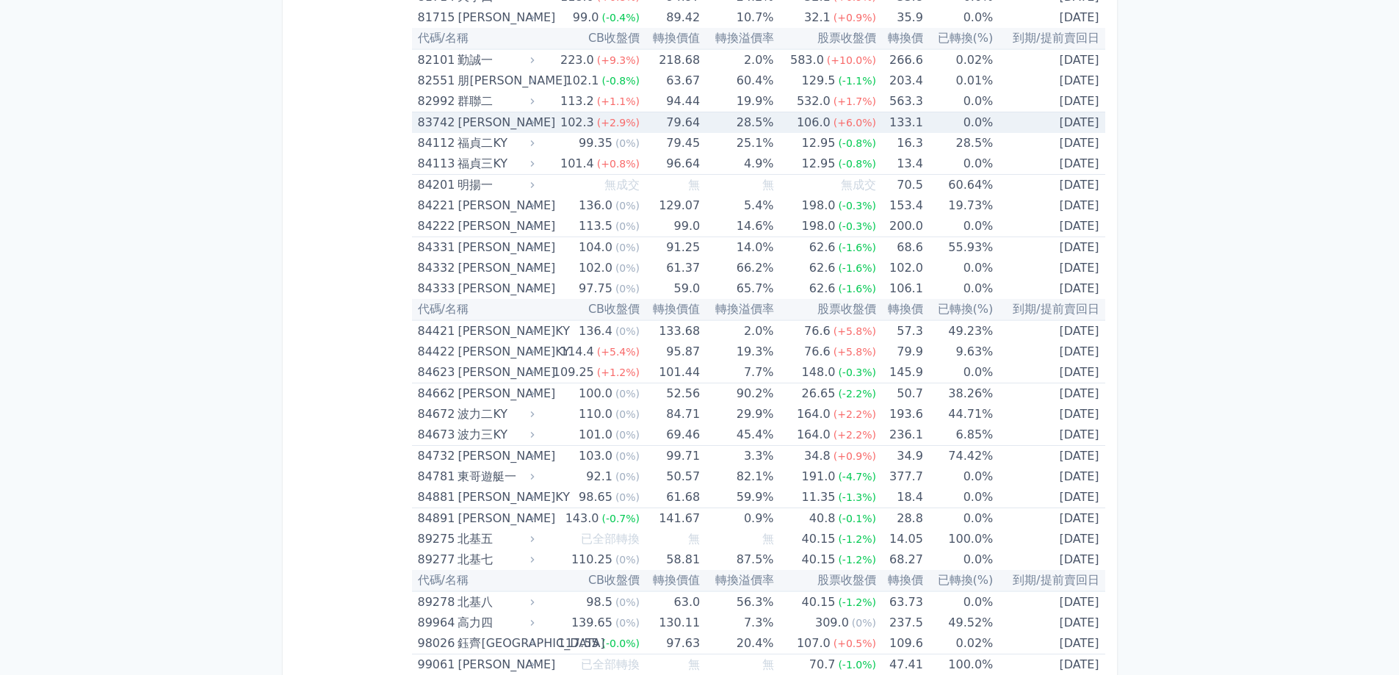
click at [588, 118] on div "102.3" at bounding box center [578, 122] width 40 height 21
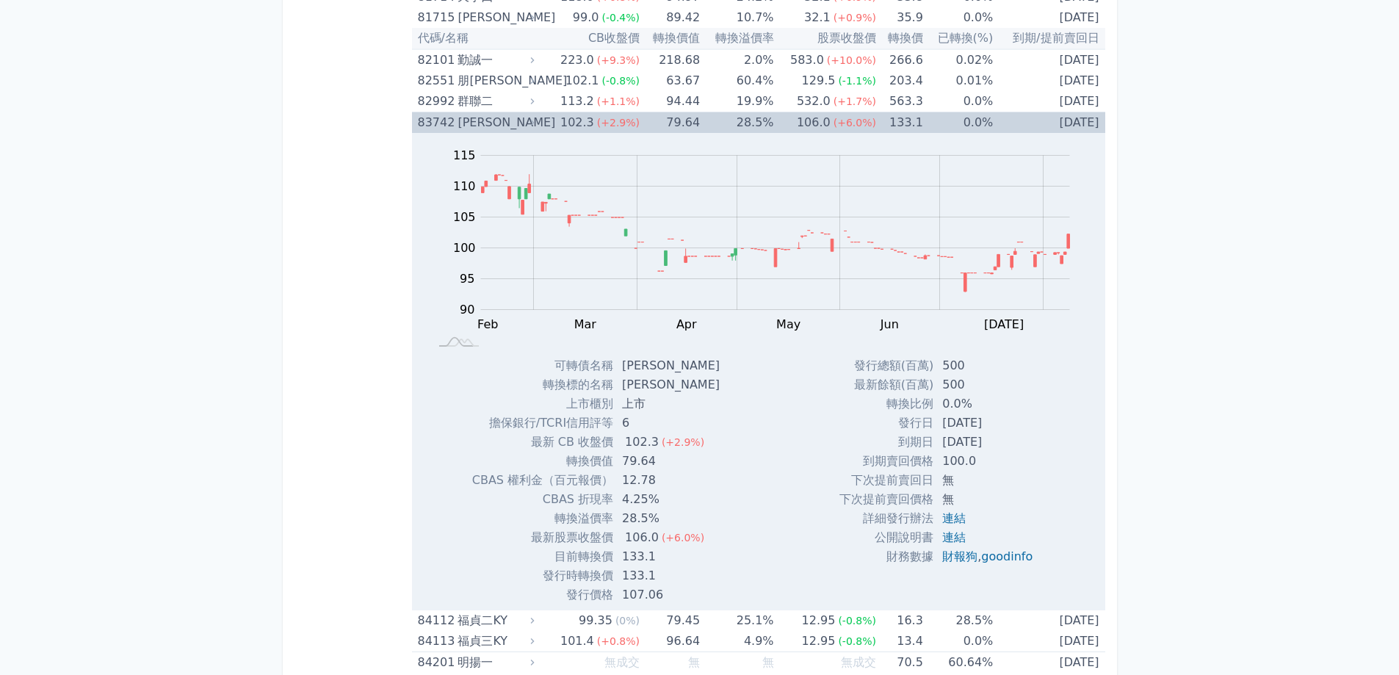
click at [588, 118] on div "102.3" at bounding box center [578, 122] width 40 height 21
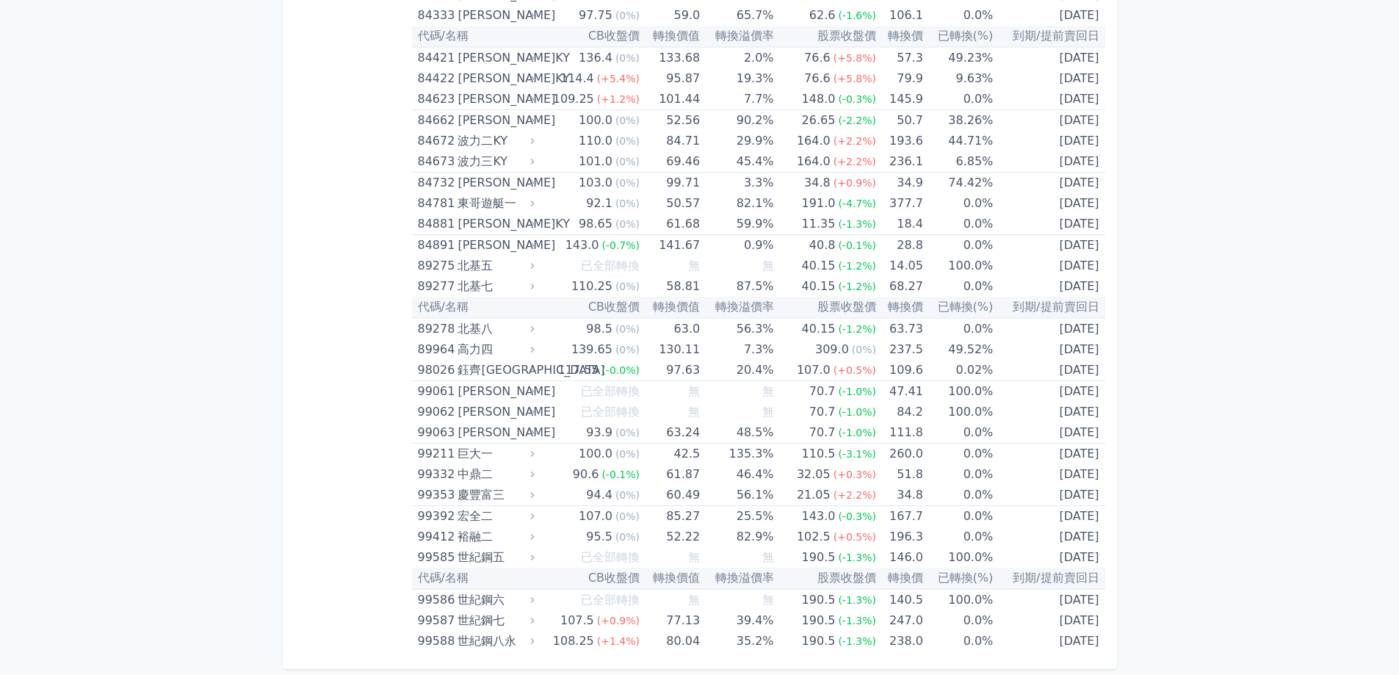
scroll to position [0, 0]
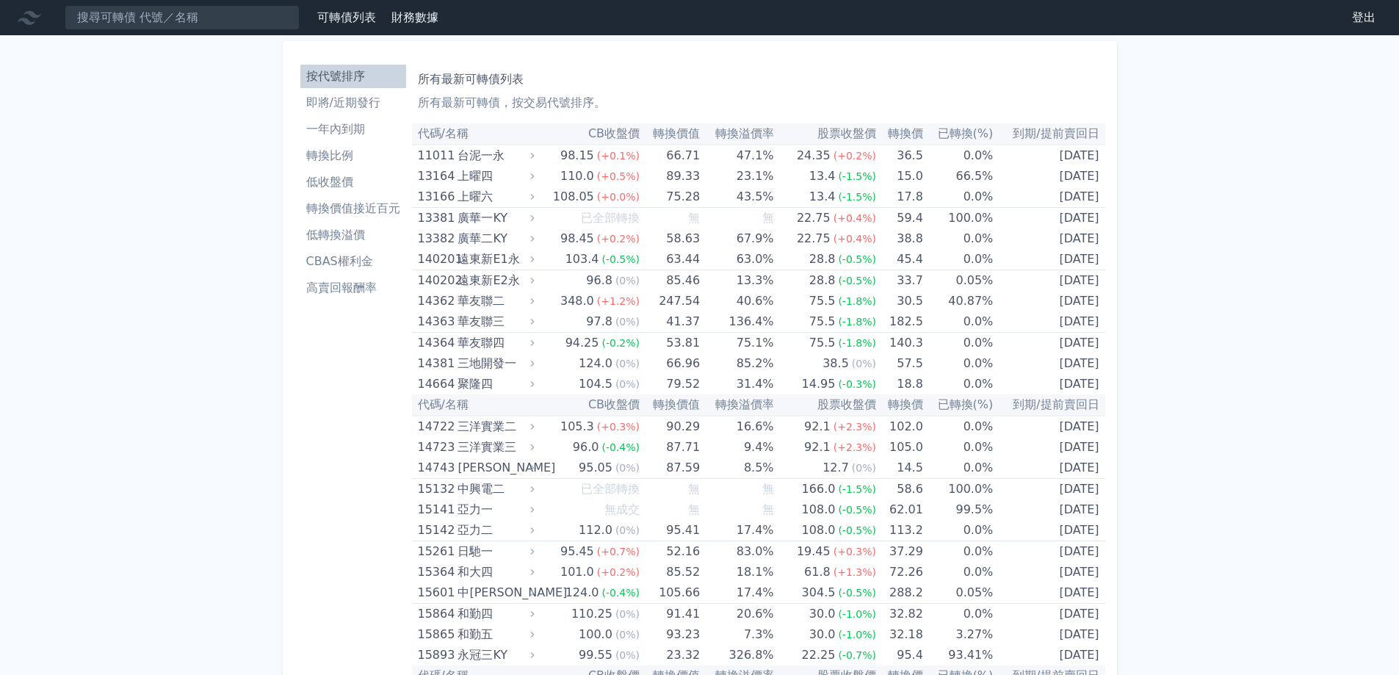
click at [364, 108] on li "即將/近期發行" at bounding box center [353, 103] width 106 height 18
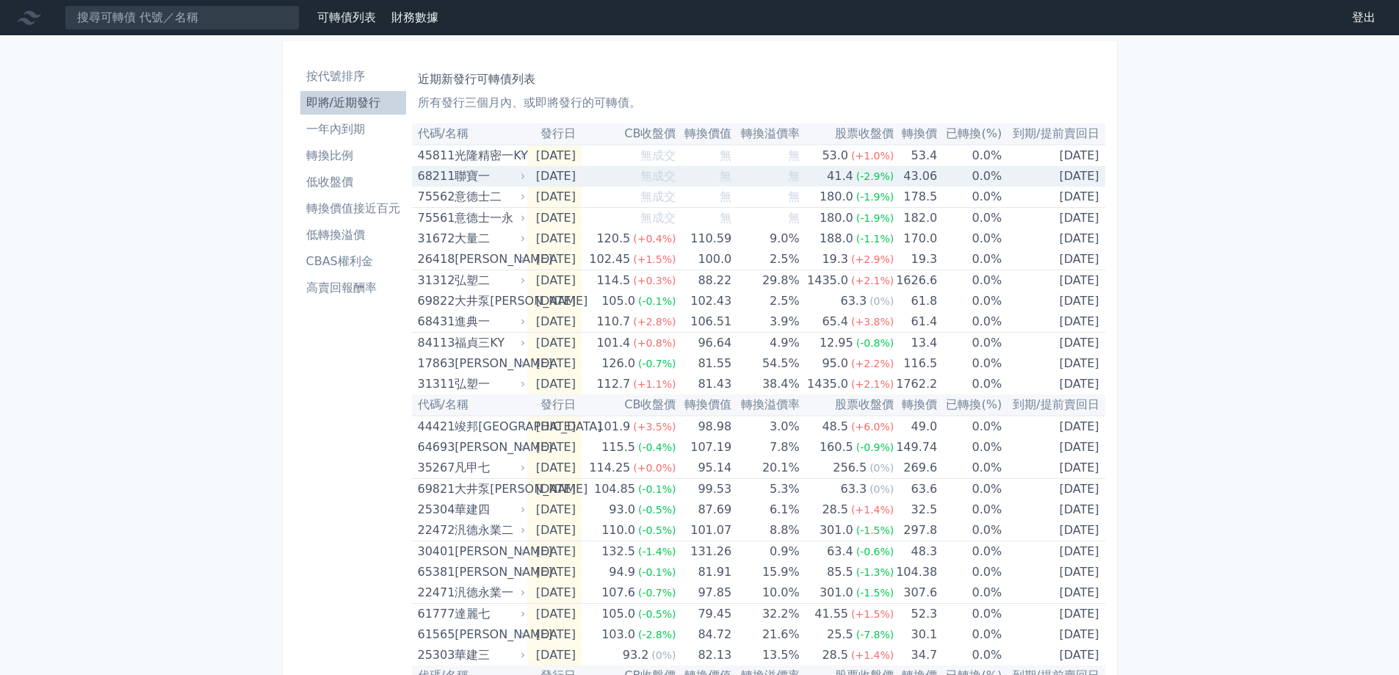
click at [492, 180] on div "聯寶一" at bounding box center [489, 176] width 68 height 21
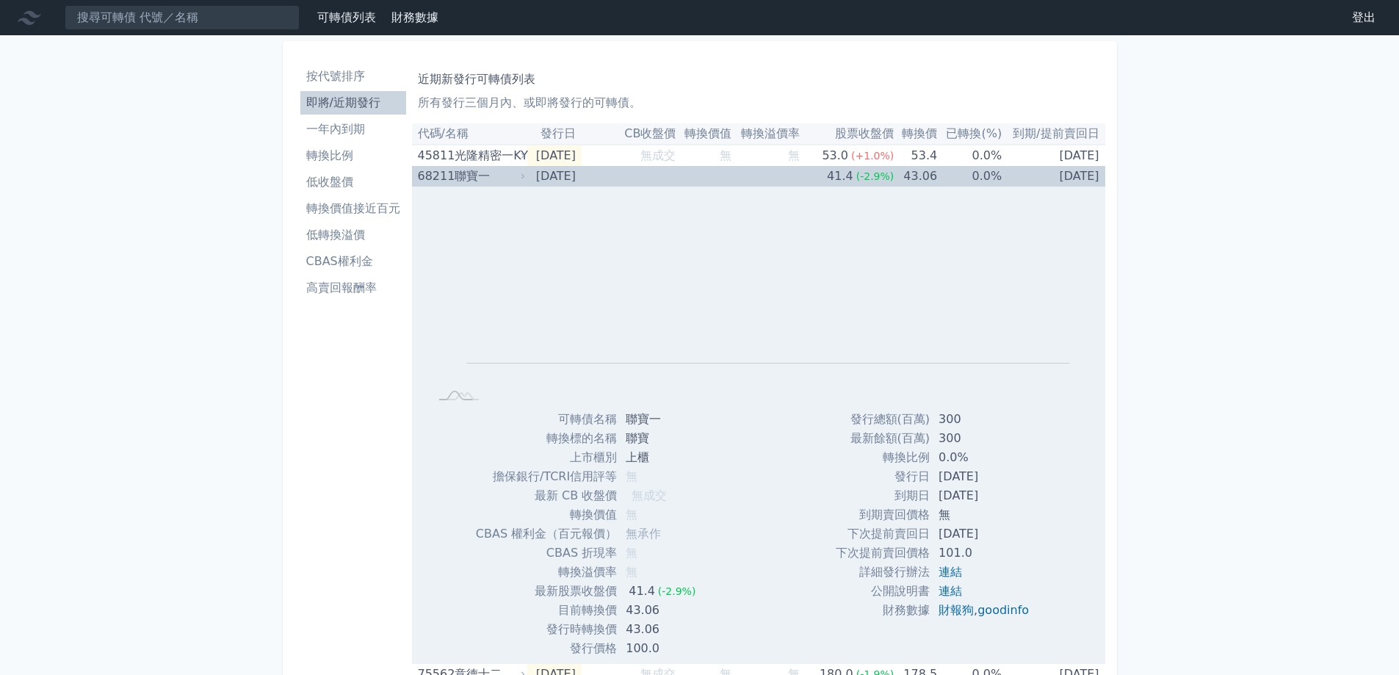
click at [492, 180] on div "聯寶一" at bounding box center [489, 176] width 68 height 21
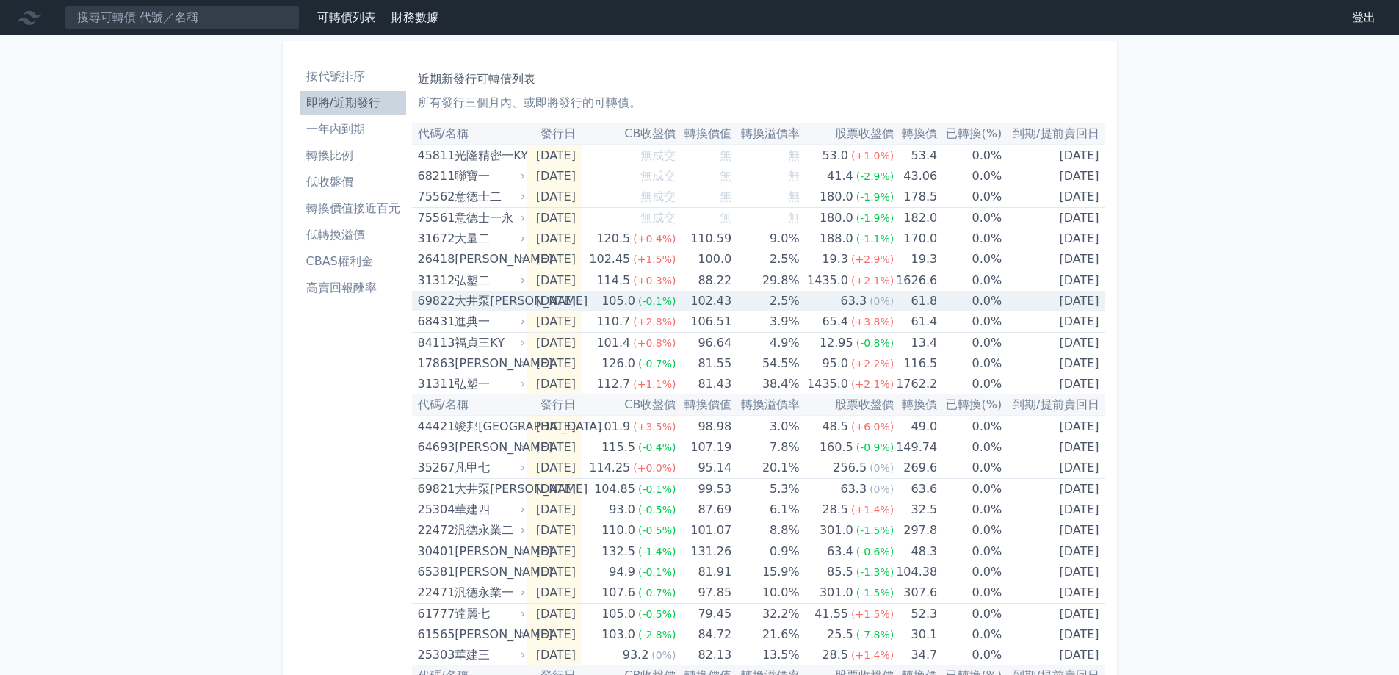
click at [503, 304] on div "大井泵[PERSON_NAME]" at bounding box center [489, 301] width 68 height 21
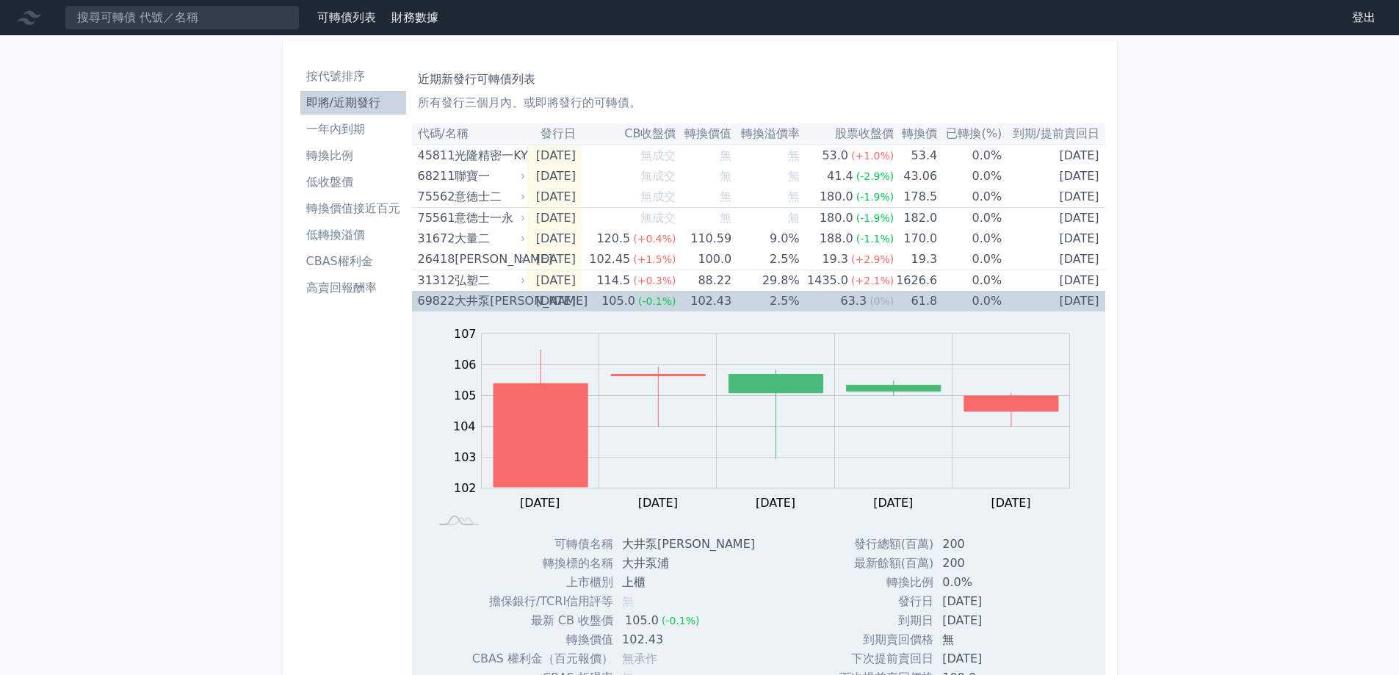
click at [503, 304] on div "大井泵[PERSON_NAME]" at bounding box center [489, 301] width 68 height 21
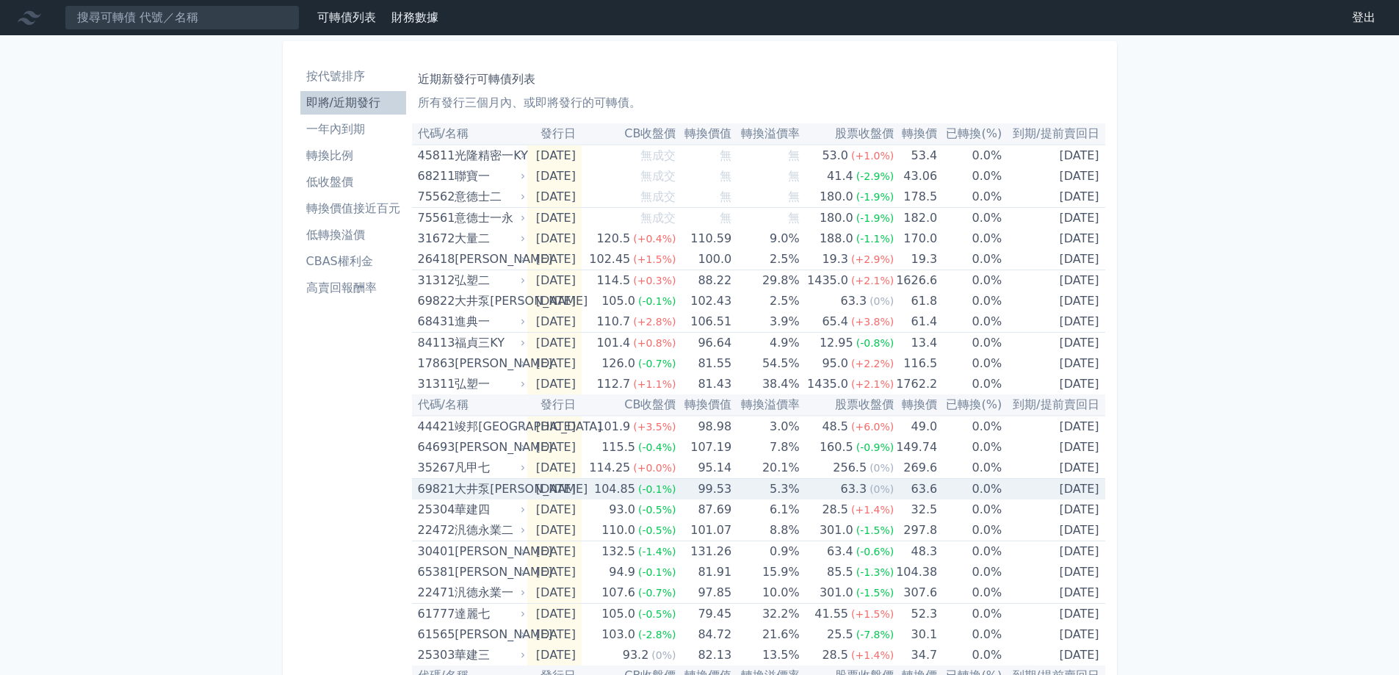
click at [508, 491] on div "大井泵[PERSON_NAME]" at bounding box center [489, 489] width 68 height 21
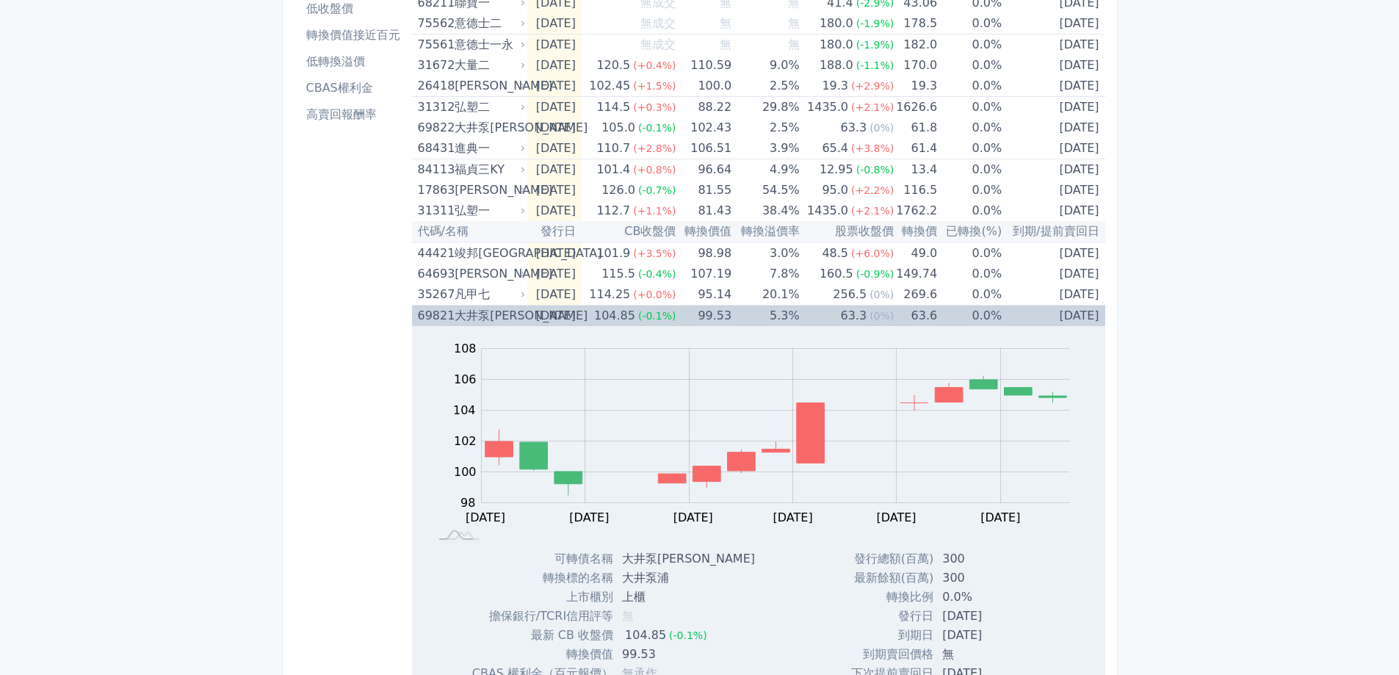
scroll to position [220, 0]
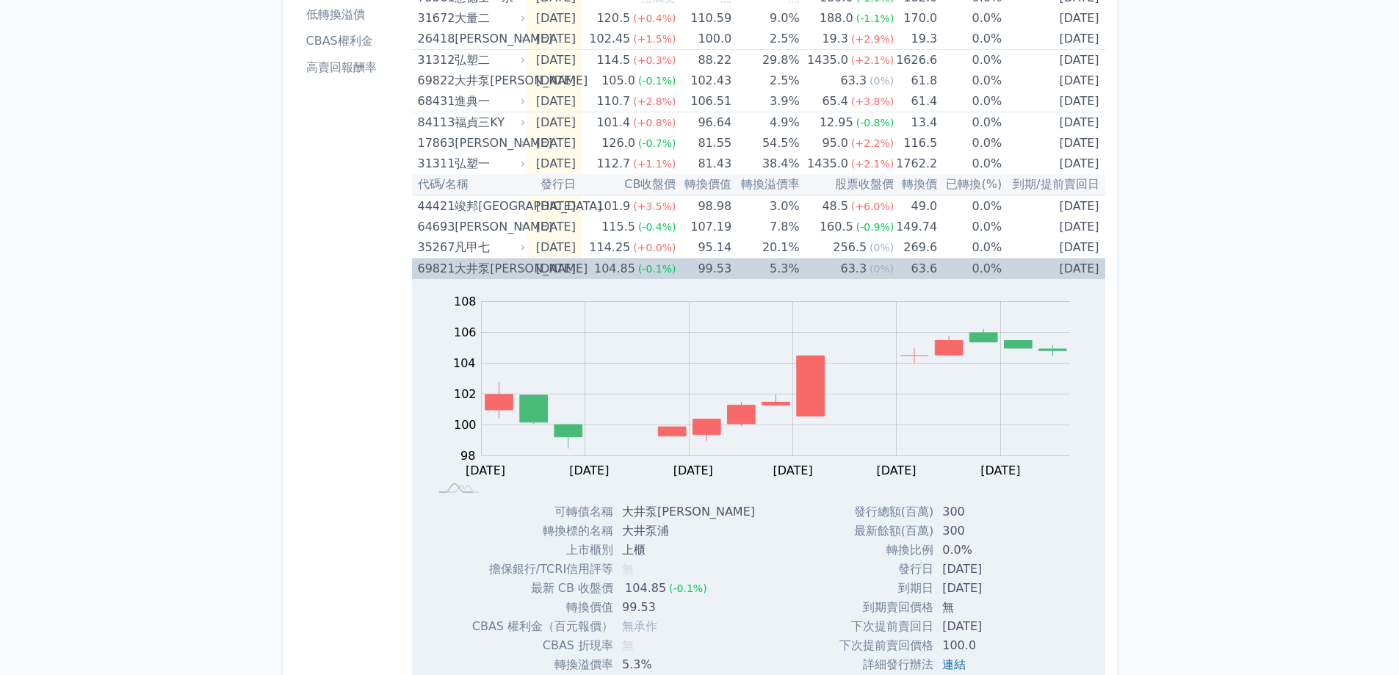
click at [475, 263] on div "大井泵[PERSON_NAME]" at bounding box center [489, 269] width 68 height 21
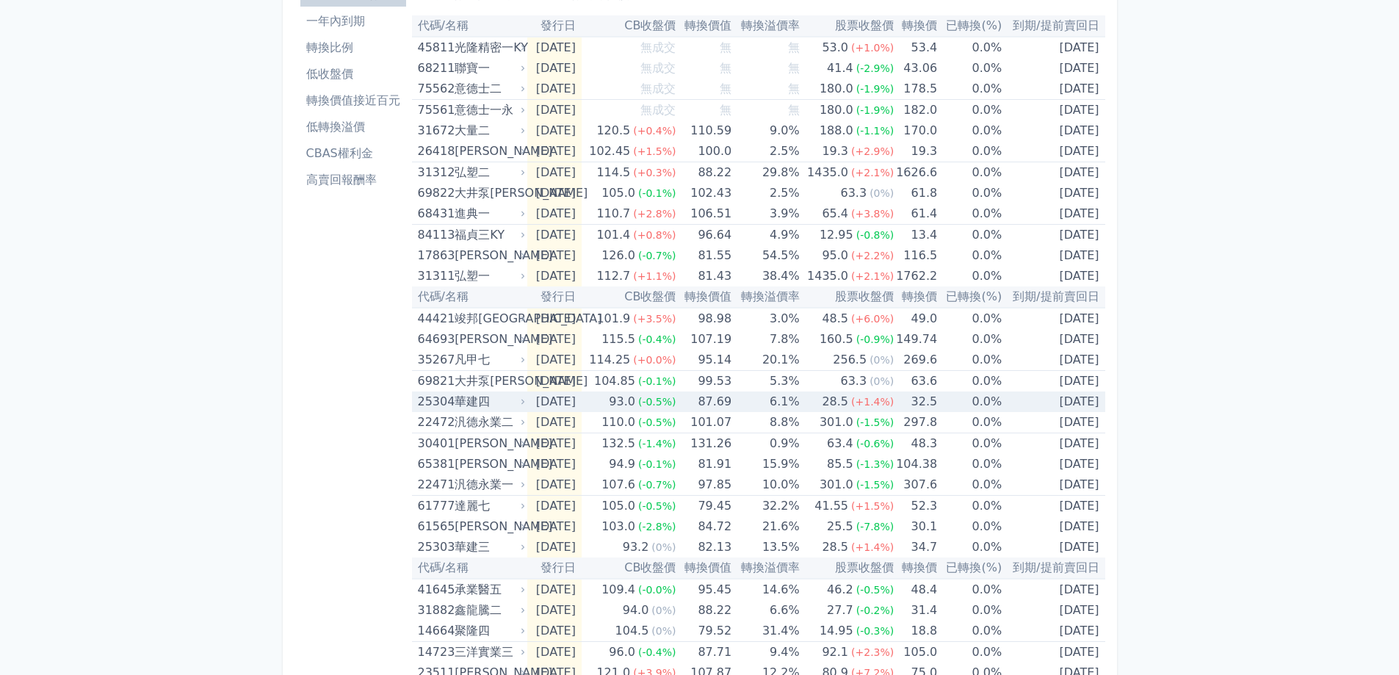
scroll to position [73, 0]
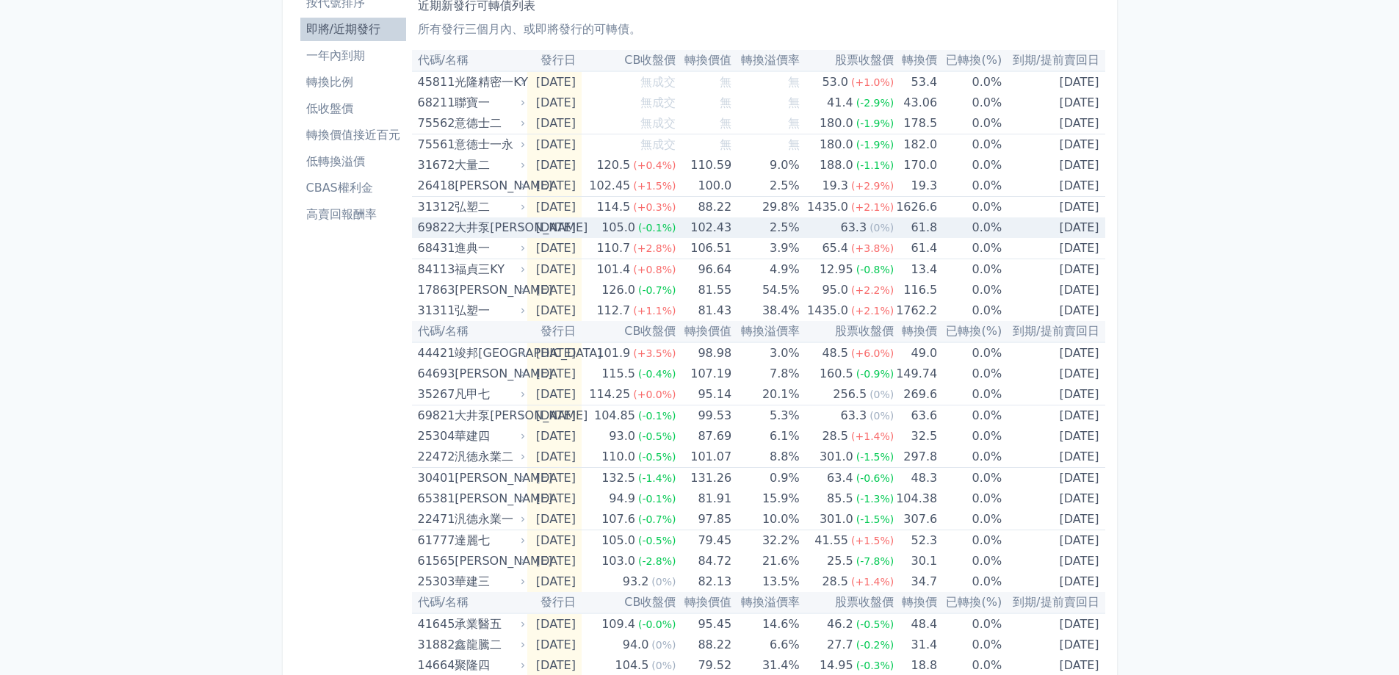
click at [492, 231] on div "大井泵[PERSON_NAME]" at bounding box center [489, 227] width 68 height 21
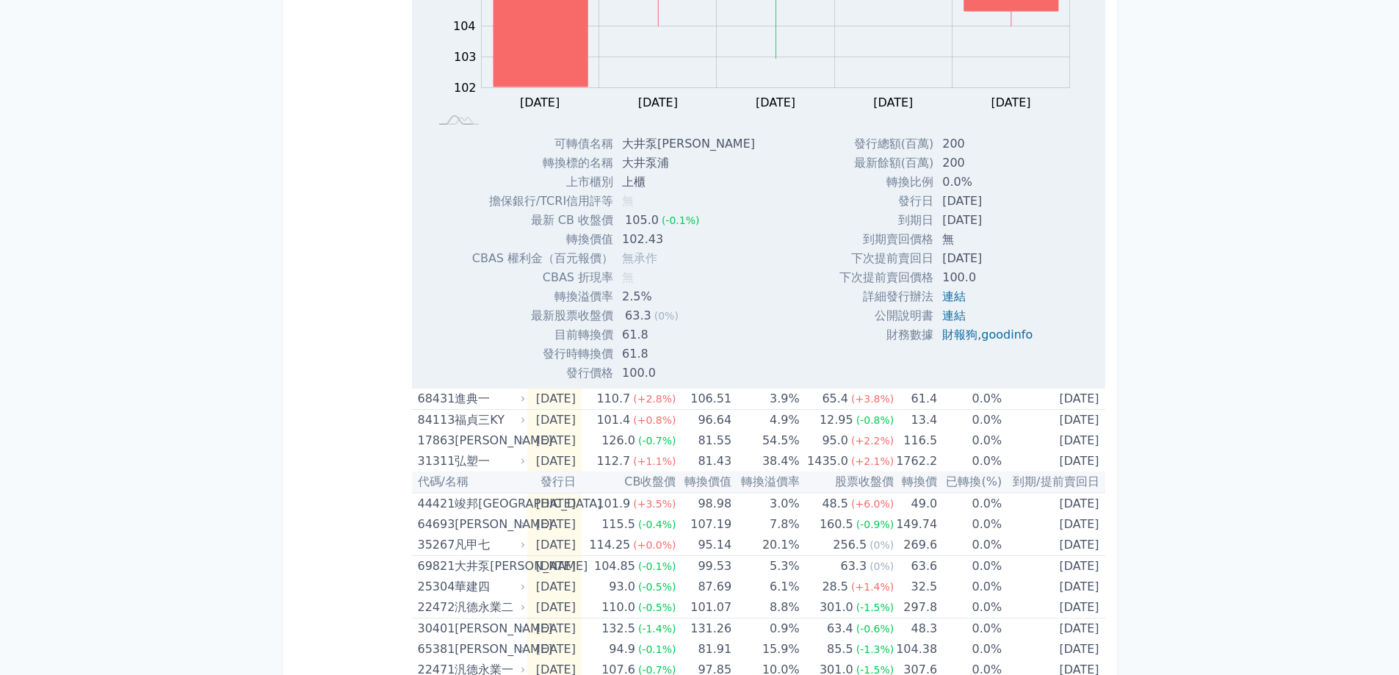
scroll to position [441, 0]
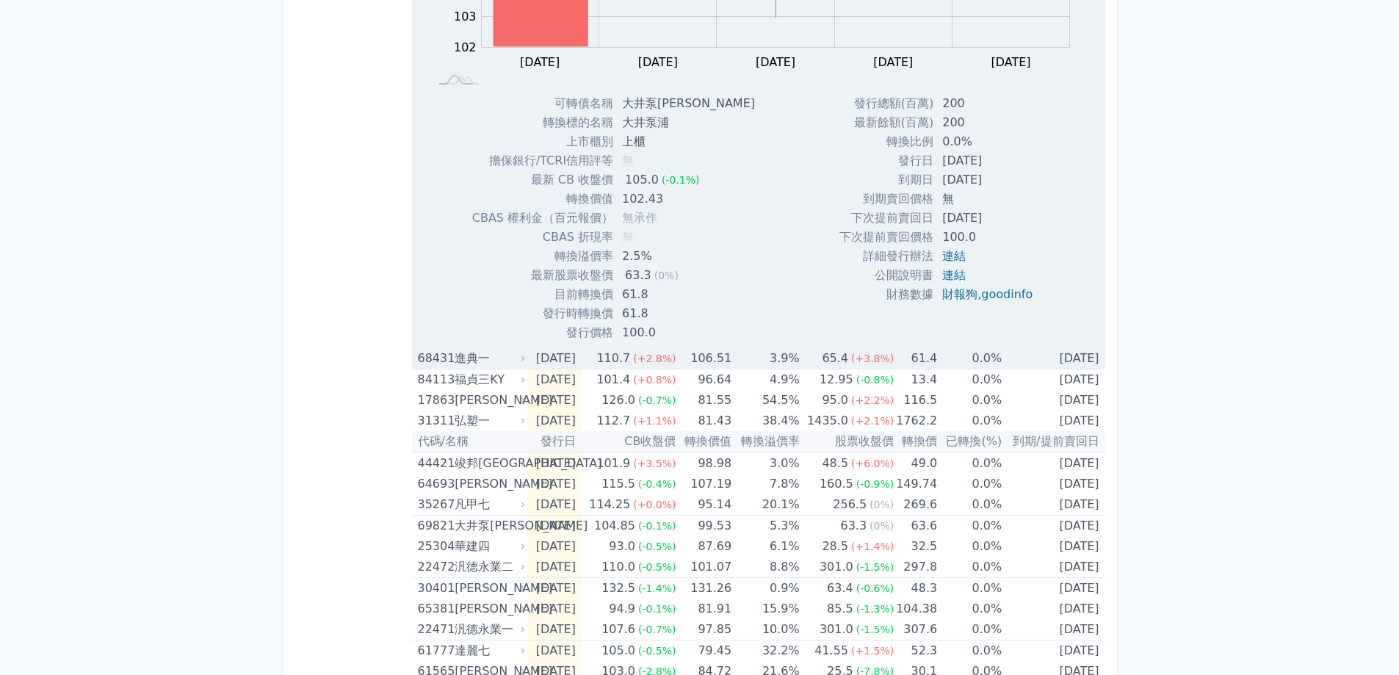
click at [499, 356] on div "進典一" at bounding box center [489, 358] width 68 height 21
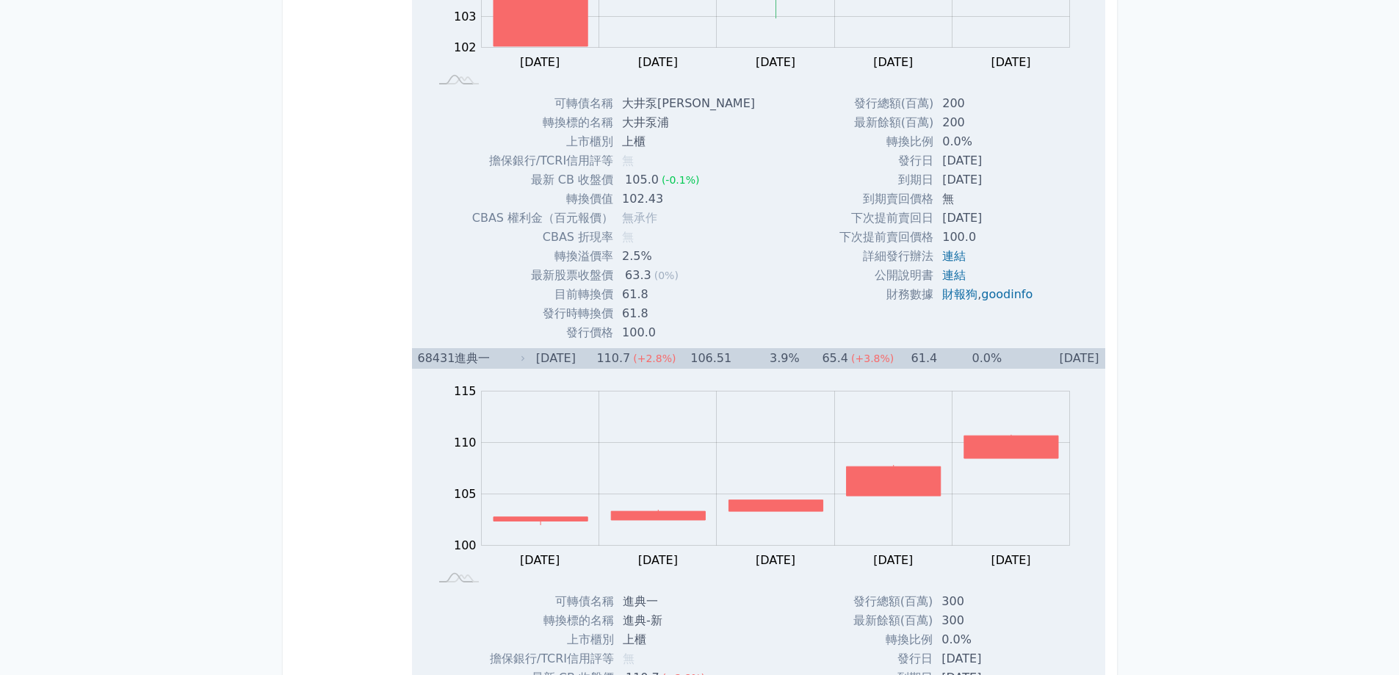
click at [497, 356] on div "進典一" at bounding box center [489, 358] width 68 height 21
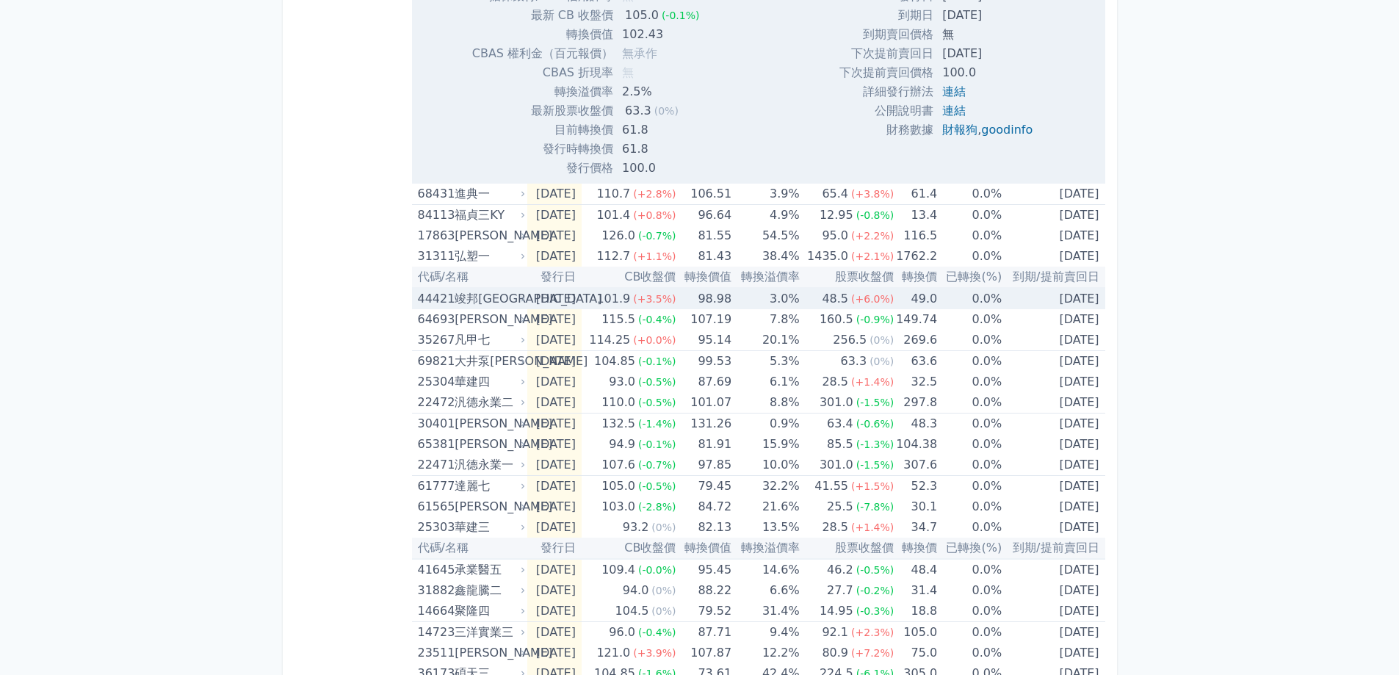
scroll to position [661, 0]
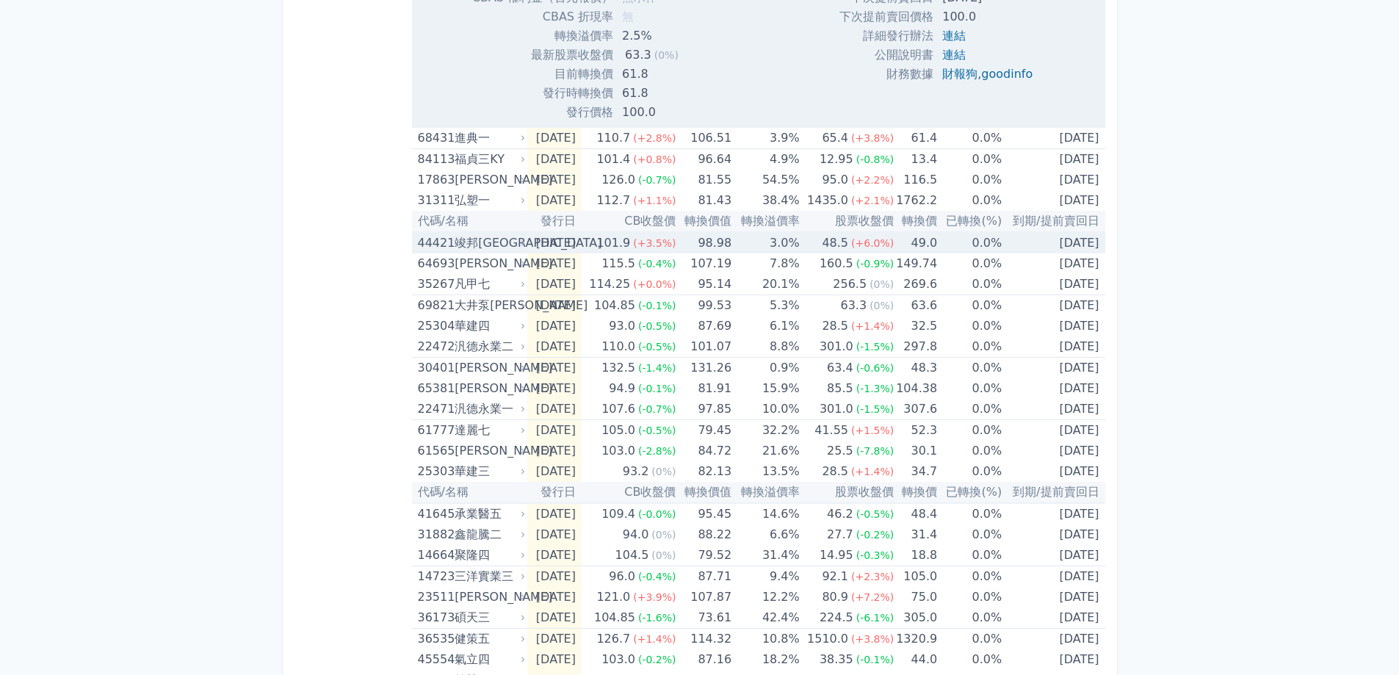
click at [477, 239] on div "竣邦[GEOGRAPHIC_DATA]" at bounding box center [489, 243] width 68 height 21
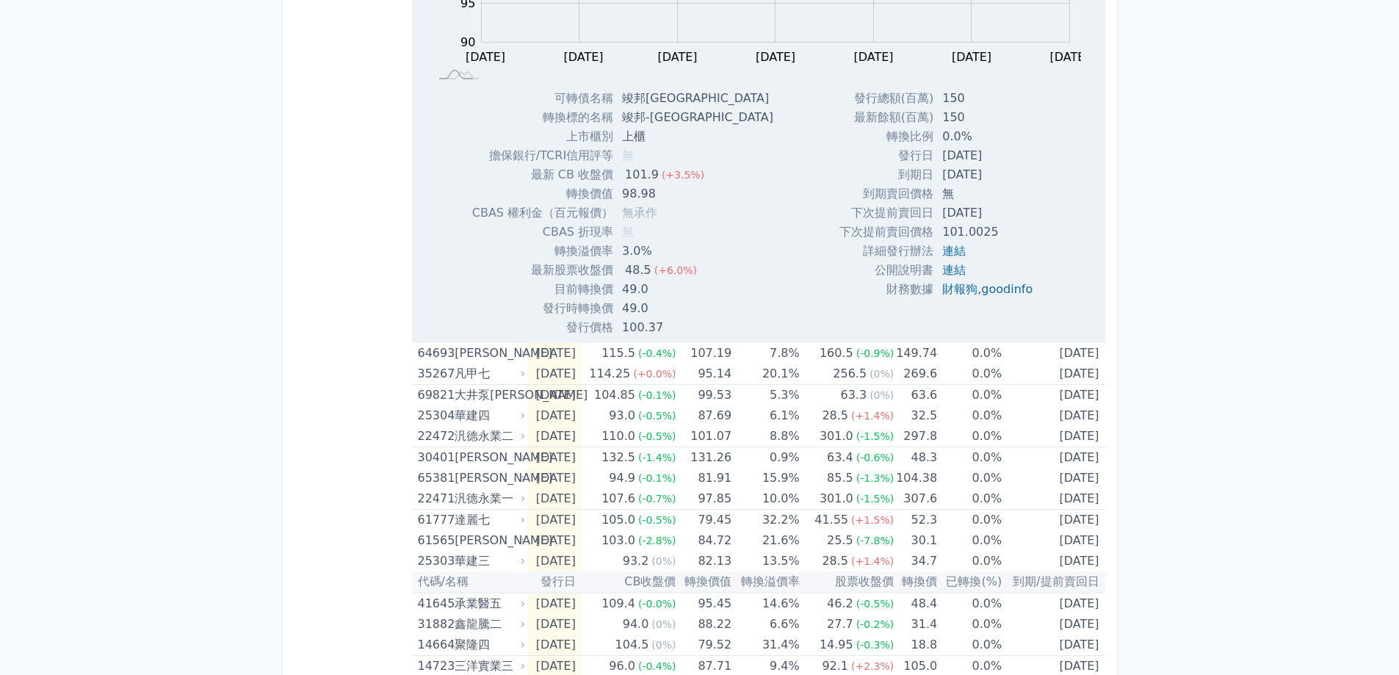
scroll to position [1102, 0]
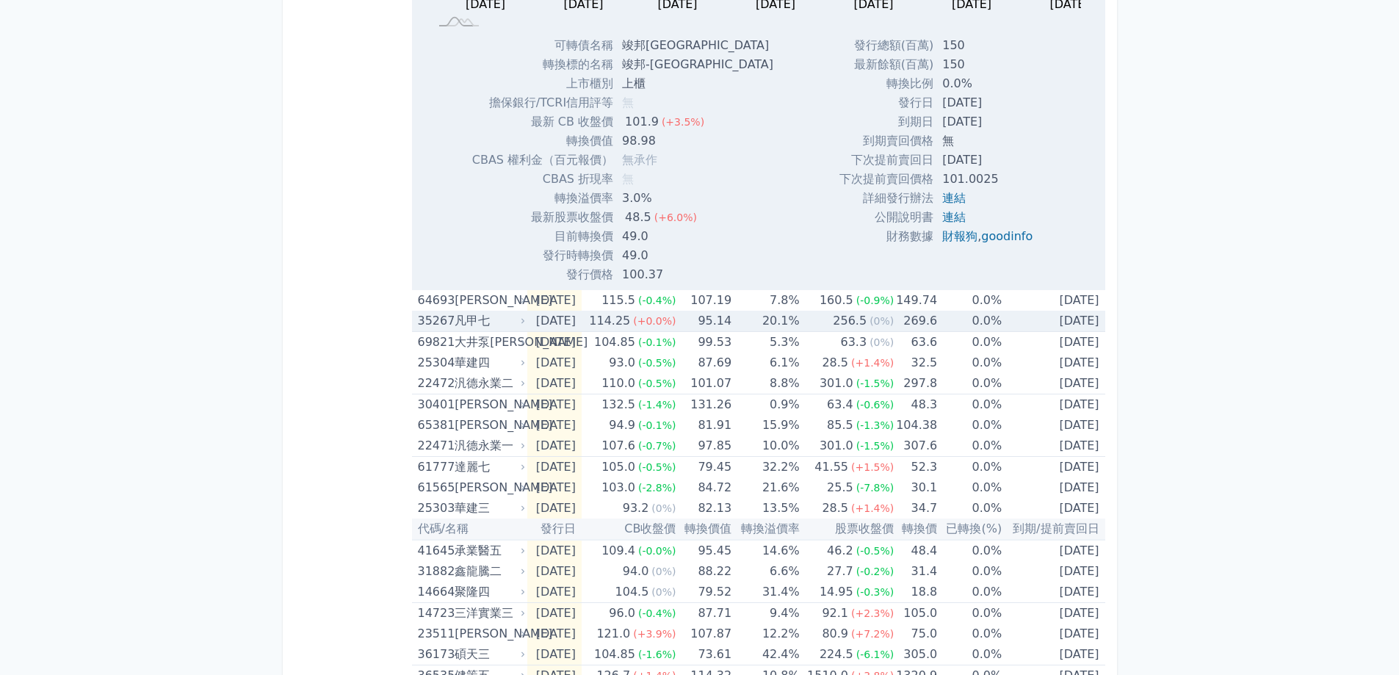
click at [474, 324] on div "凡甲七" at bounding box center [489, 321] width 68 height 21
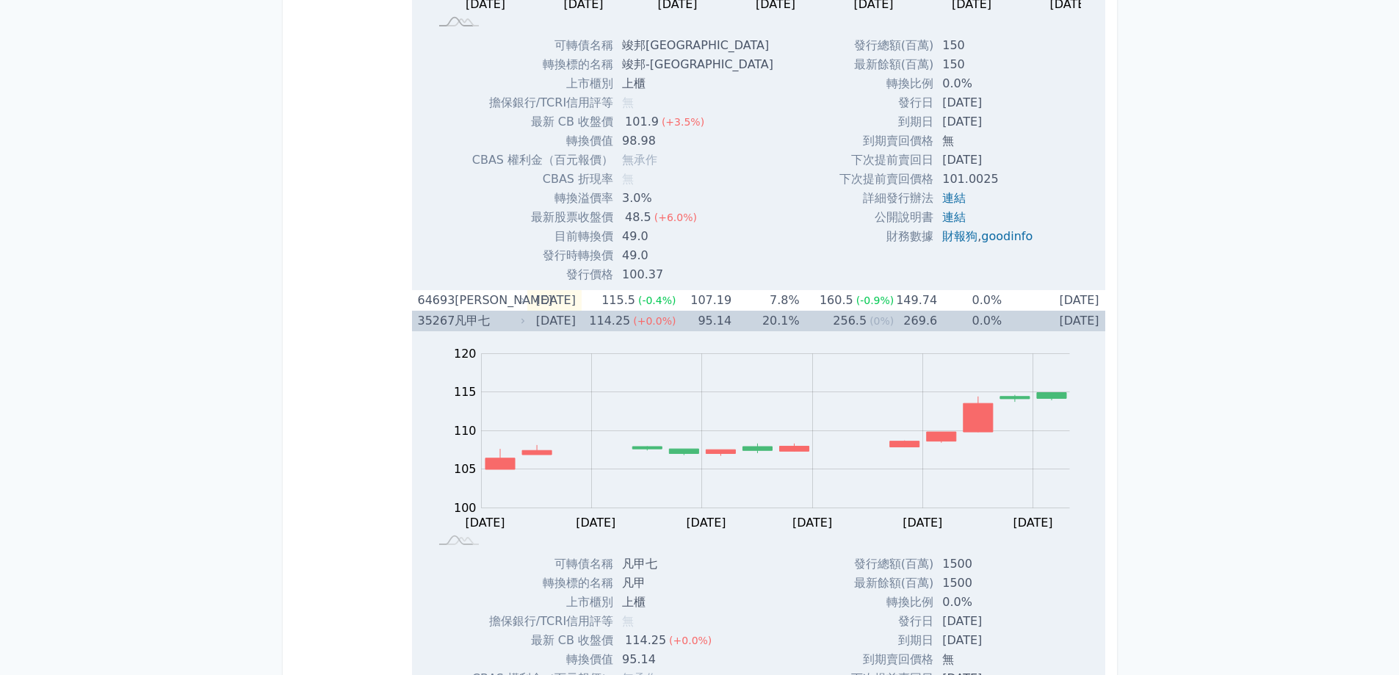
click at [474, 324] on div "凡甲七" at bounding box center [489, 321] width 68 height 21
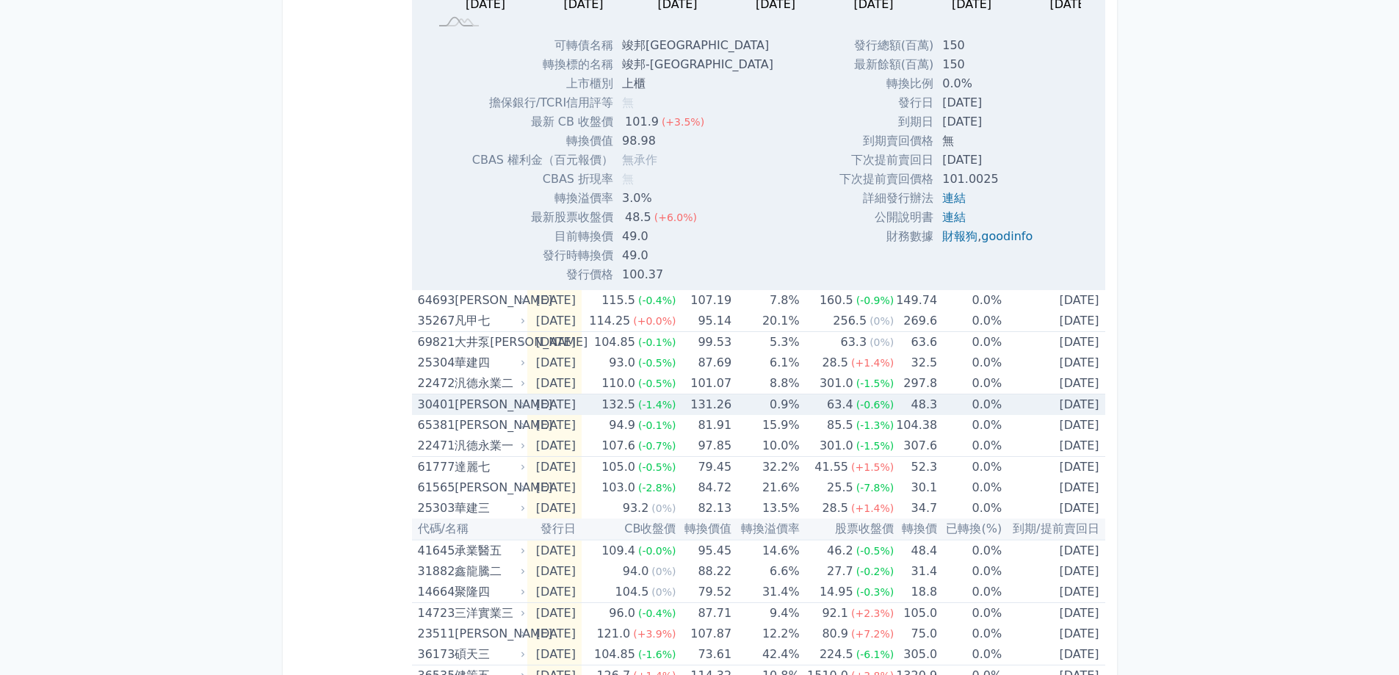
click at [480, 407] on div "[PERSON_NAME]" at bounding box center [489, 405] width 68 height 21
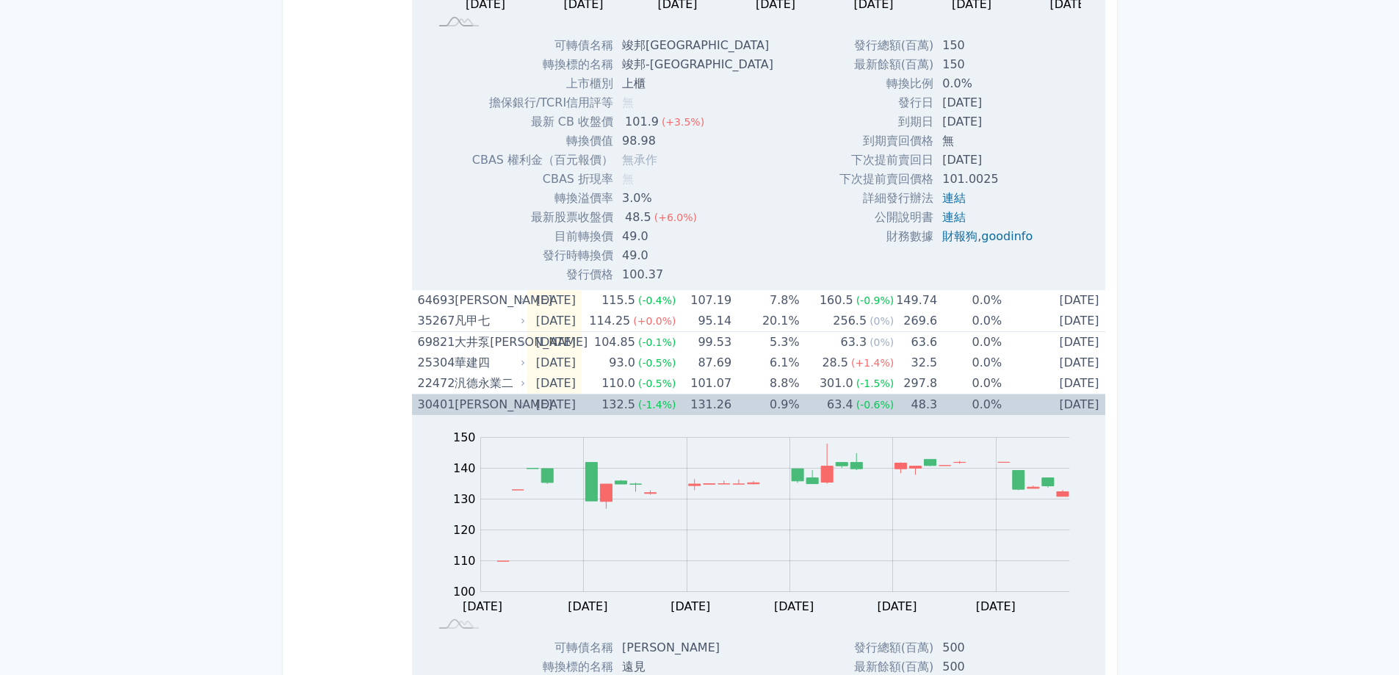
click at [480, 403] on div "[PERSON_NAME]" at bounding box center [489, 405] width 68 height 21
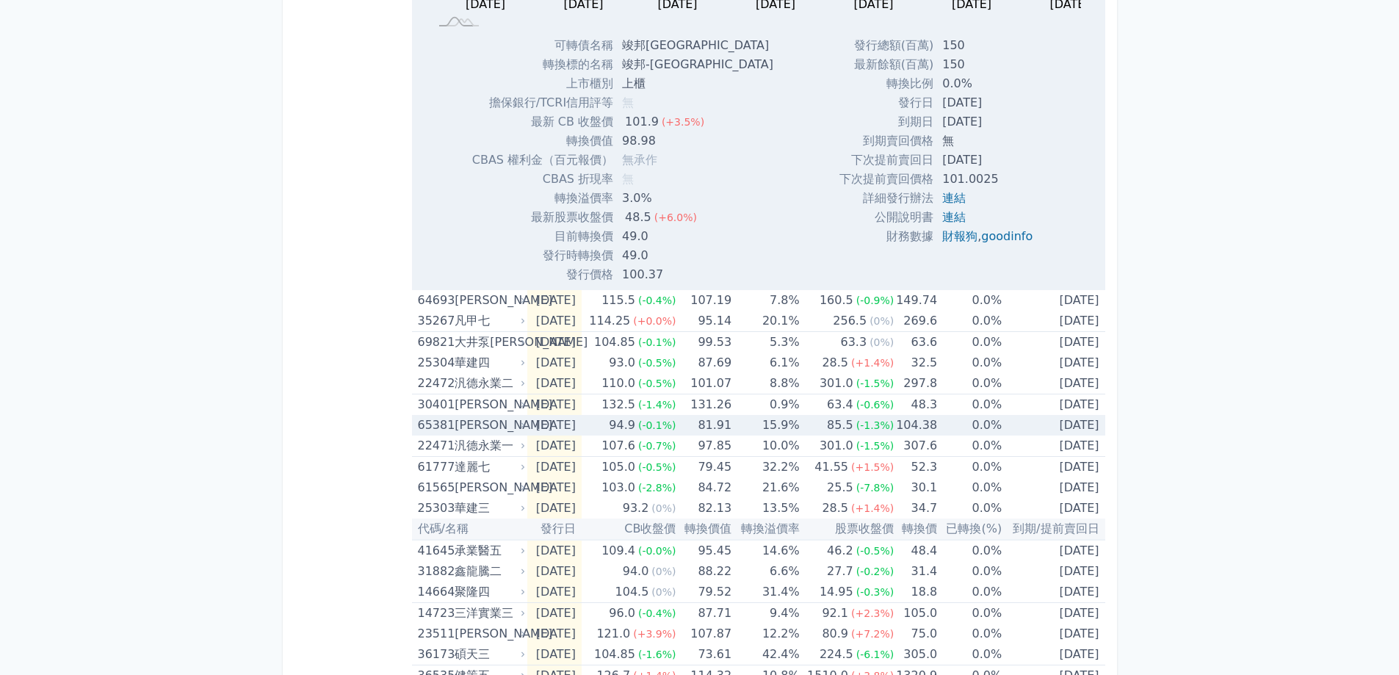
click at [494, 426] on div "[PERSON_NAME]" at bounding box center [489, 425] width 68 height 21
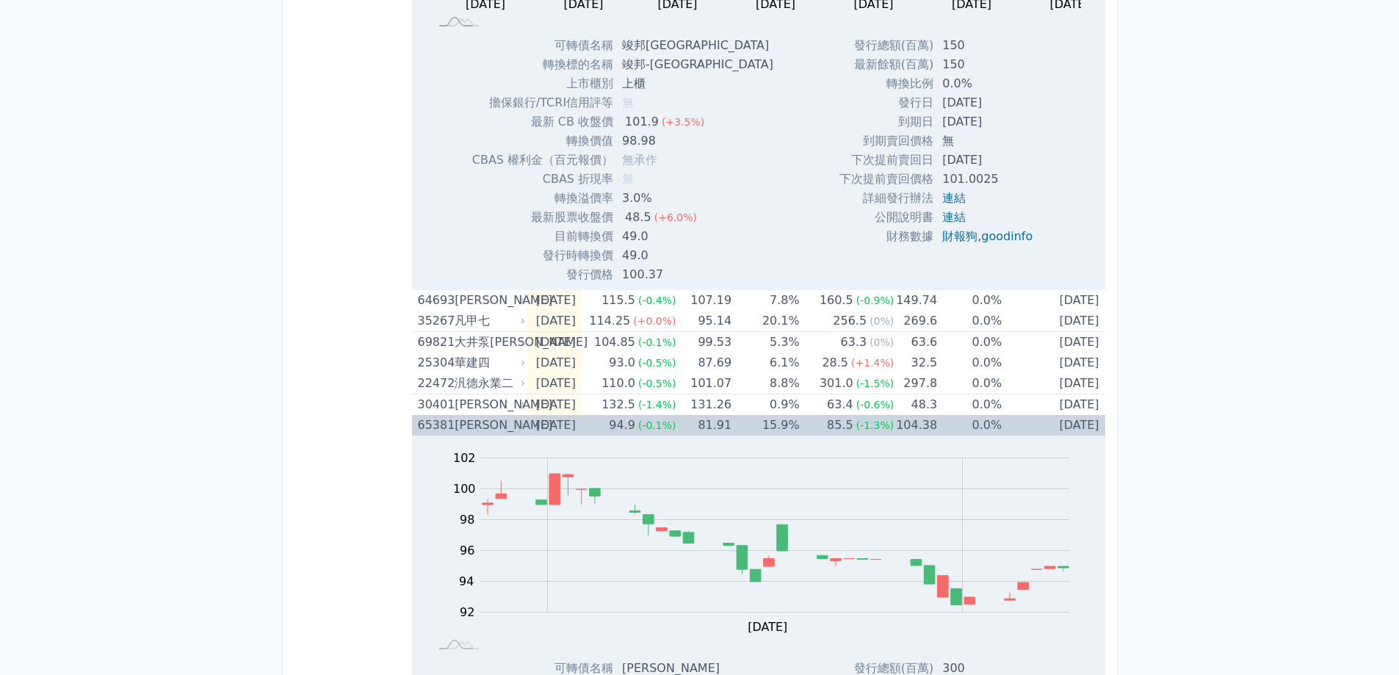
click at [494, 427] on div "[PERSON_NAME]" at bounding box center [489, 425] width 68 height 21
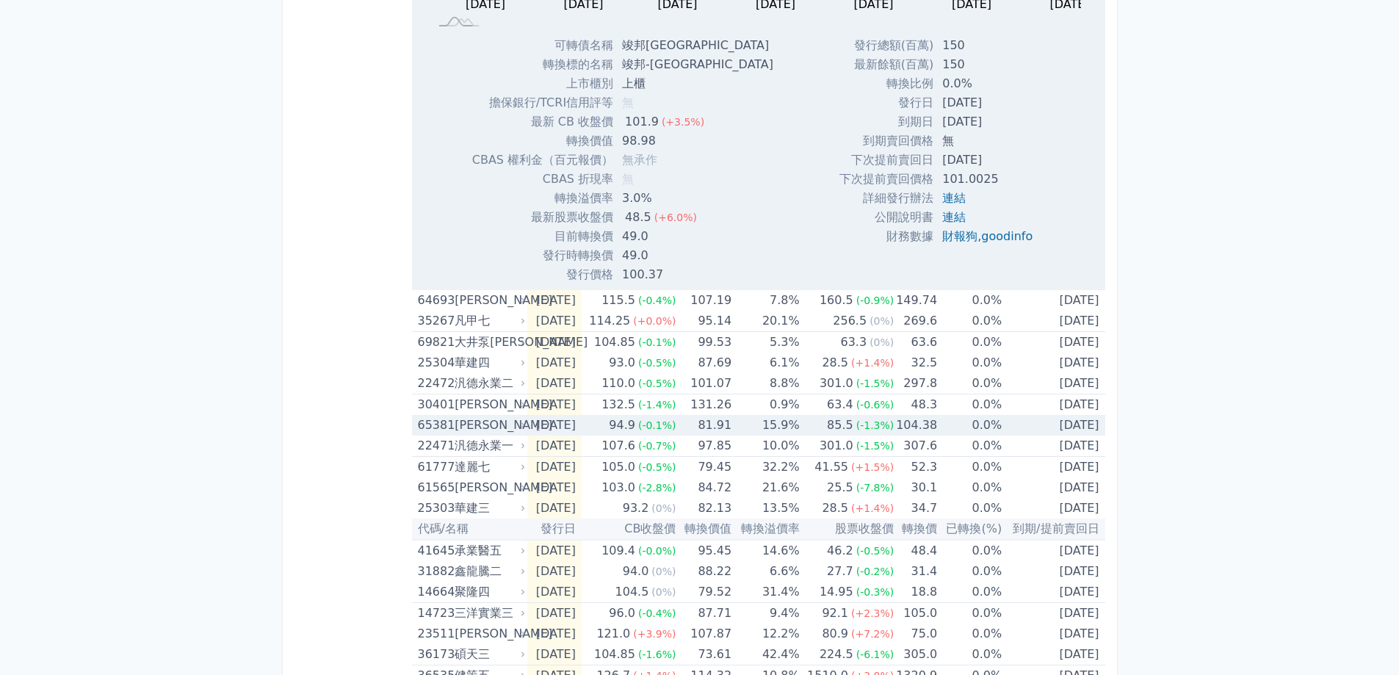
click at [582, 426] on td "[DATE]" at bounding box center [554, 425] width 54 height 21
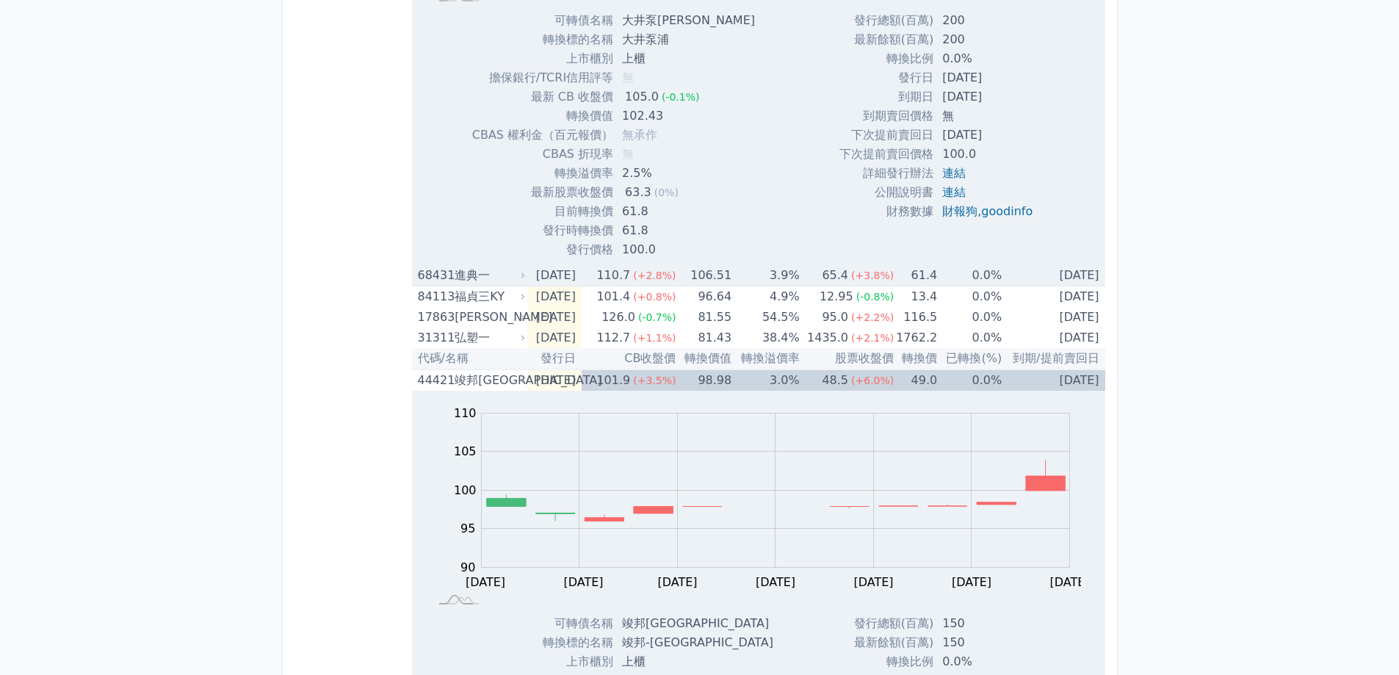
scroll to position [514, 0]
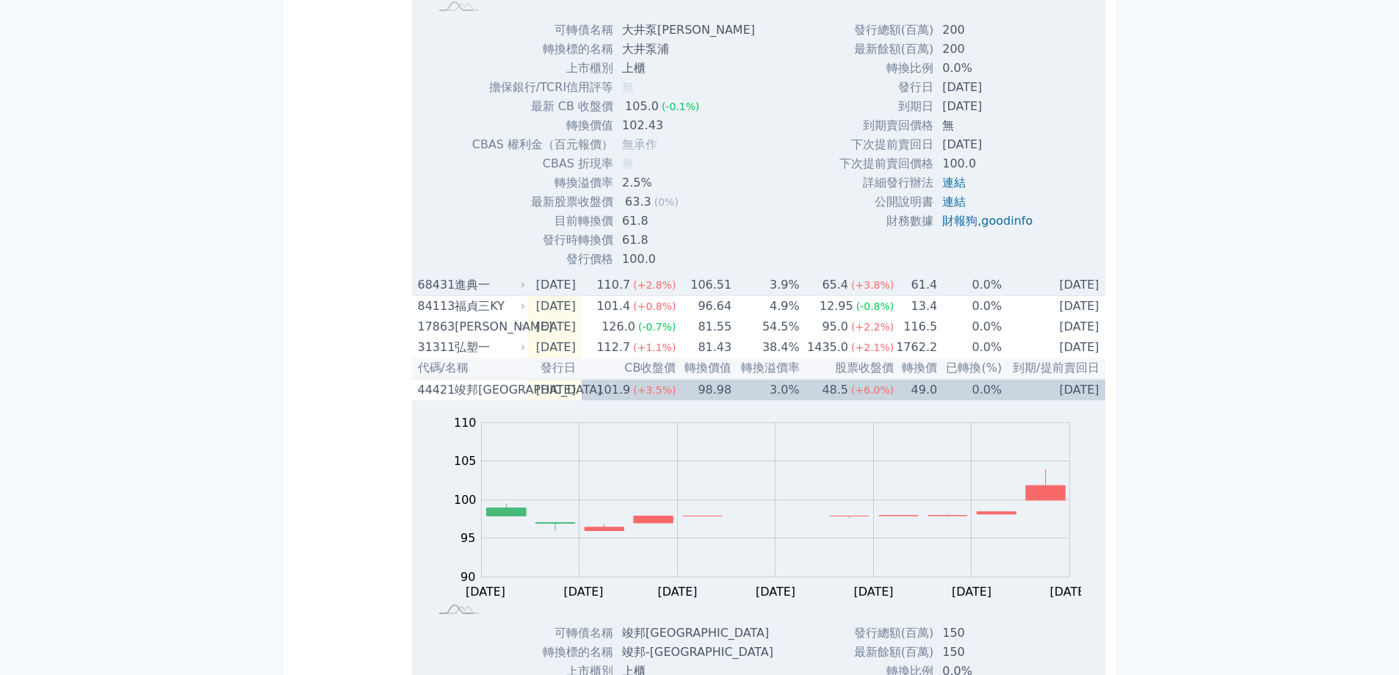
click at [576, 283] on td "[DATE]" at bounding box center [554, 285] width 54 height 21
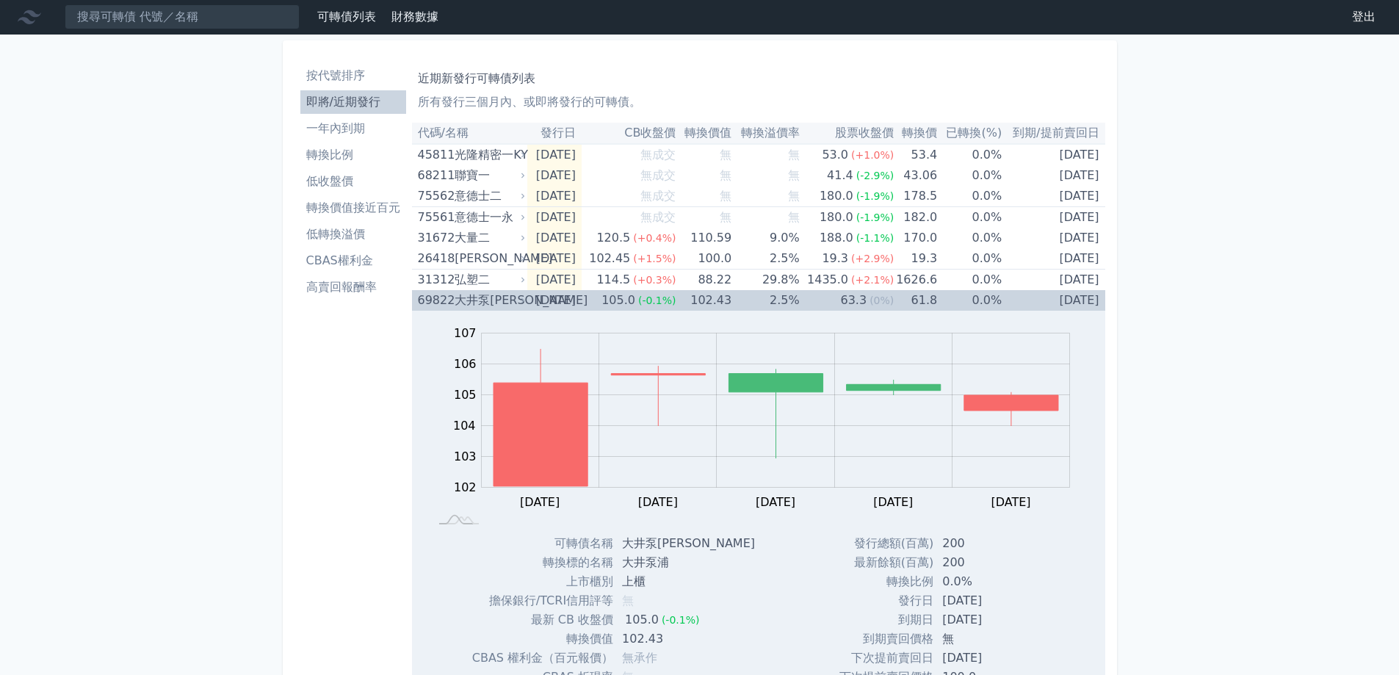
scroll to position [0, 0]
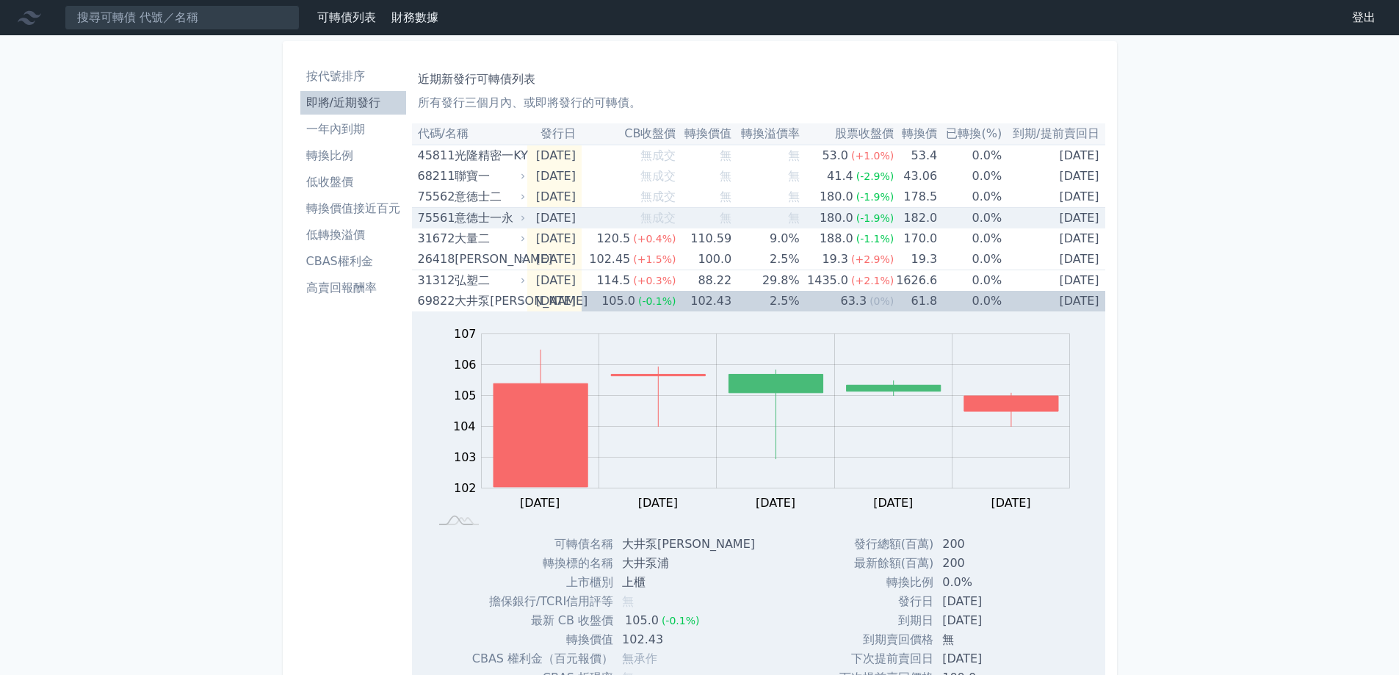
click at [510, 218] on div "意德士一永" at bounding box center [489, 218] width 68 height 21
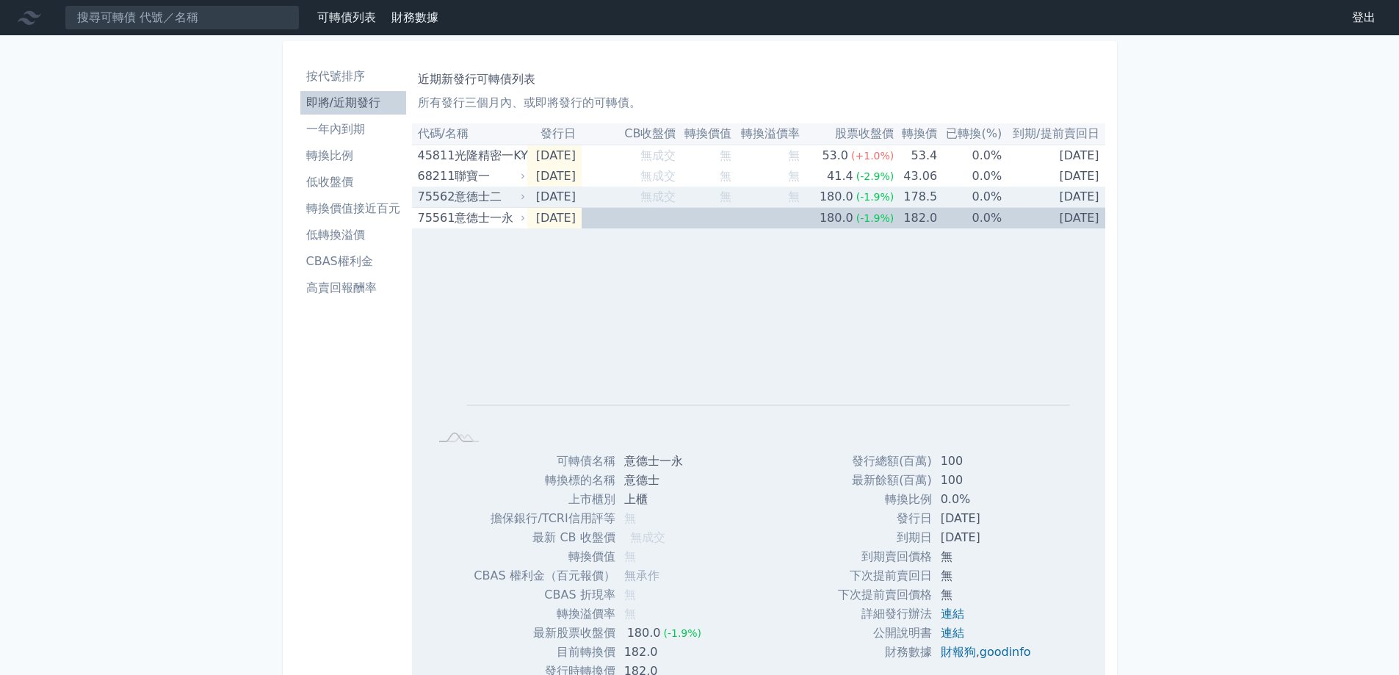
click at [511, 205] on div "意德士二" at bounding box center [489, 197] width 68 height 21
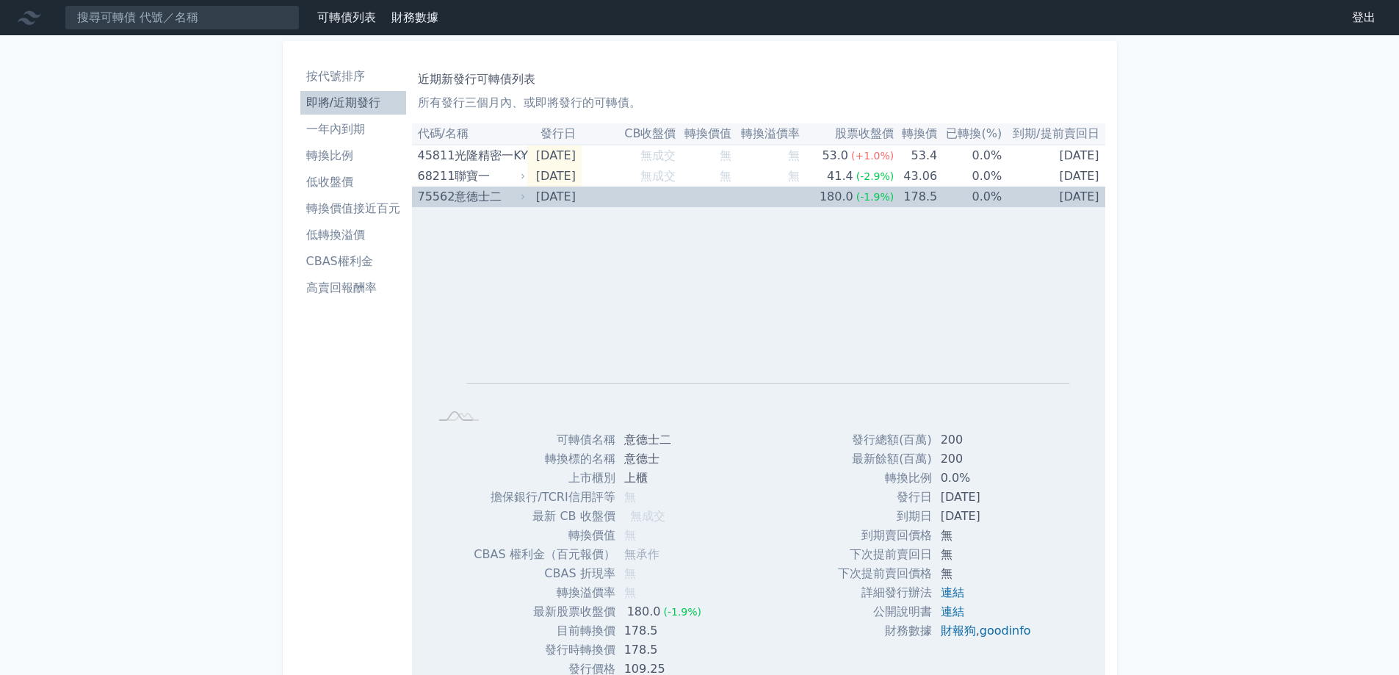
click at [511, 199] on div "意德士二" at bounding box center [489, 197] width 68 height 21
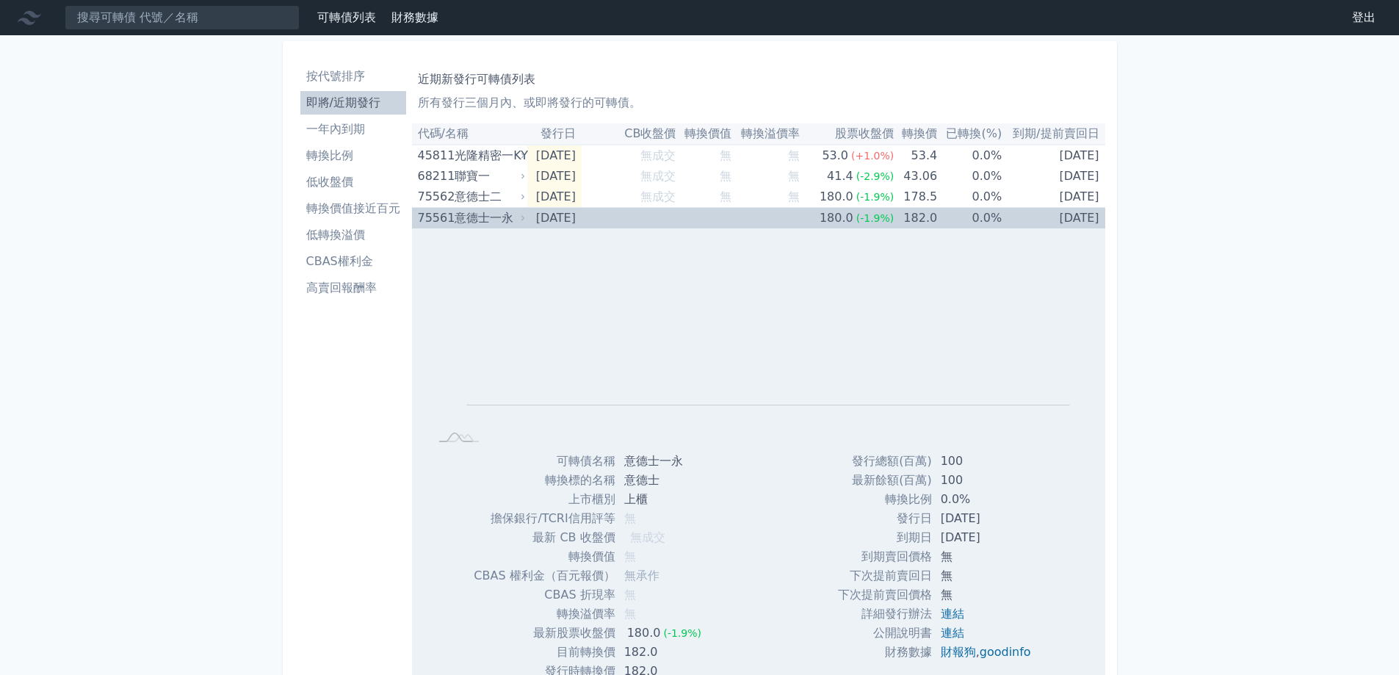
click at [510, 222] on div "意德士一永" at bounding box center [489, 218] width 68 height 21
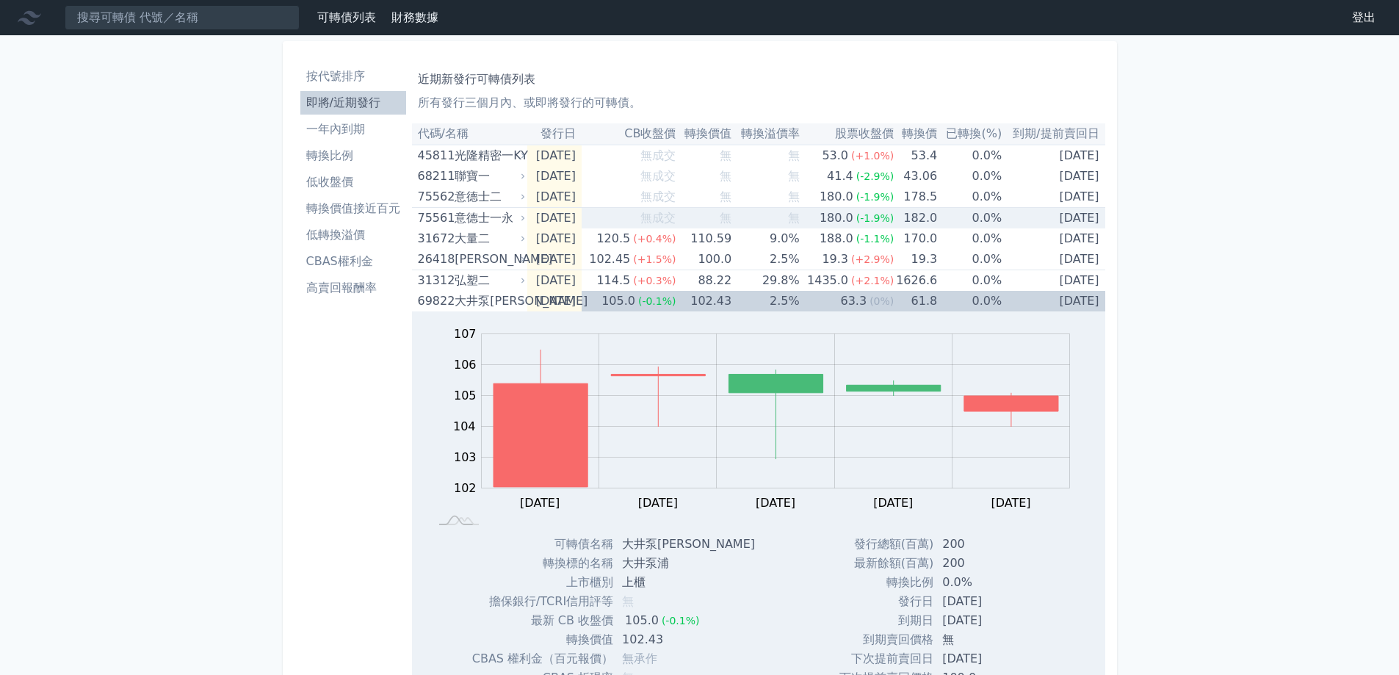
click at [510, 222] on div "意德士一永" at bounding box center [489, 218] width 68 height 21
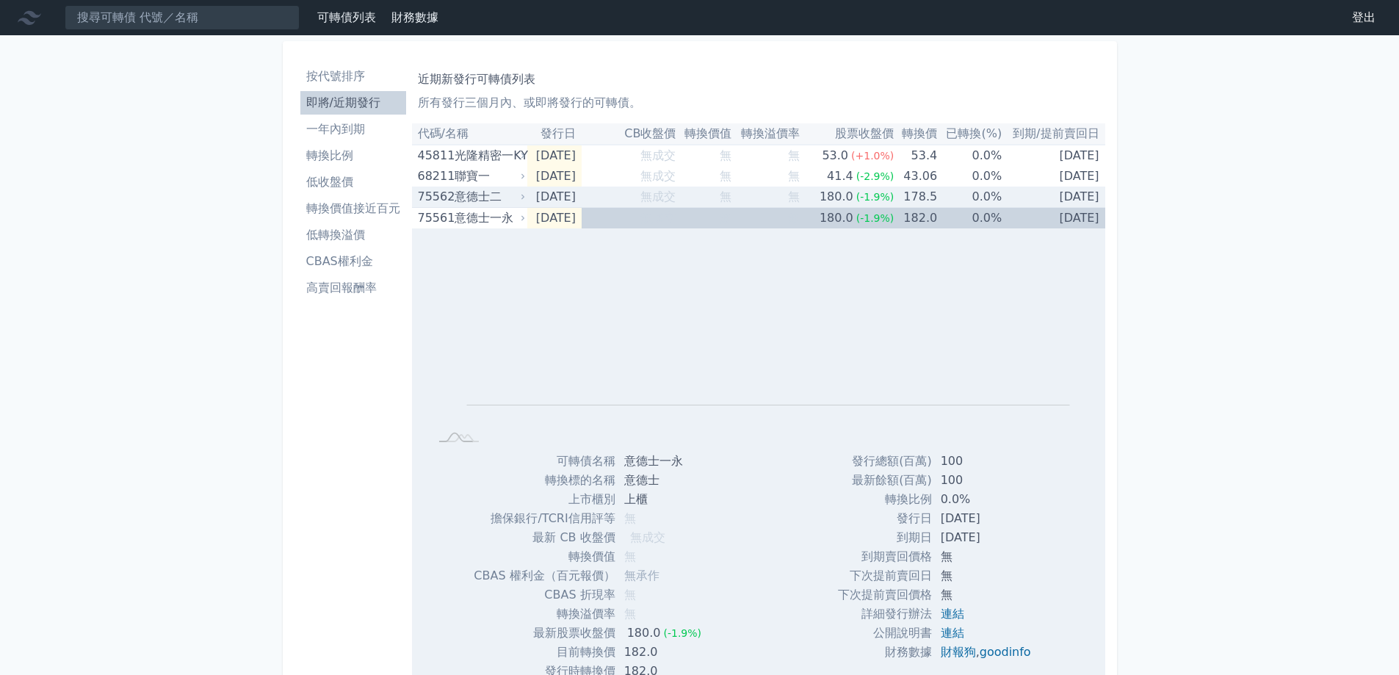
click at [486, 200] on div "意德士二" at bounding box center [489, 197] width 68 height 21
